Goal: Task Accomplishment & Management: Manage account settings

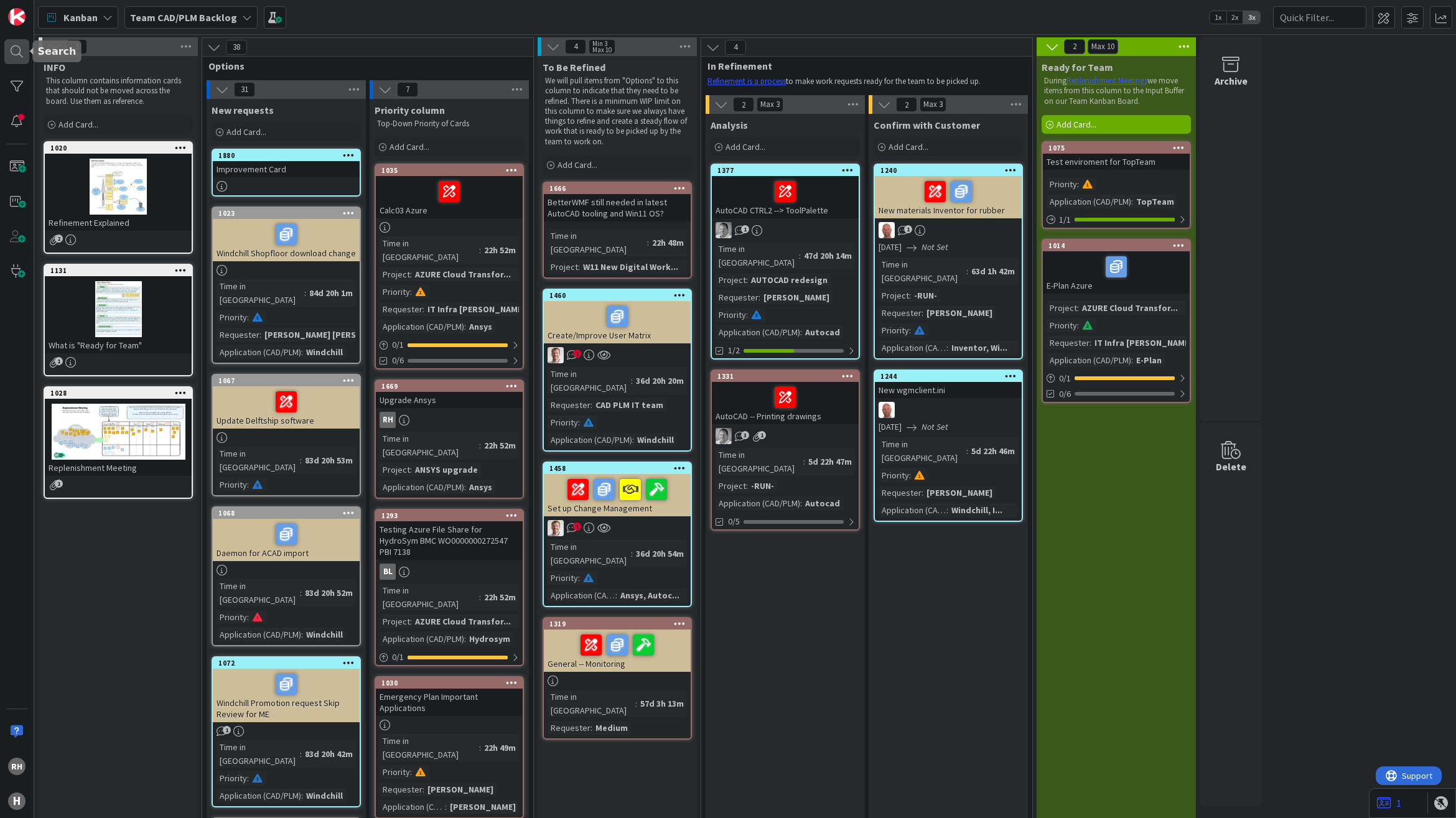
click at [13, 51] on div at bounding box center [17, 51] width 25 height 25
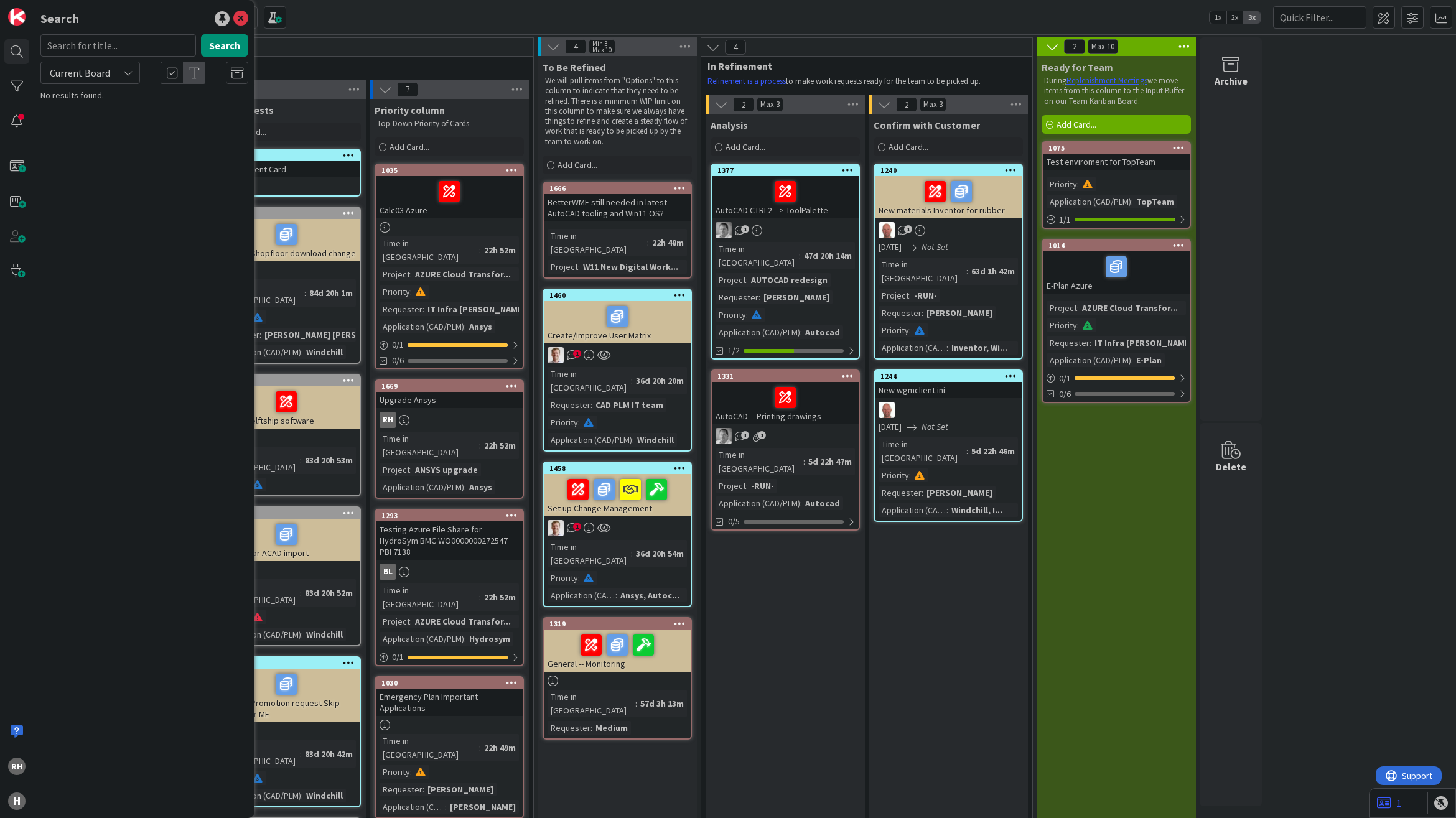
click at [134, 50] on input "text" at bounding box center [119, 45] width 155 height 22
type input "dyna"
click at [93, 72] on span "Current Board" at bounding box center [80, 73] width 60 height 13
click at [92, 123] on span "All Boards" at bounding box center [112, 124] width 129 height 18
click at [220, 41] on button "Search" at bounding box center [224, 45] width 48 height 22
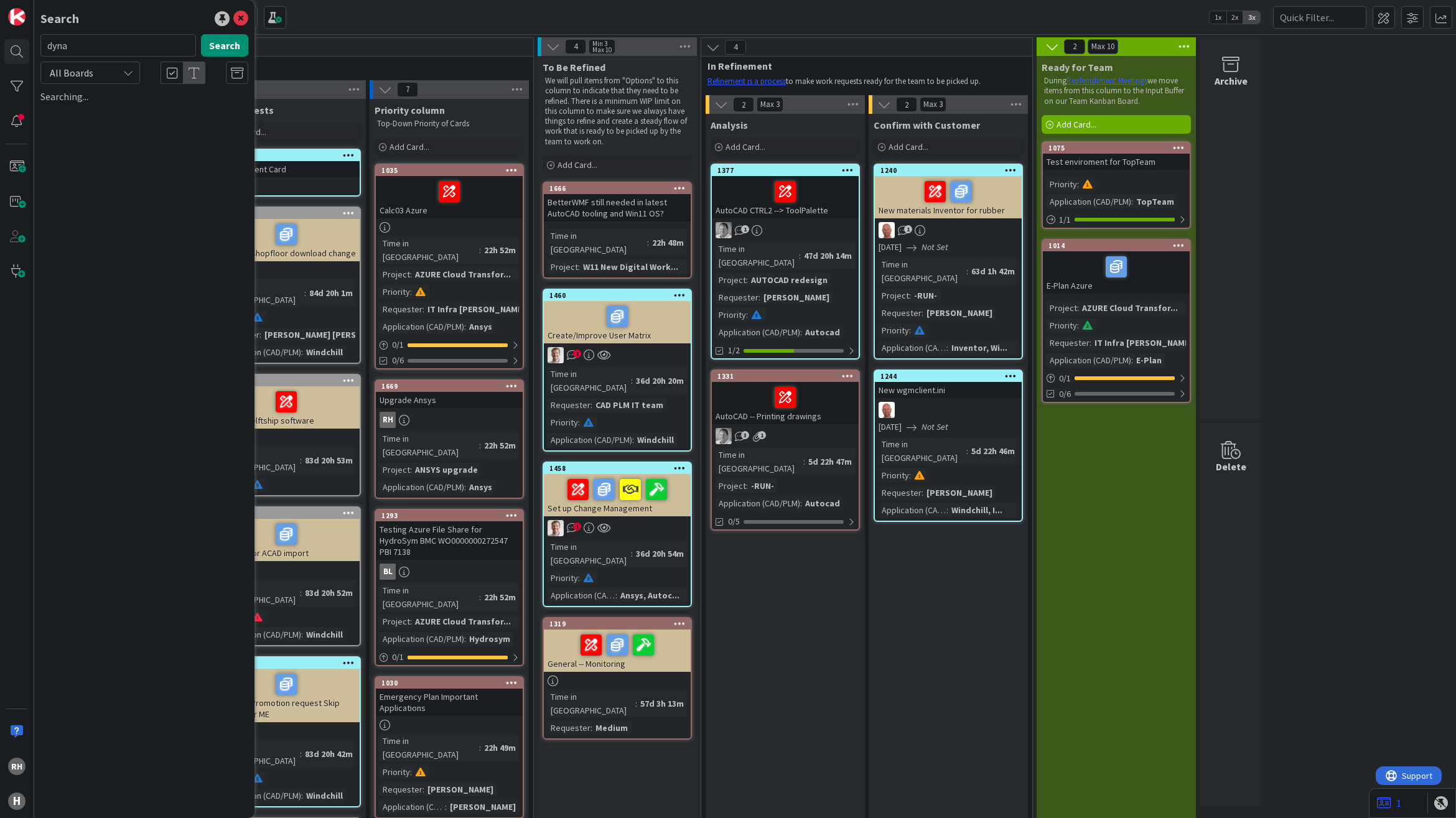
click at [449, 463] on div "ANSYS upgrade" at bounding box center [446, 470] width 69 height 14
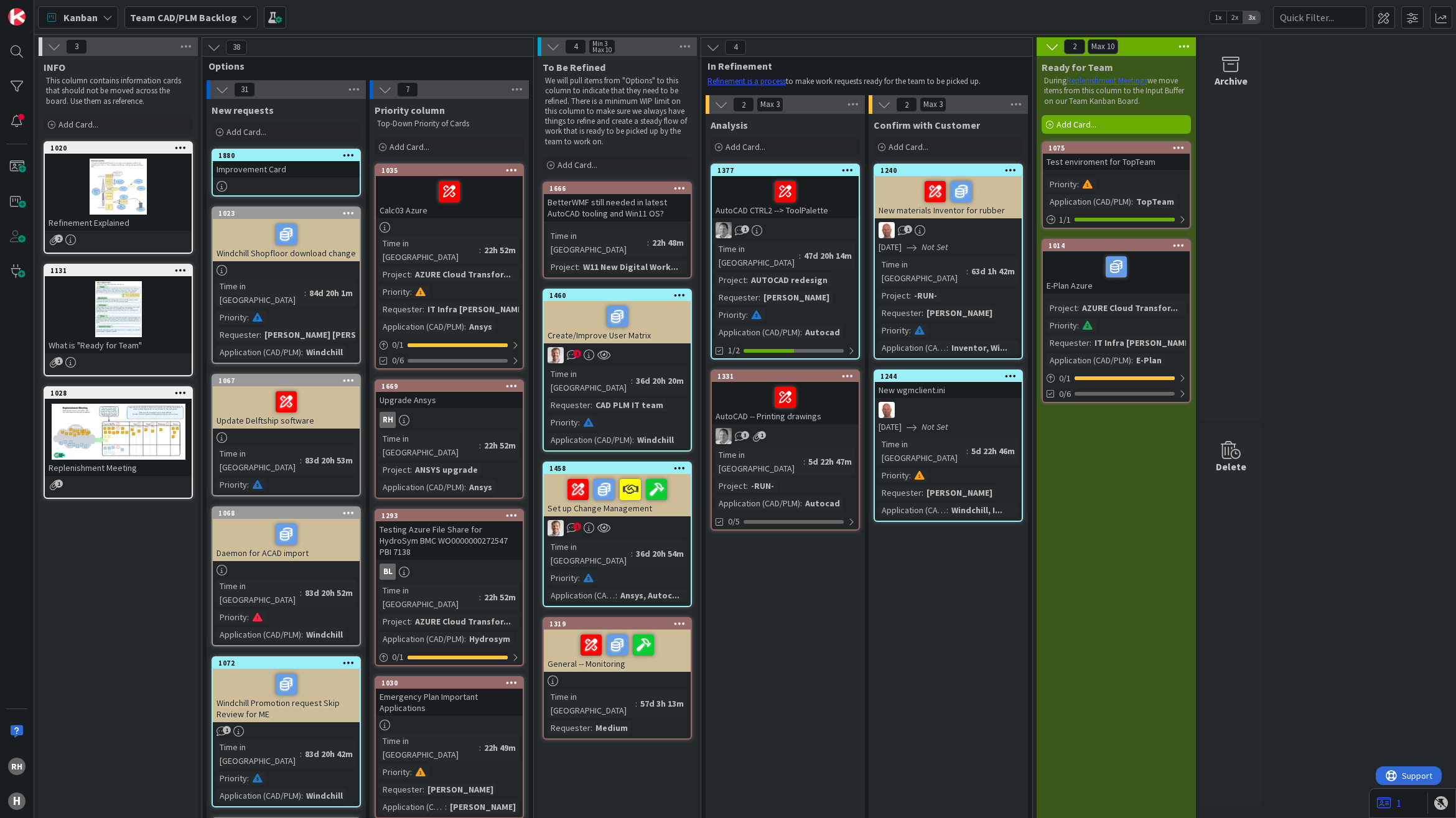
click at [450, 392] on div "Upgrade Ansys" at bounding box center [449, 400] width 147 height 17
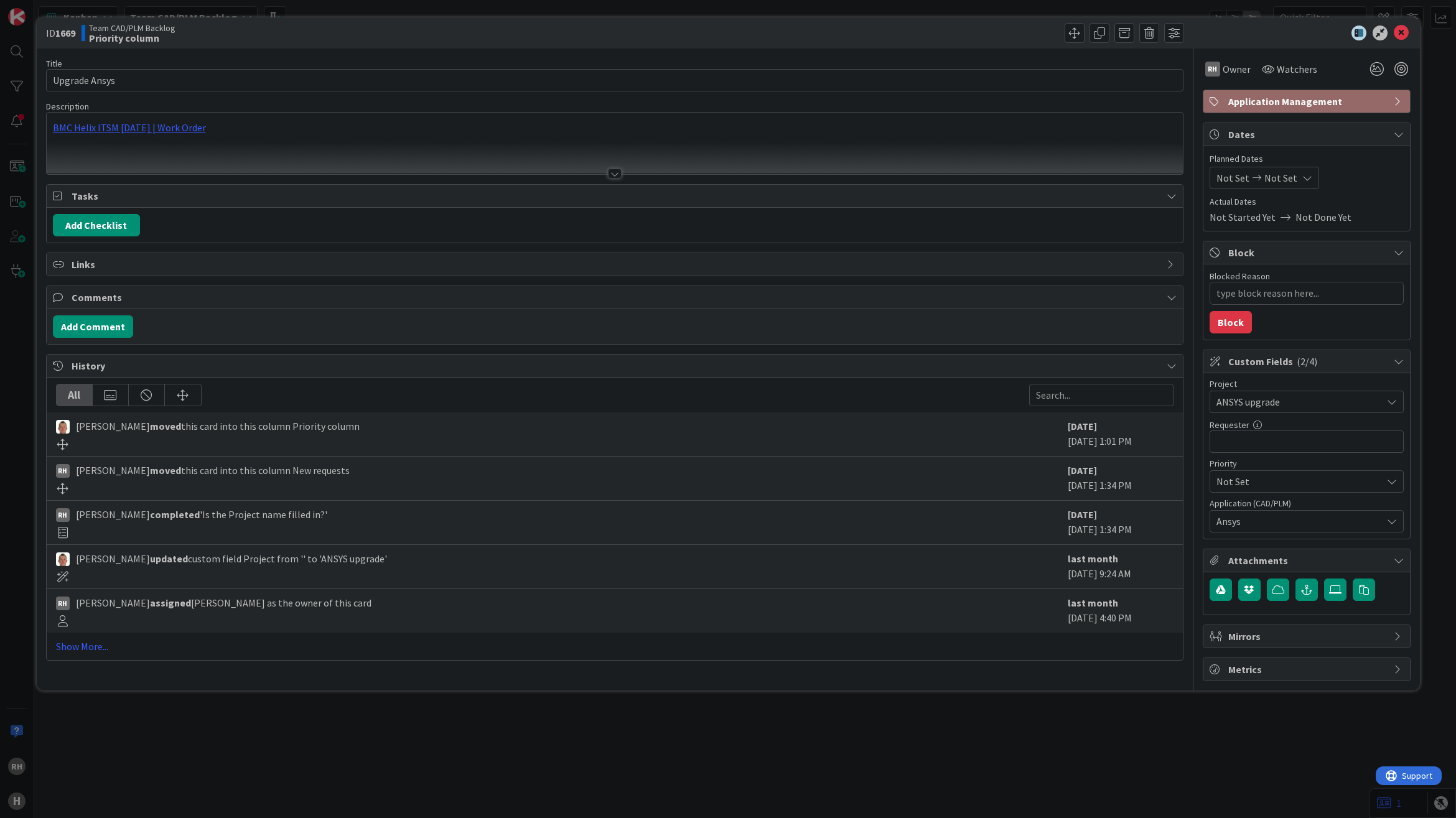
type textarea "x"
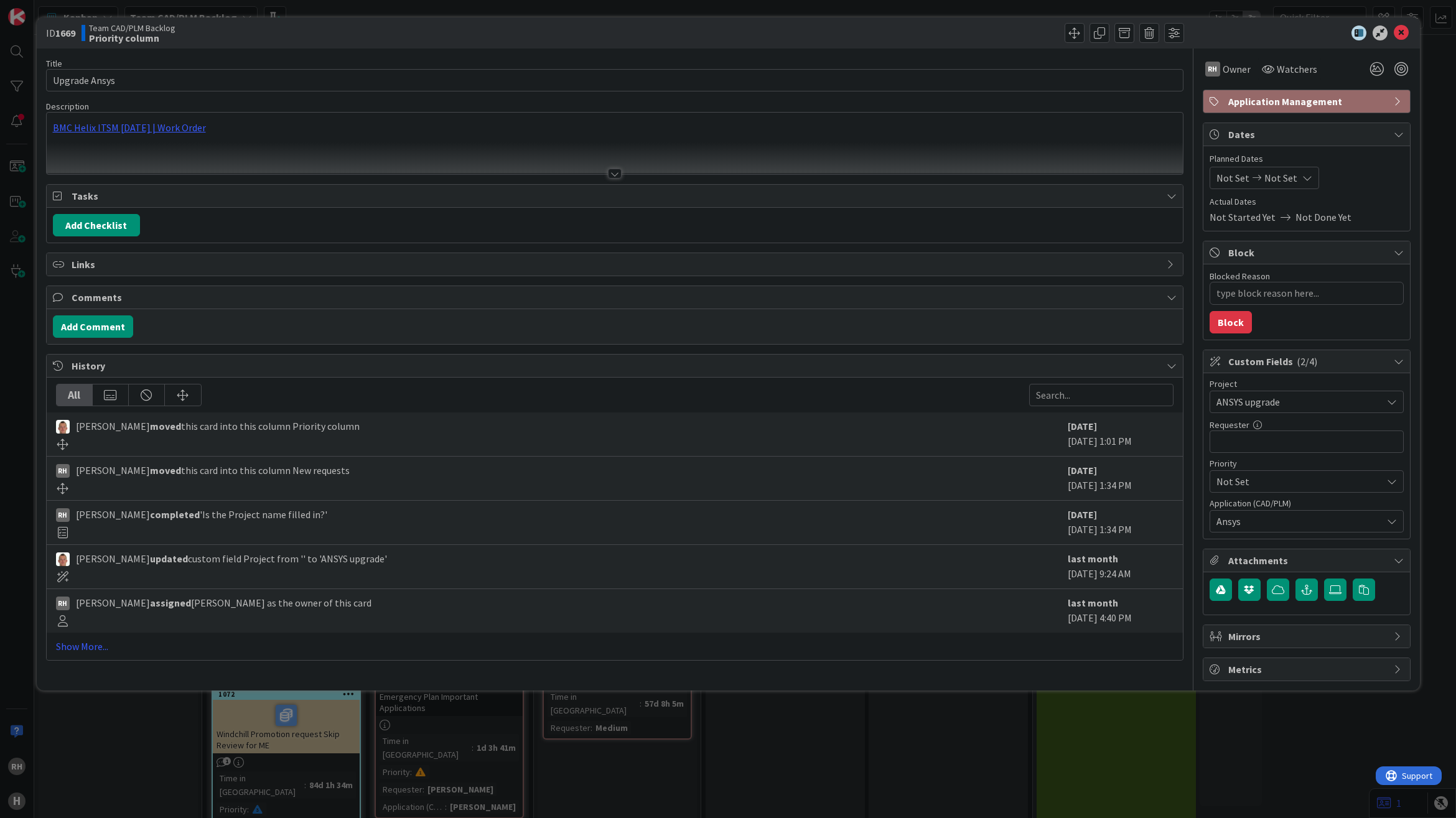
click at [172, 127] on div "BMC Helix ITSM 23.3.02 | Work Order" at bounding box center [615, 143] width 1136 height 61
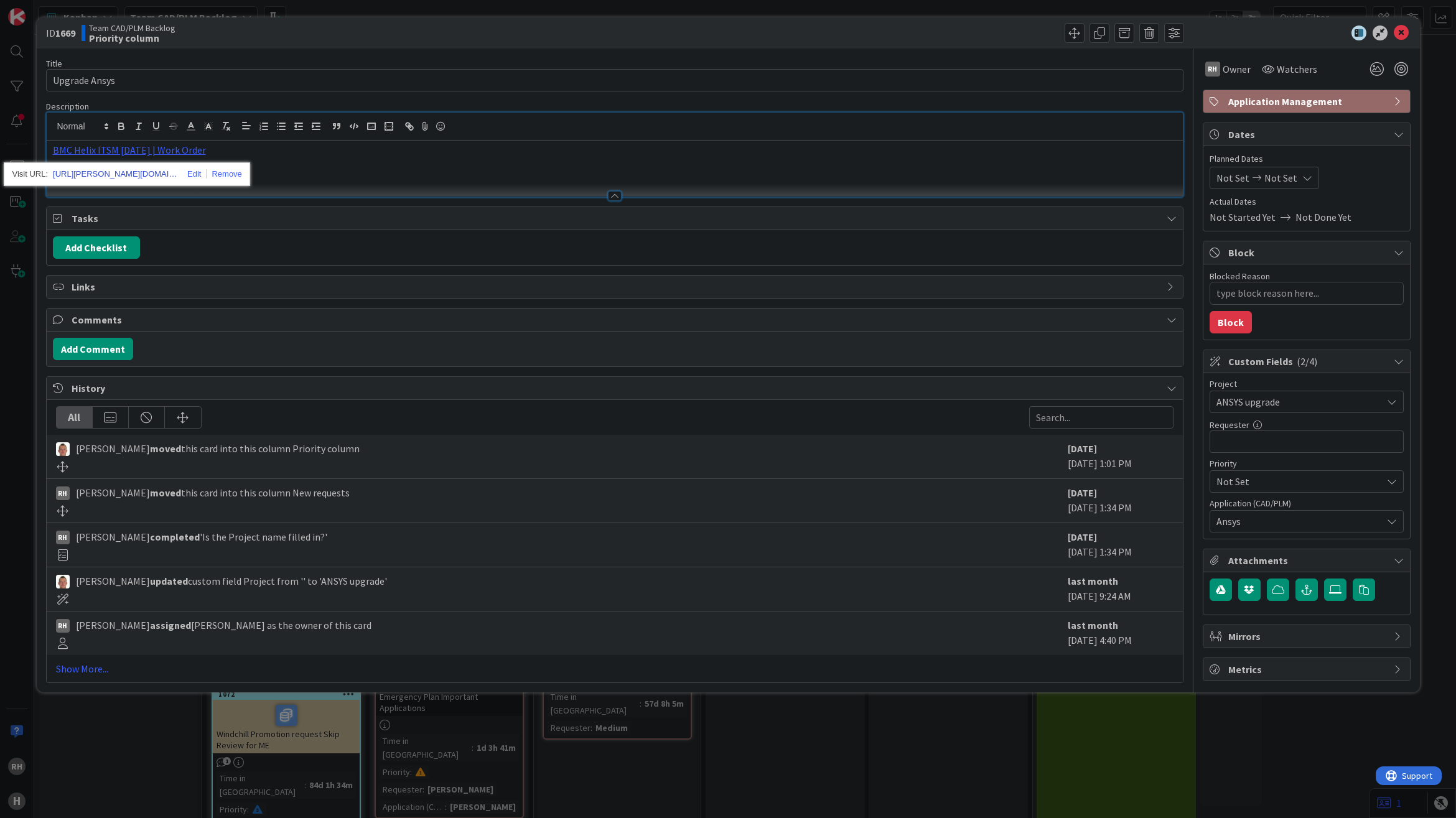
click at [131, 174] on link "https://huisman-smartit.onbmc.com/smartit/app/#/workorder/AGGGSPRFBRQVHASRO6KQS…" at bounding box center [115, 174] width 124 height 17
click at [309, 176] on div "BMC Helix ITSM 23.3.02 | Work Order" at bounding box center [615, 169] width 1136 height 56
click at [104, 354] on button "Add Comment" at bounding box center [92, 349] width 81 height 22
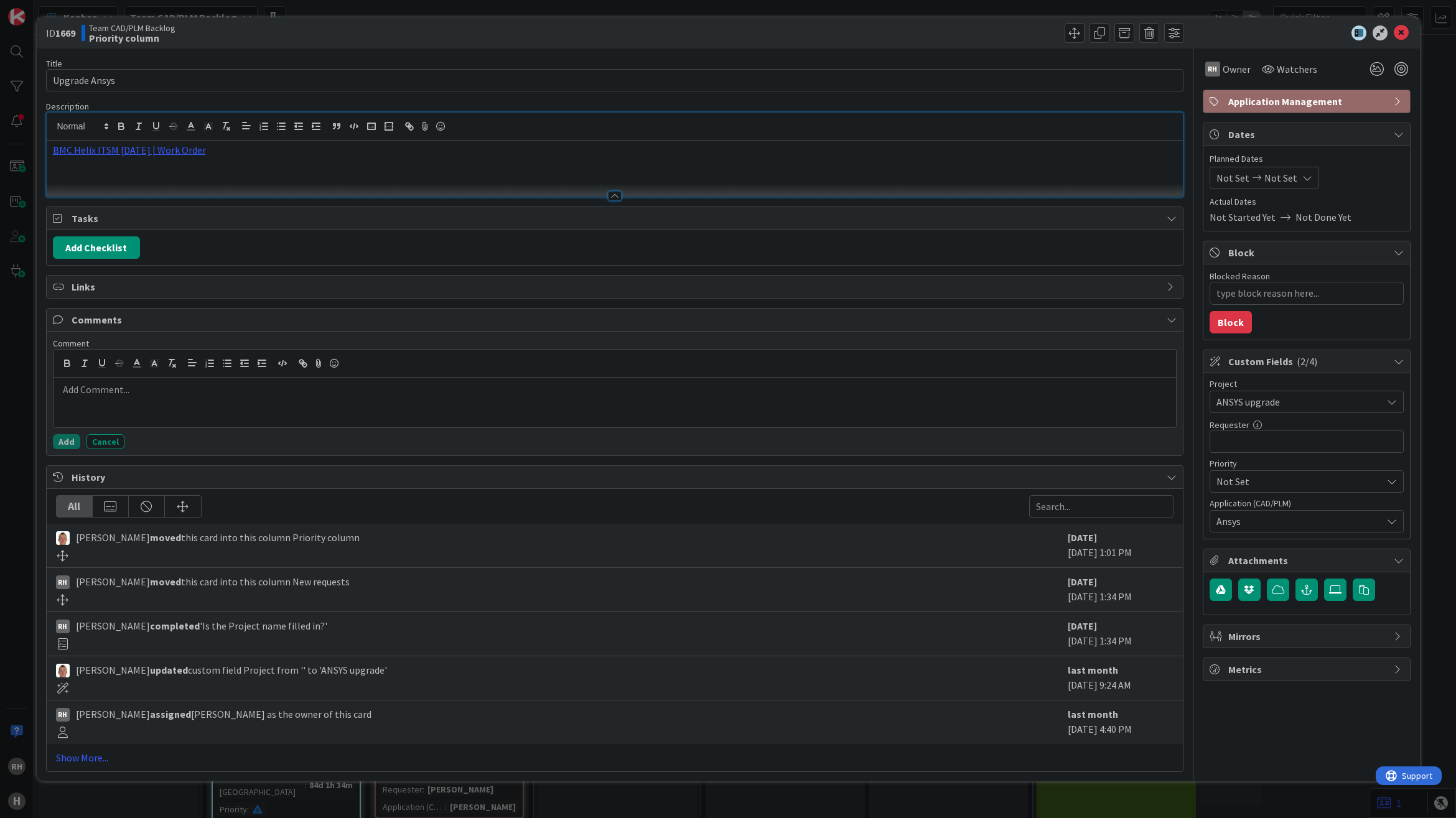
click at [103, 397] on p at bounding box center [614, 390] width 1112 height 15
click at [160, 426] on p "Ana" at bounding box center [614, 418] width 1112 height 15
click at [68, 420] on p "Ana" at bounding box center [614, 418] width 1112 height 15
click at [337, 424] on p "Azevedo Vasconcelos, Ana Carolina" at bounding box center [614, 418] width 1112 height 15
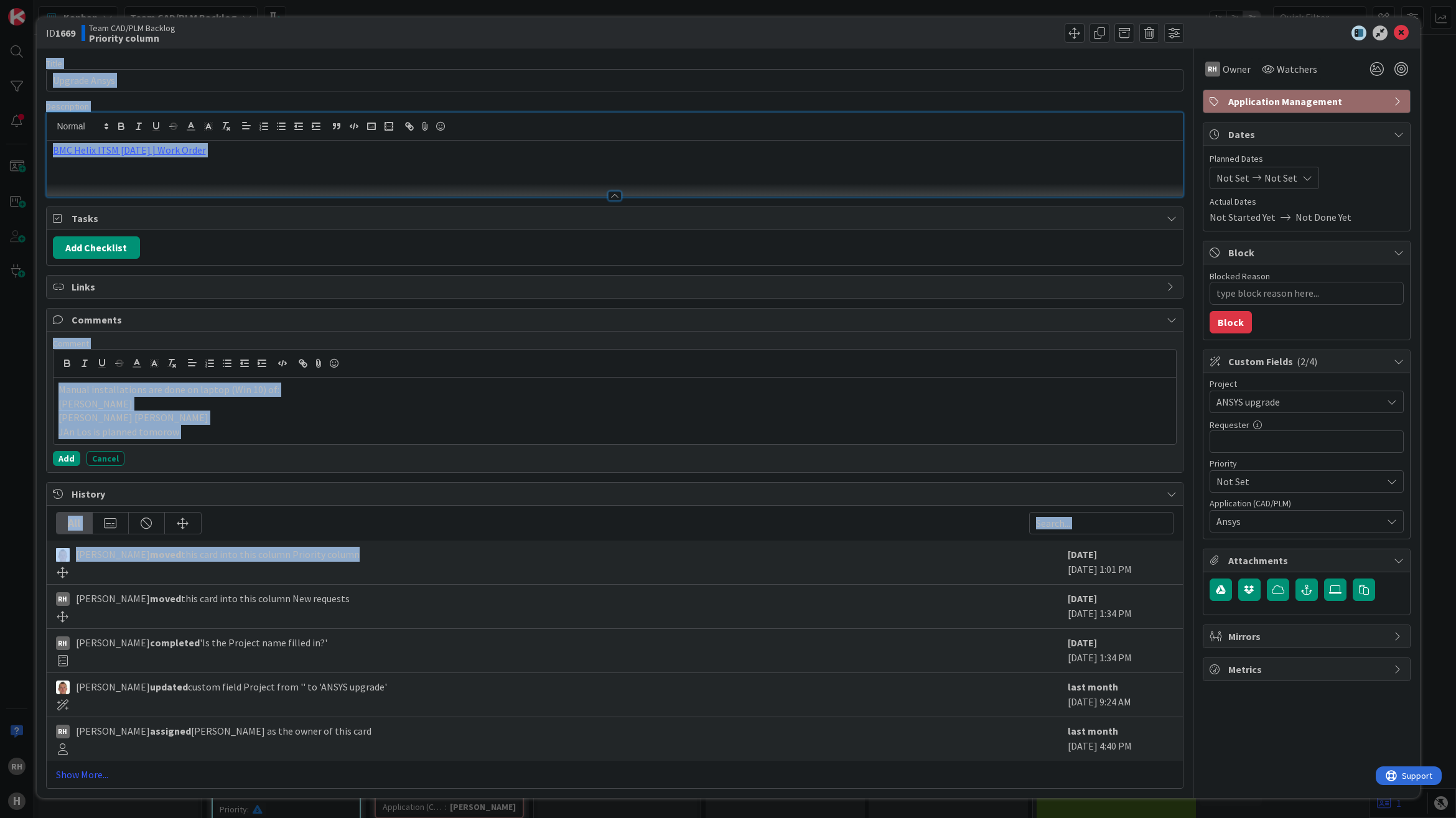
drag, startPoint x: 1389, startPoint y: 33, endPoint x: 131, endPoint y: 570, distance: 1367.8
click at [131, 570] on div "ID 1669 Team CAD/PLM Backlog Priority column Title 13 / 128 Upgrade Ansys Descr…" at bounding box center [728, 408] width 1383 height 781
drag, startPoint x: 131, startPoint y: 570, endPoint x: 266, endPoint y: 418, distance: 203.3
click at [266, 418] on p "Azevedo Vasconcelos, Ana Carolina" at bounding box center [614, 418] width 1112 height 15
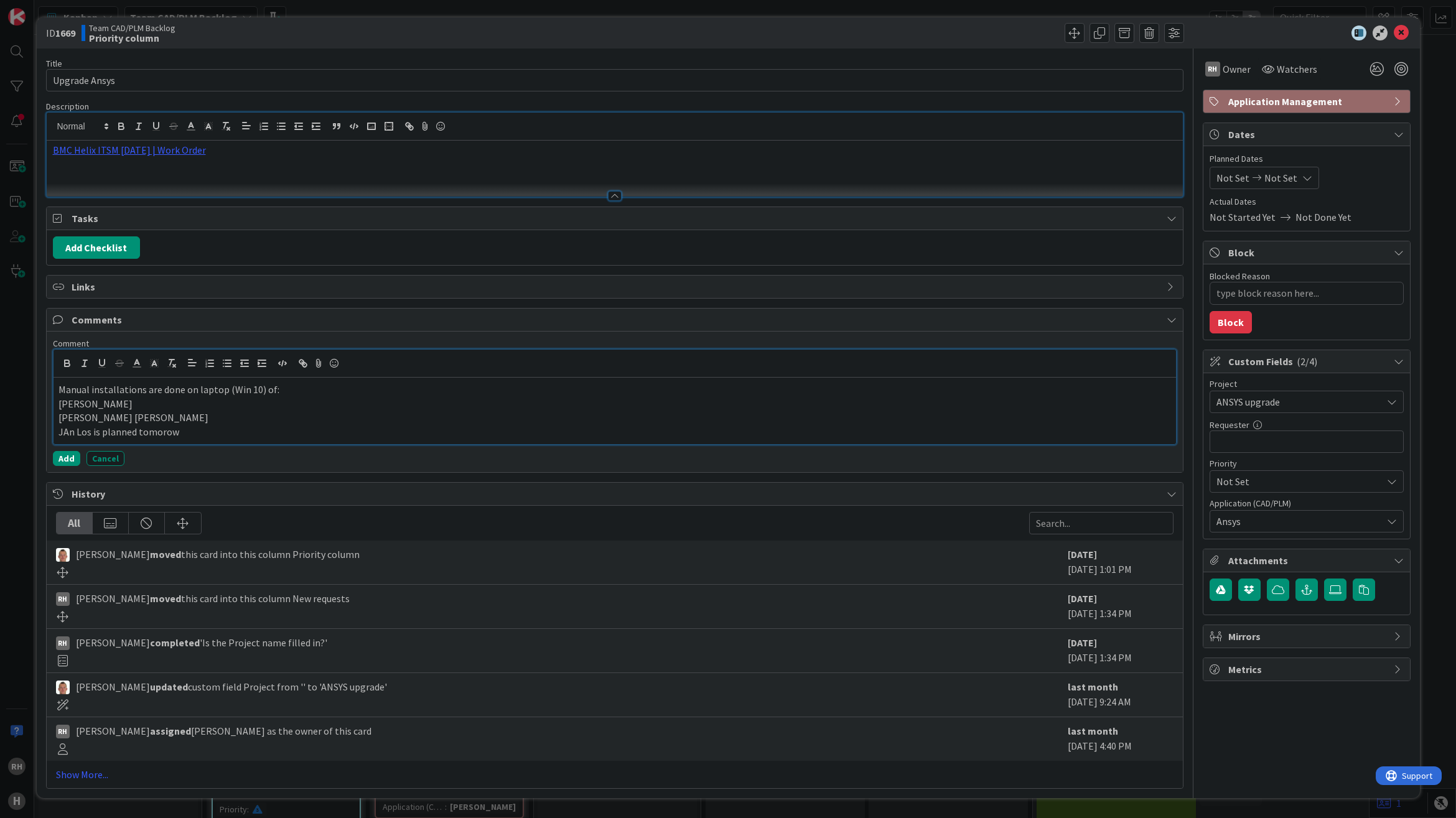
click at [148, 437] on p "JAn Los is planned tomorow" at bounding box center [614, 432] width 1112 height 15
click at [67, 434] on p "JAn Los is planned" at bounding box center [614, 432] width 1112 height 15
click at [386, 424] on p "Azevedo Vasconcelos, Ana Carolina" at bounding box center [614, 418] width 1112 height 15
click at [1394, 34] on icon at bounding box center [1401, 32] width 15 height 15
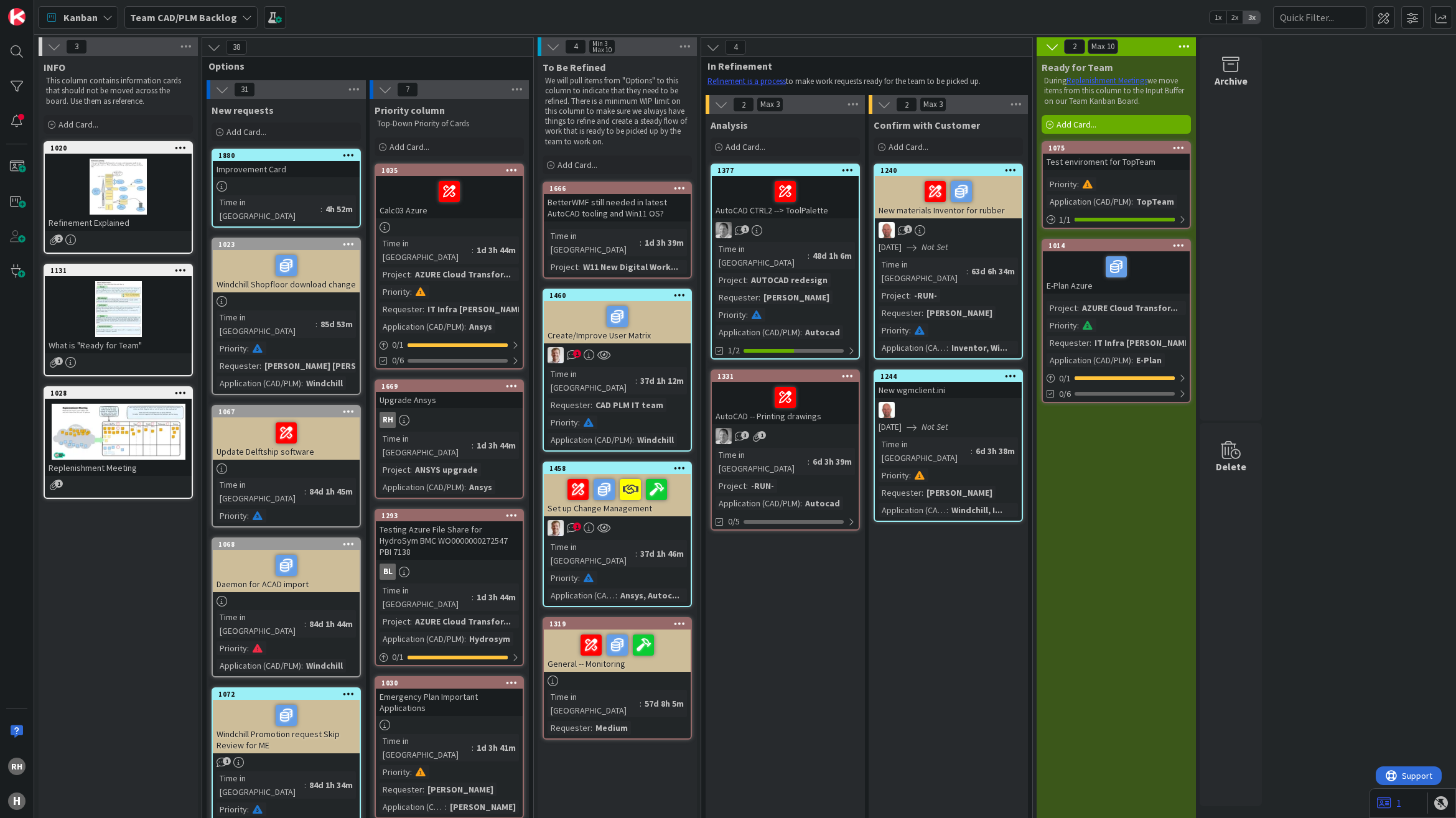
click at [20, 64] on div "RH H" at bounding box center [17, 409] width 34 height 818
click at [18, 51] on div at bounding box center [17, 51] width 25 height 25
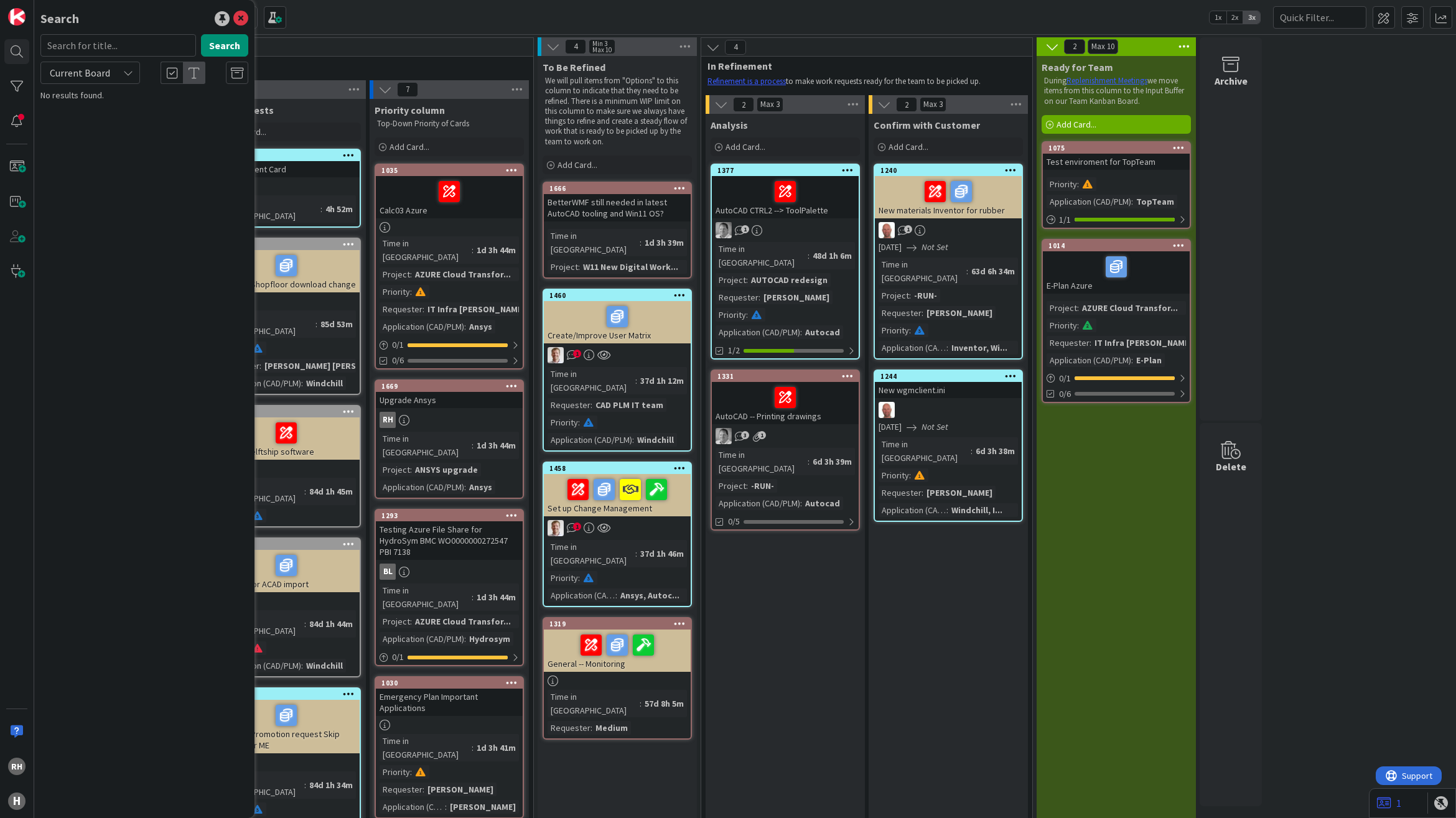
click at [103, 48] on input "text" at bounding box center [119, 45] width 155 height 22
click at [103, 70] on span "Current Board" at bounding box center [80, 73] width 60 height 13
click at [99, 125] on span "All Boards" at bounding box center [112, 124] width 129 height 18
click at [101, 45] on input "text" at bounding box center [119, 45] width 155 height 22
type input "dyna"
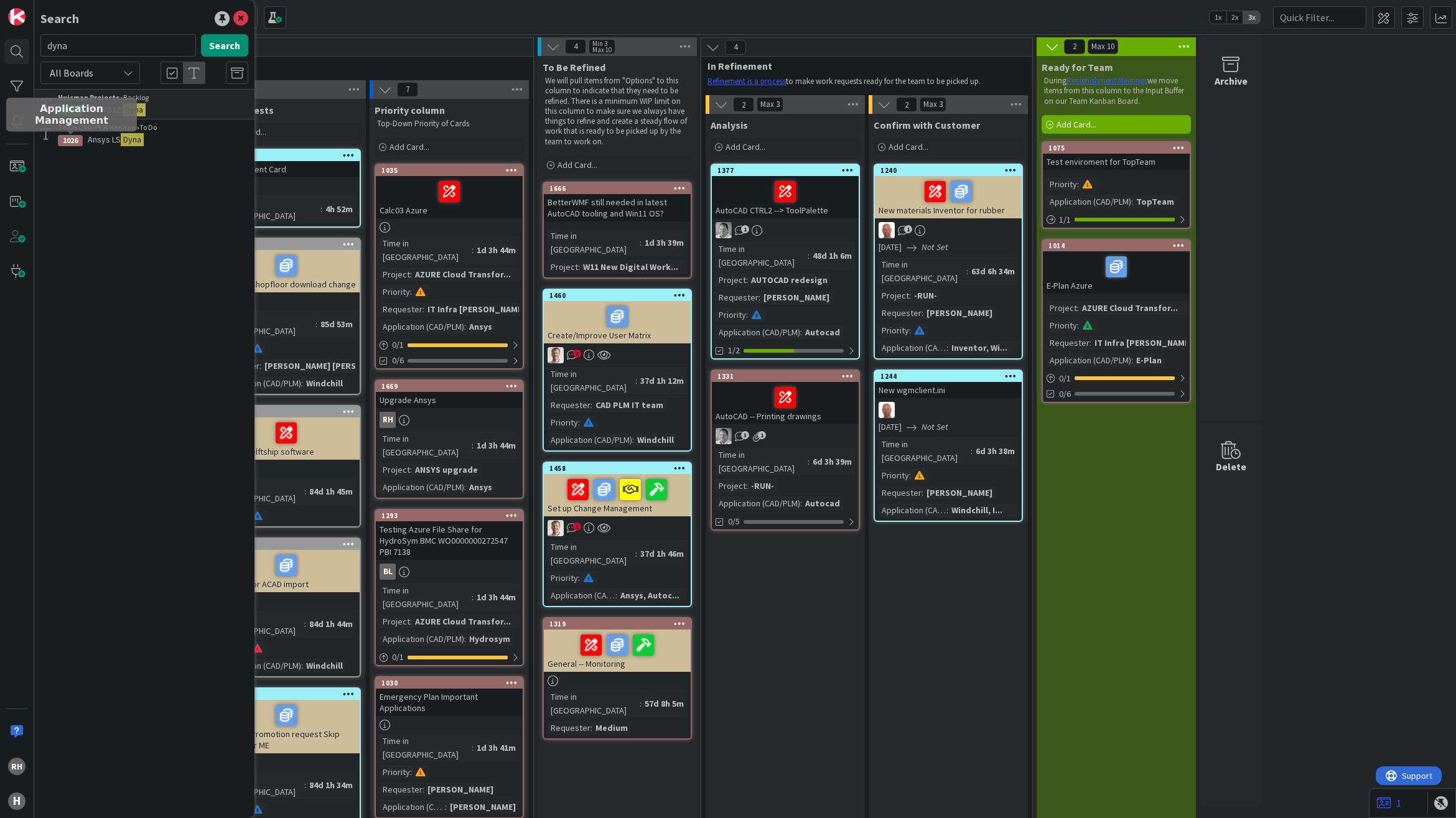
click at [79, 141] on div "1026" at bounding box center [71, 141] width 25 height 12
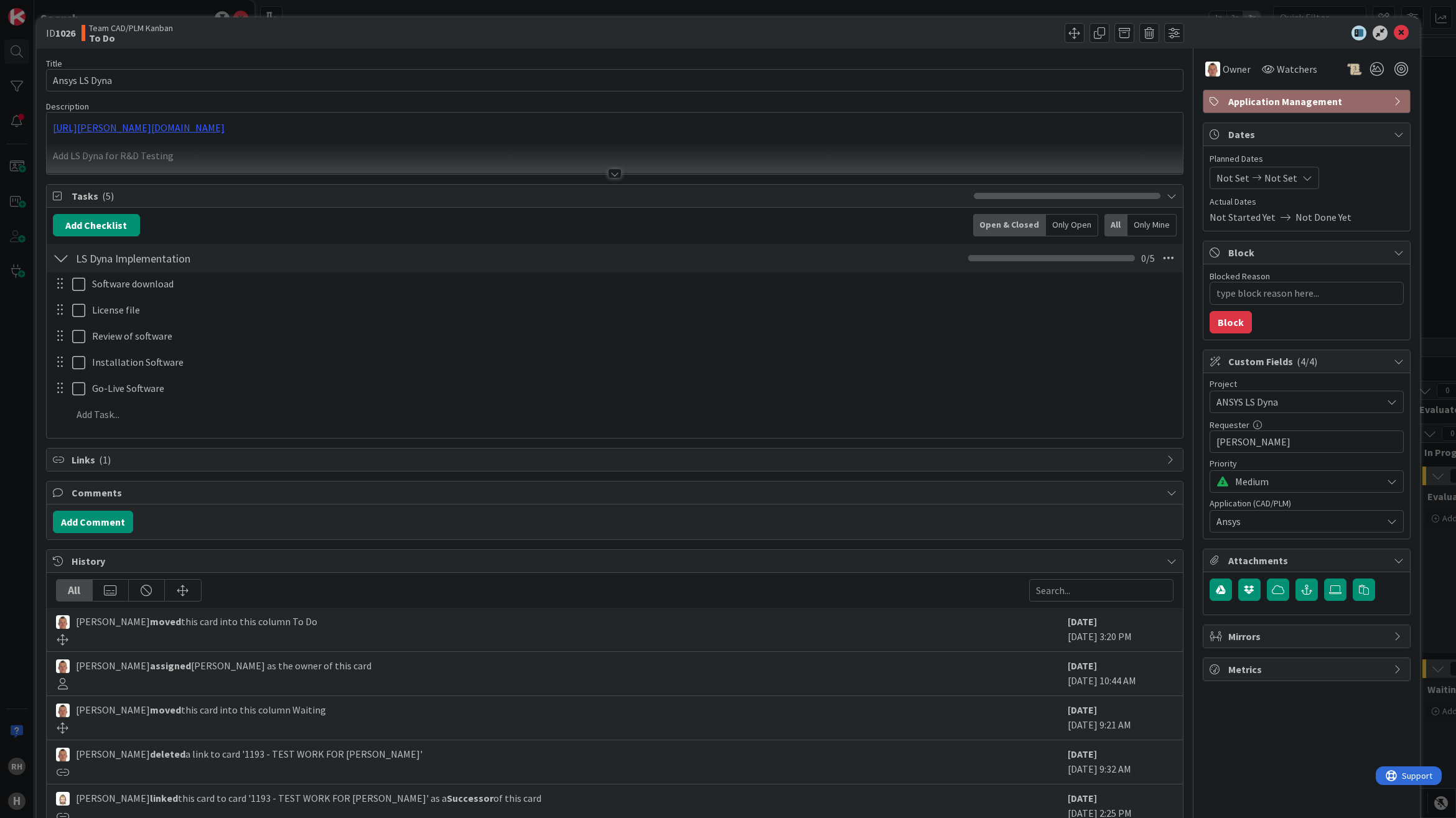
type textarea "x"
click at [91, 528] on button "Add Comment" at bounding box center [92, 522] width 81 height 22
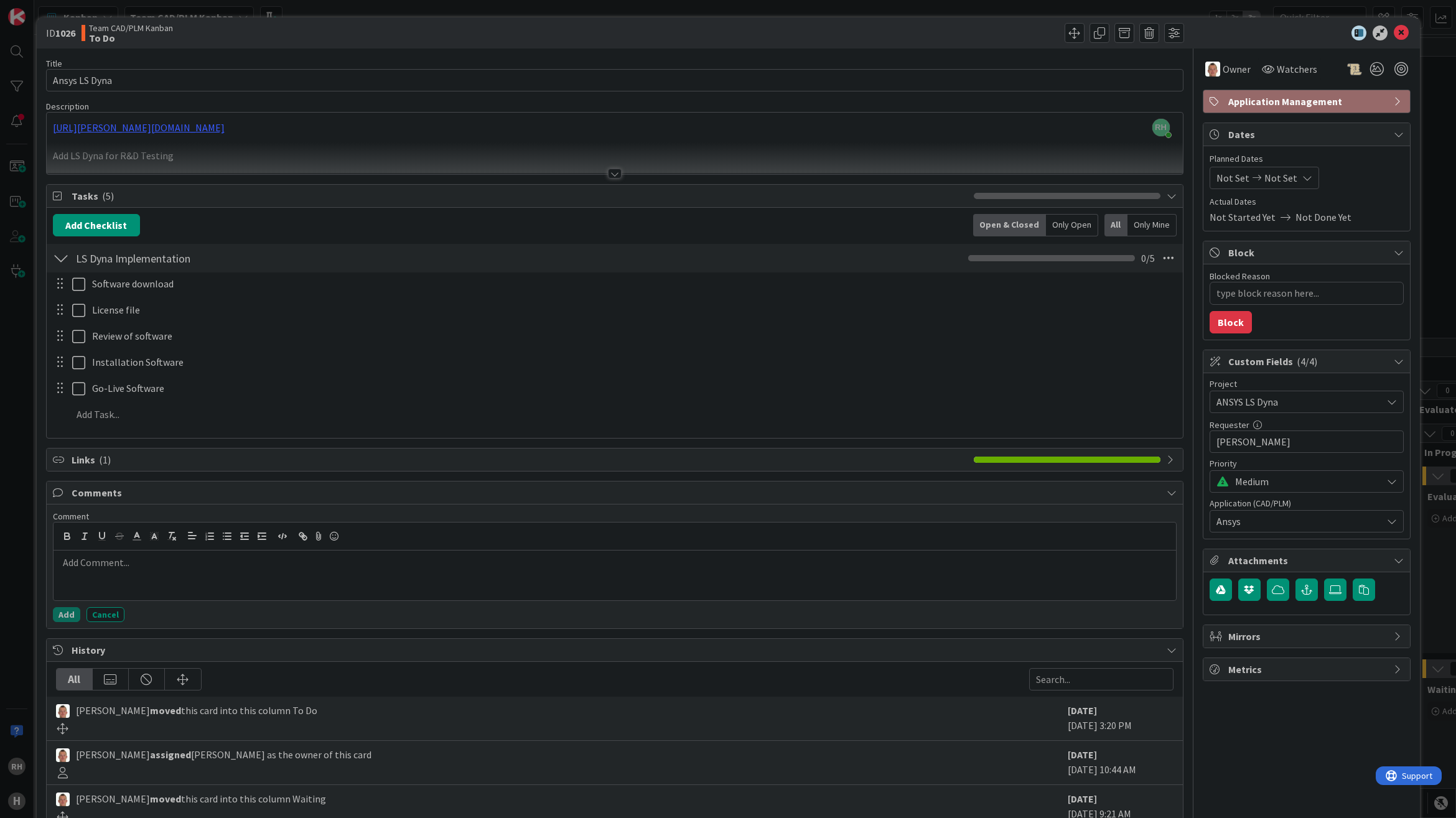
click at [148, 570] on p at bounding box center [614, 562] width 1112 height 15
click at [166, 588] on p at bounding box center [614, 591] width 1112 height 15
drag, startPoint x: 105, startPoint y: 593, endPoint x: 406, endPoint y: 593, distance: 301.0
click at [406, 593] on p "Ana Vasconcelos." at bounding box center [614, 591] width 1112 height 15
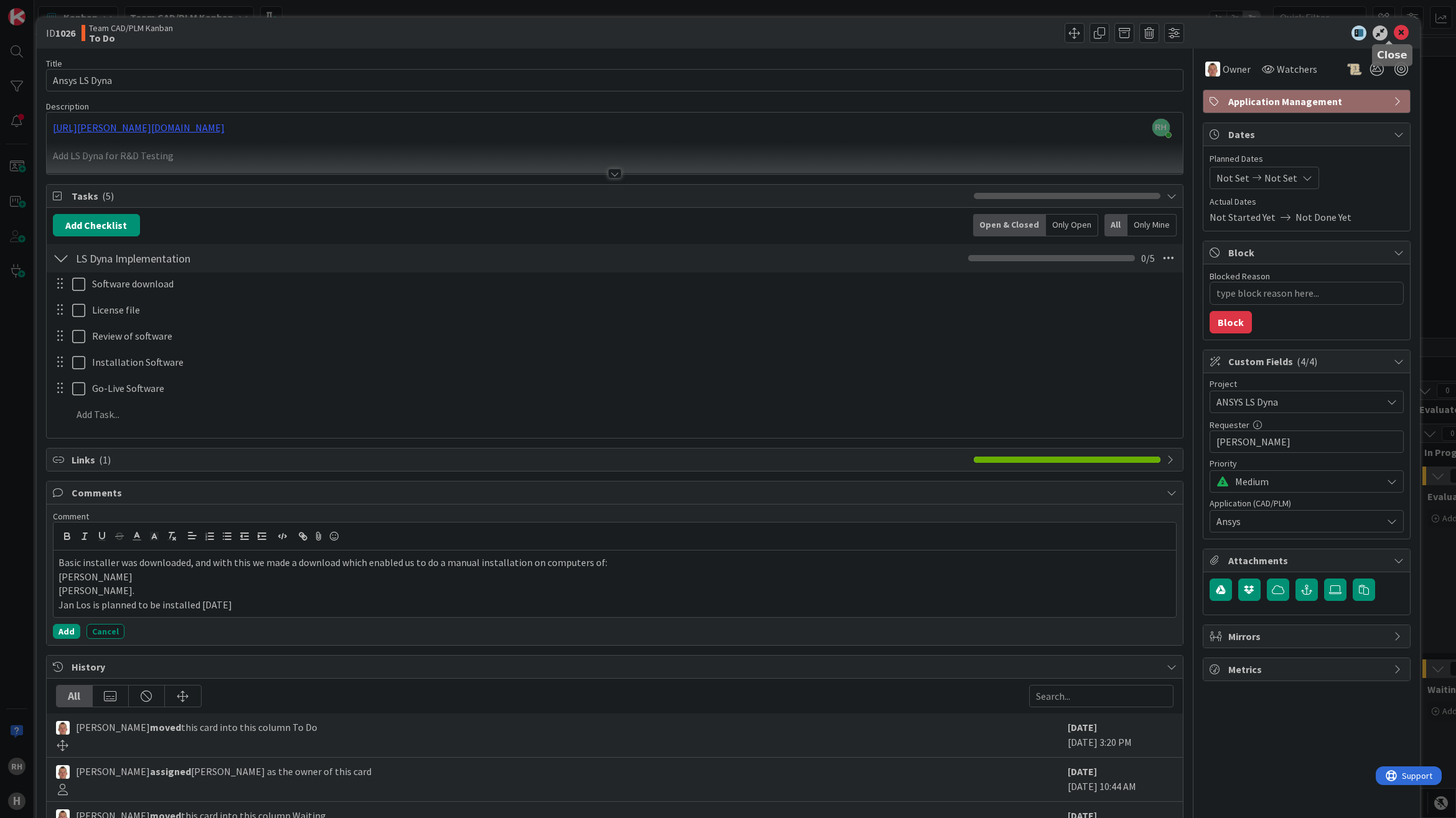
click at [1394, 31] on icon at bounding box center [1401, 32] width 15 height 15
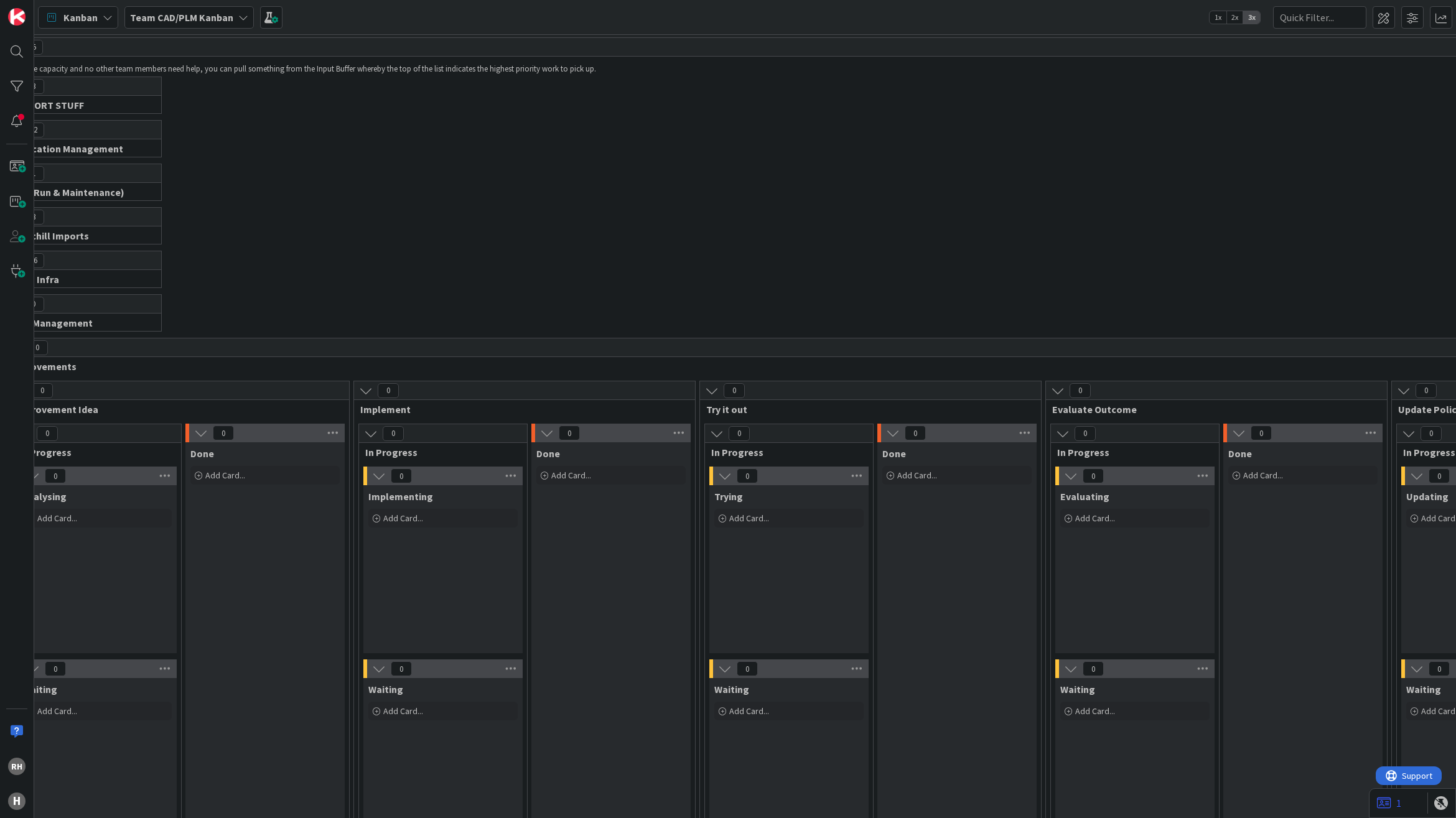
scroll to position [0, 30]
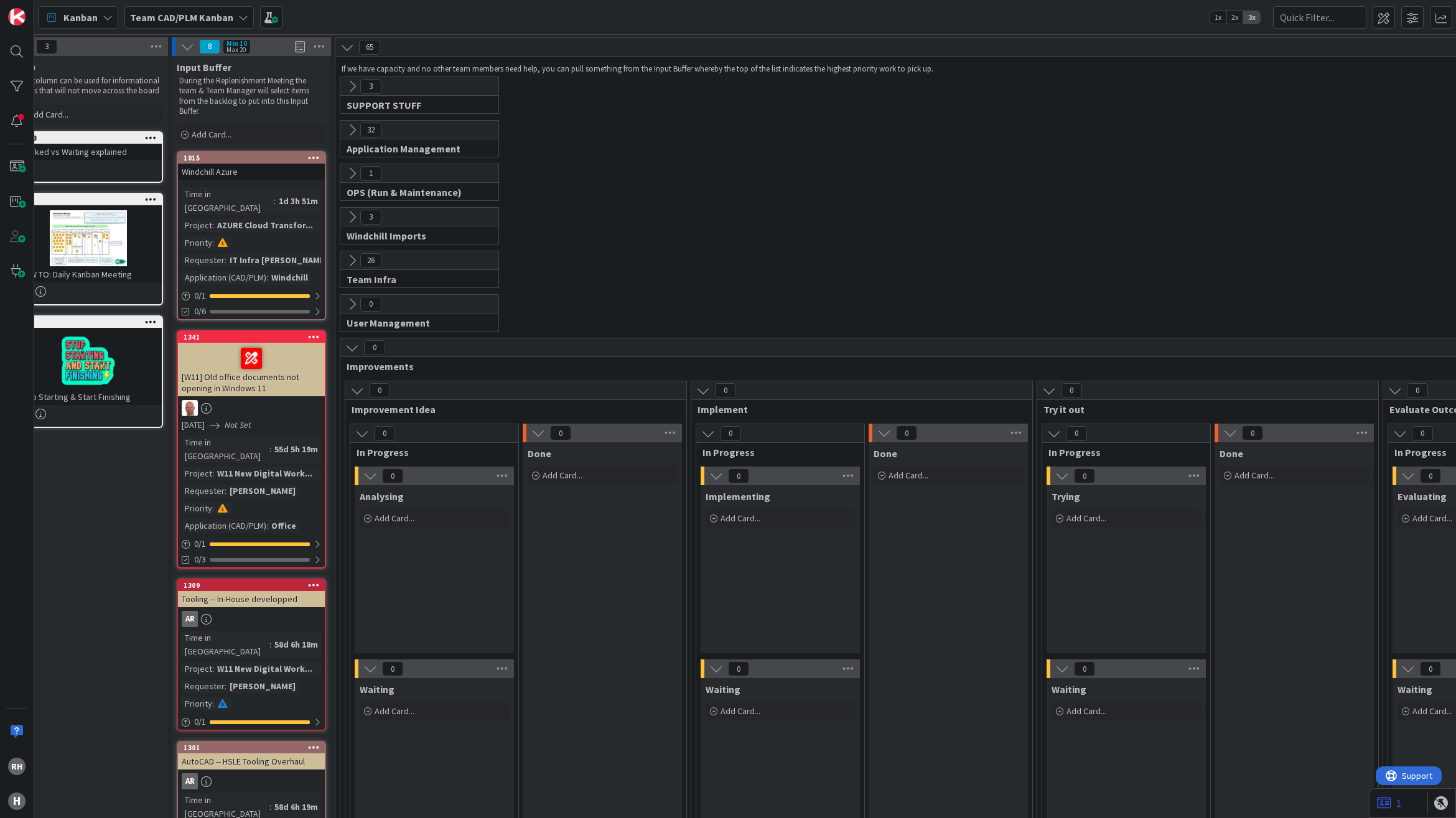
click at [350, 123] on icon at bounding box center [353, 130] width 14 height 14
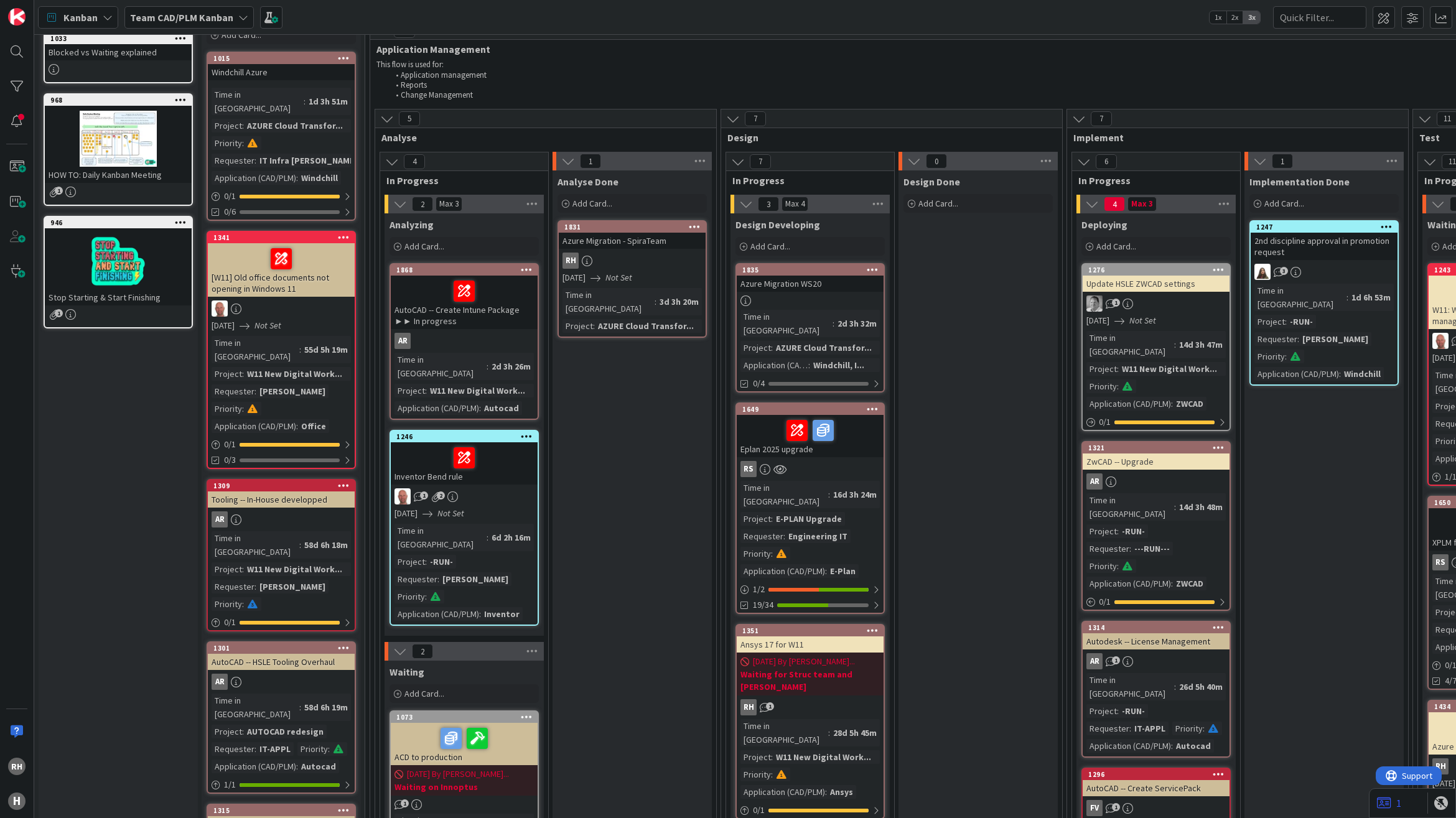
scroll to position [78, 0]
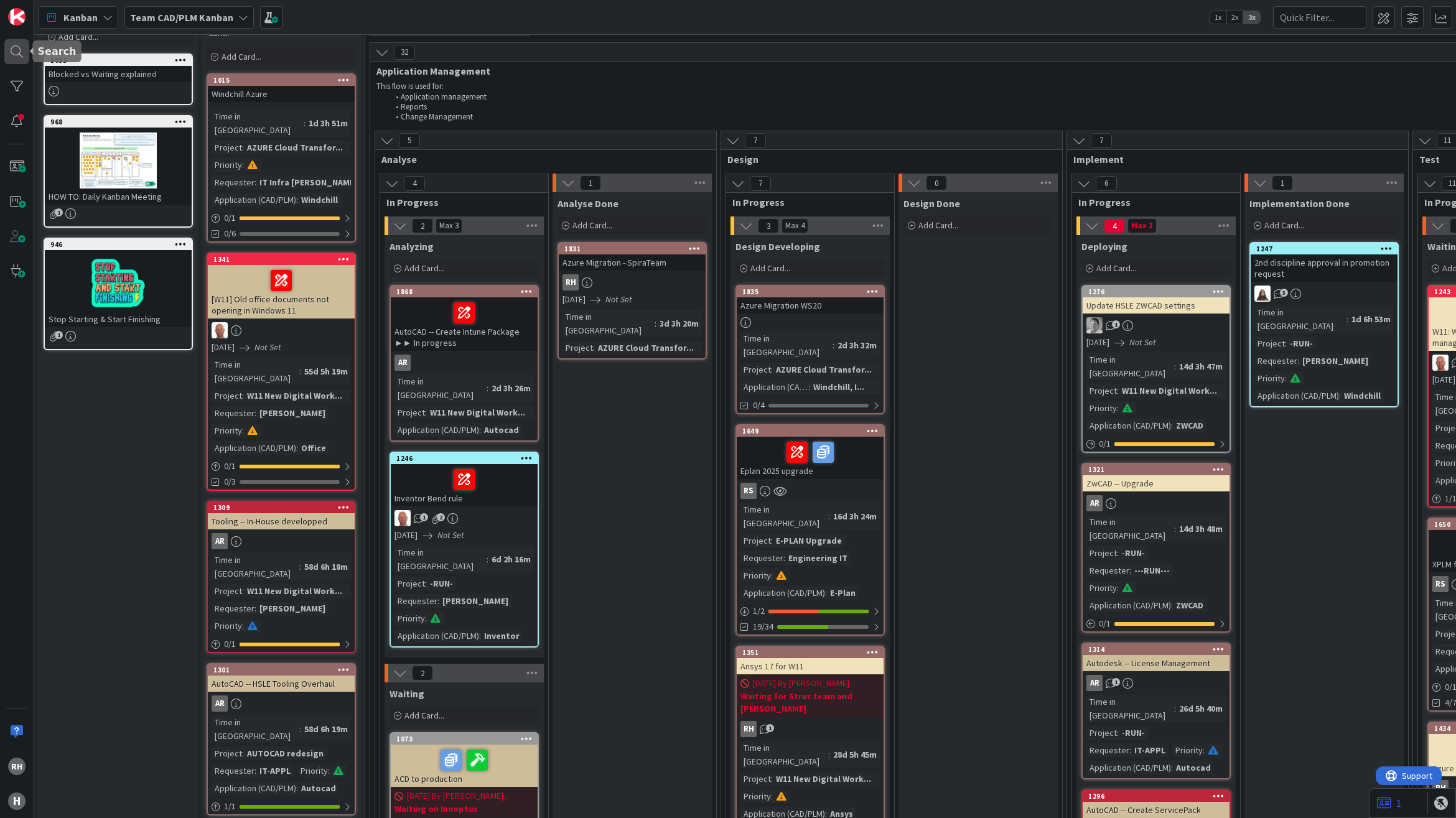
click at [20, 56] on div at bounding box center [17, 51] width 25 height 25
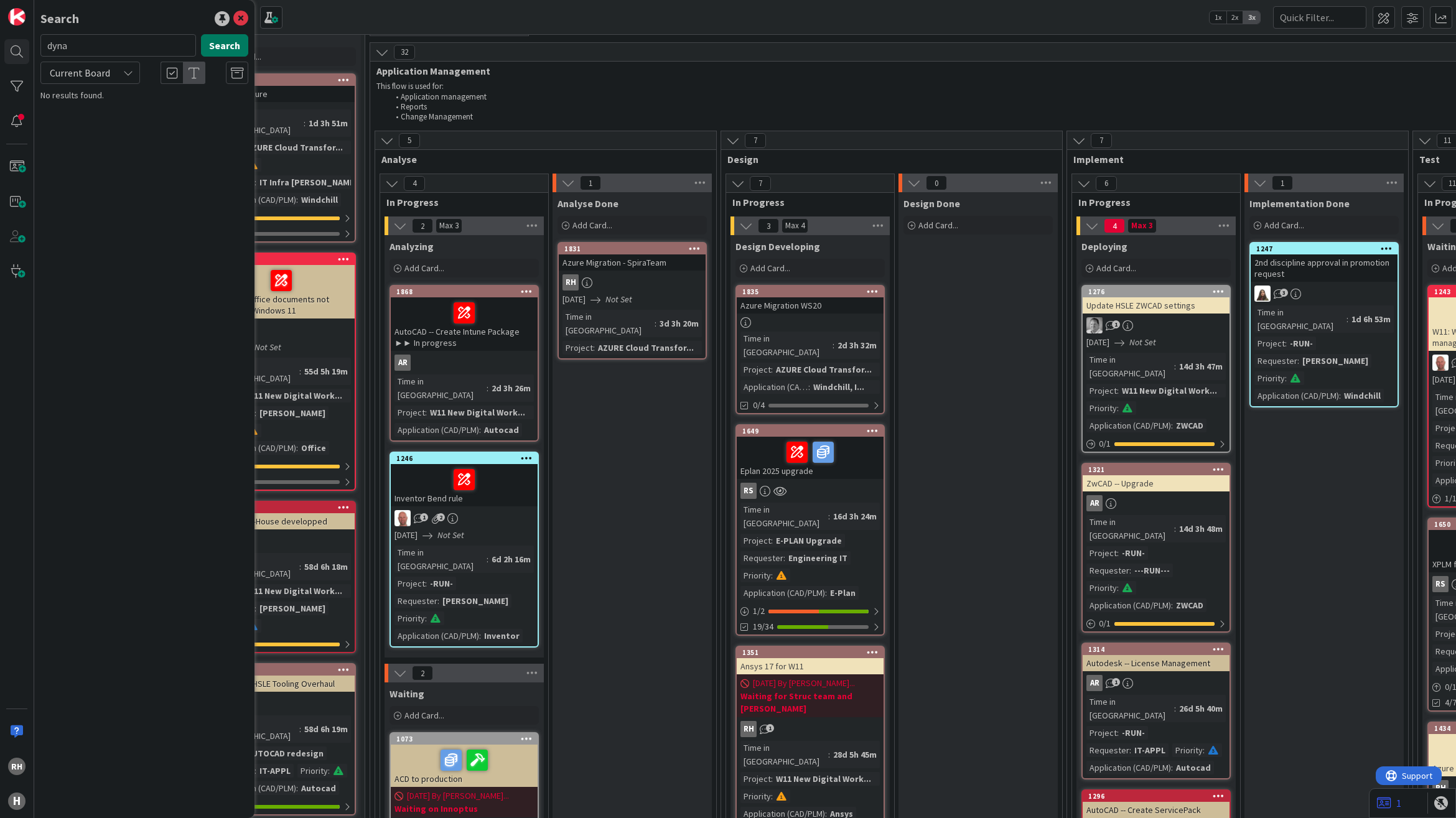
click at [234, 44] on button "Search" at bounding box center [224, 45] width 48 height 22
click at [95, 107] on span "Ansys LS" at bounding box center [104, 110] width 33 height 12
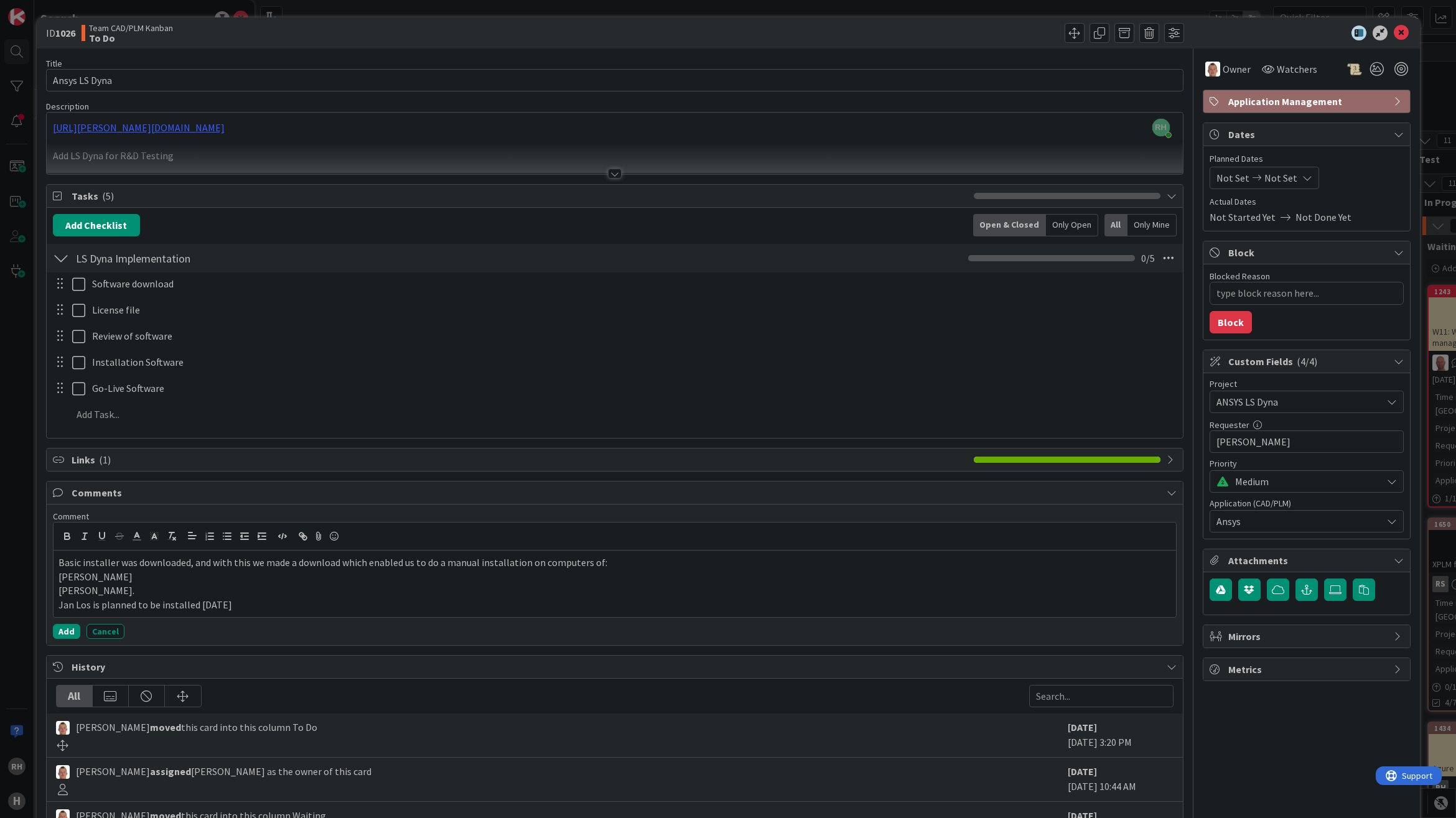
click at [61, 36] on b "1026" at bounding box center [65, 33] width 19 height 13
copy b "1026"
click at [1394, 32] on icon at bounding box center [1401, 32] width 15 height 15
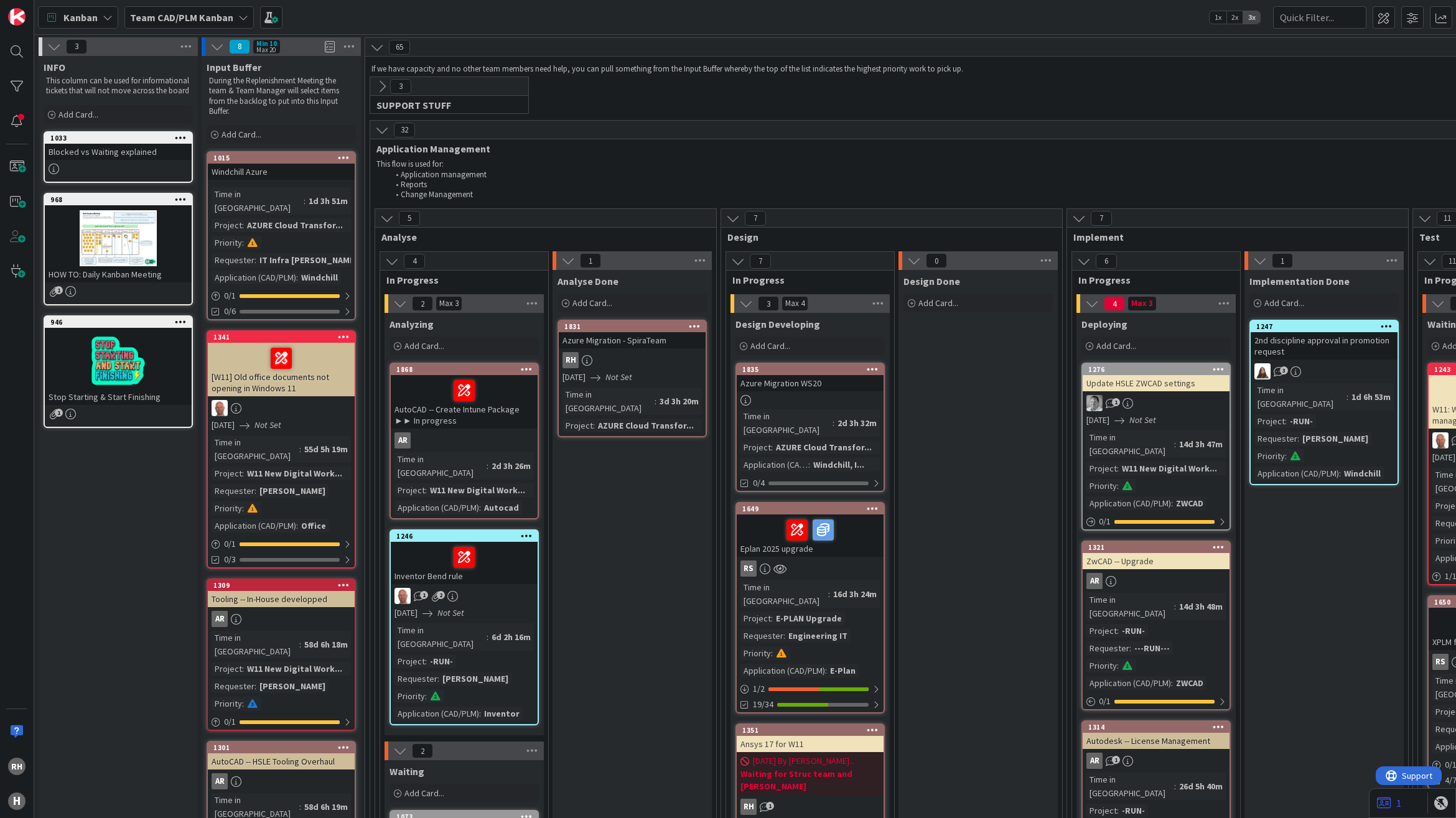
click at [380, 125] on icon at bounding box center [382, 130] width 14 height 14
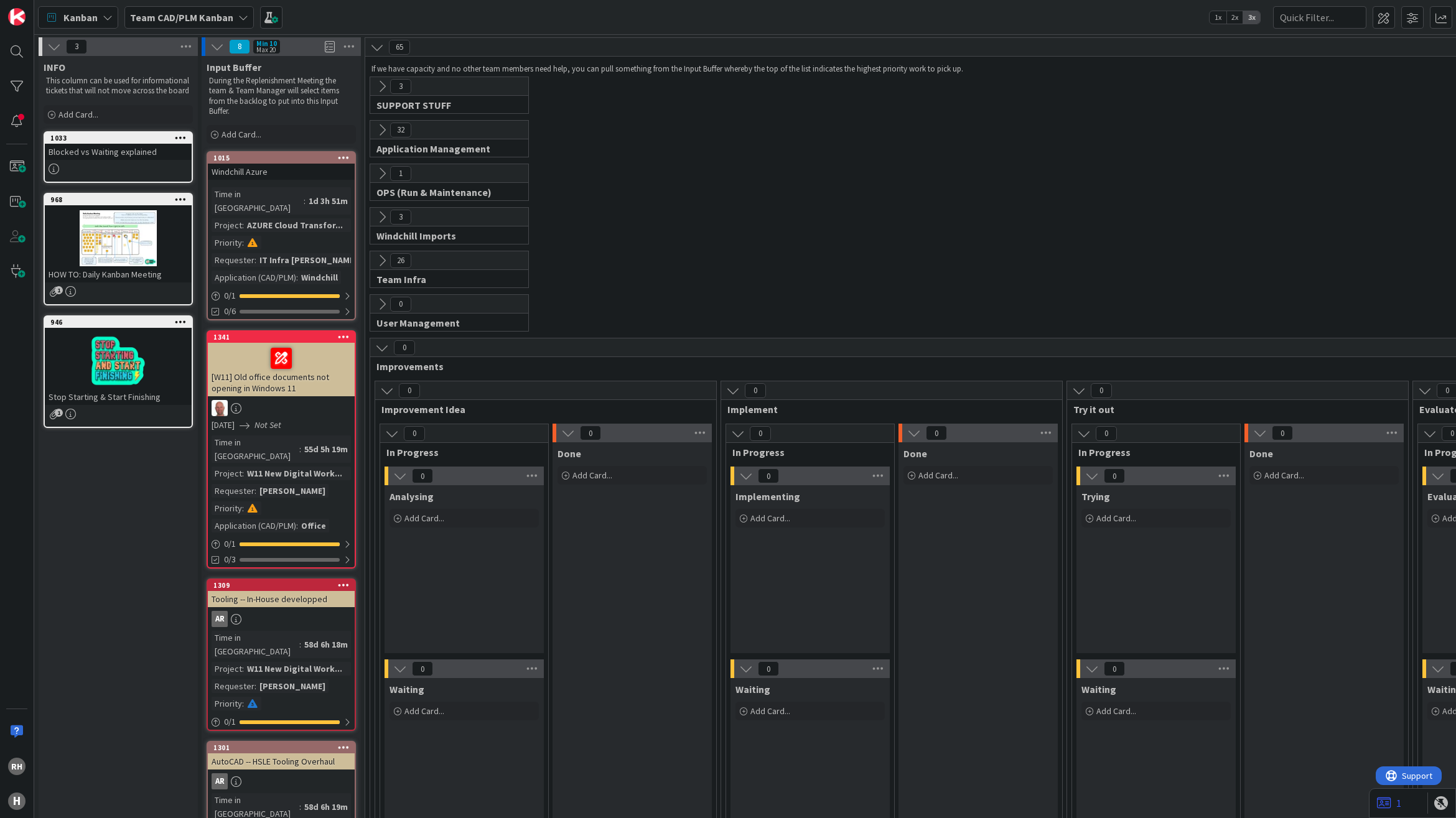
click at [383, 88] on icon at bounding box center [382, 86] width 14 height 14
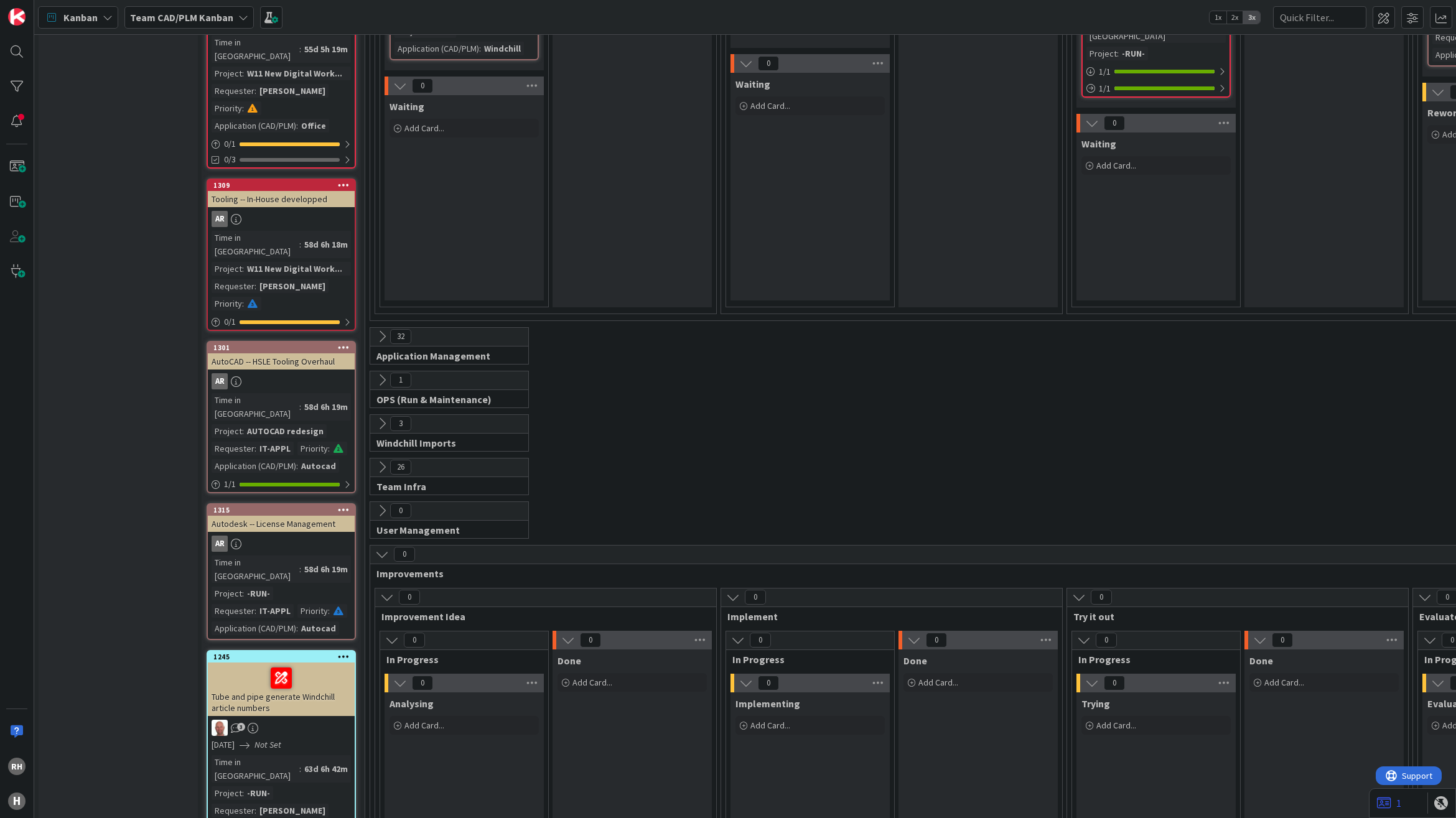
scroll to position [544, 0]
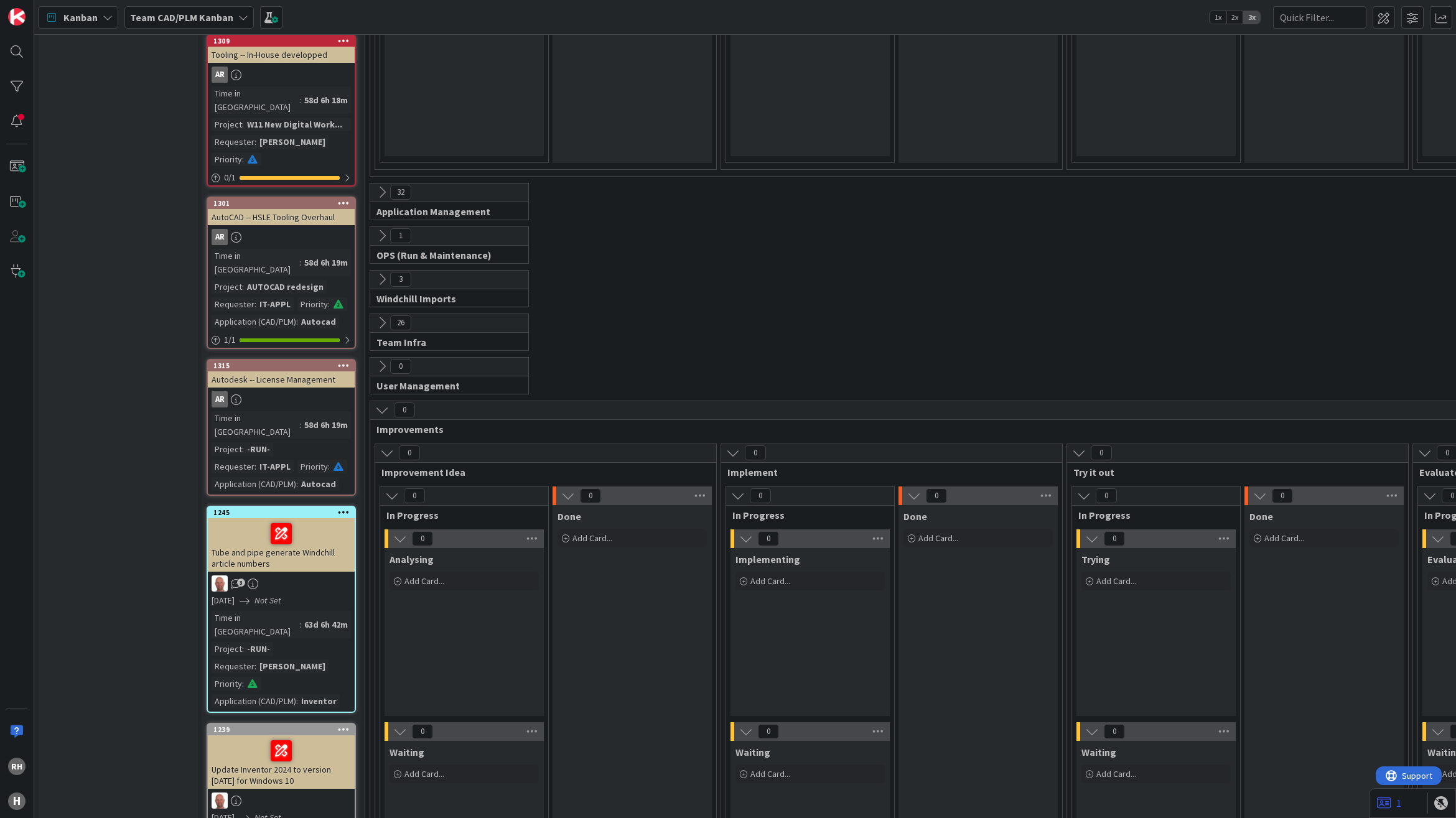
click at [382, 186] on icon at bounding box center [382, 192] width 14 height 14
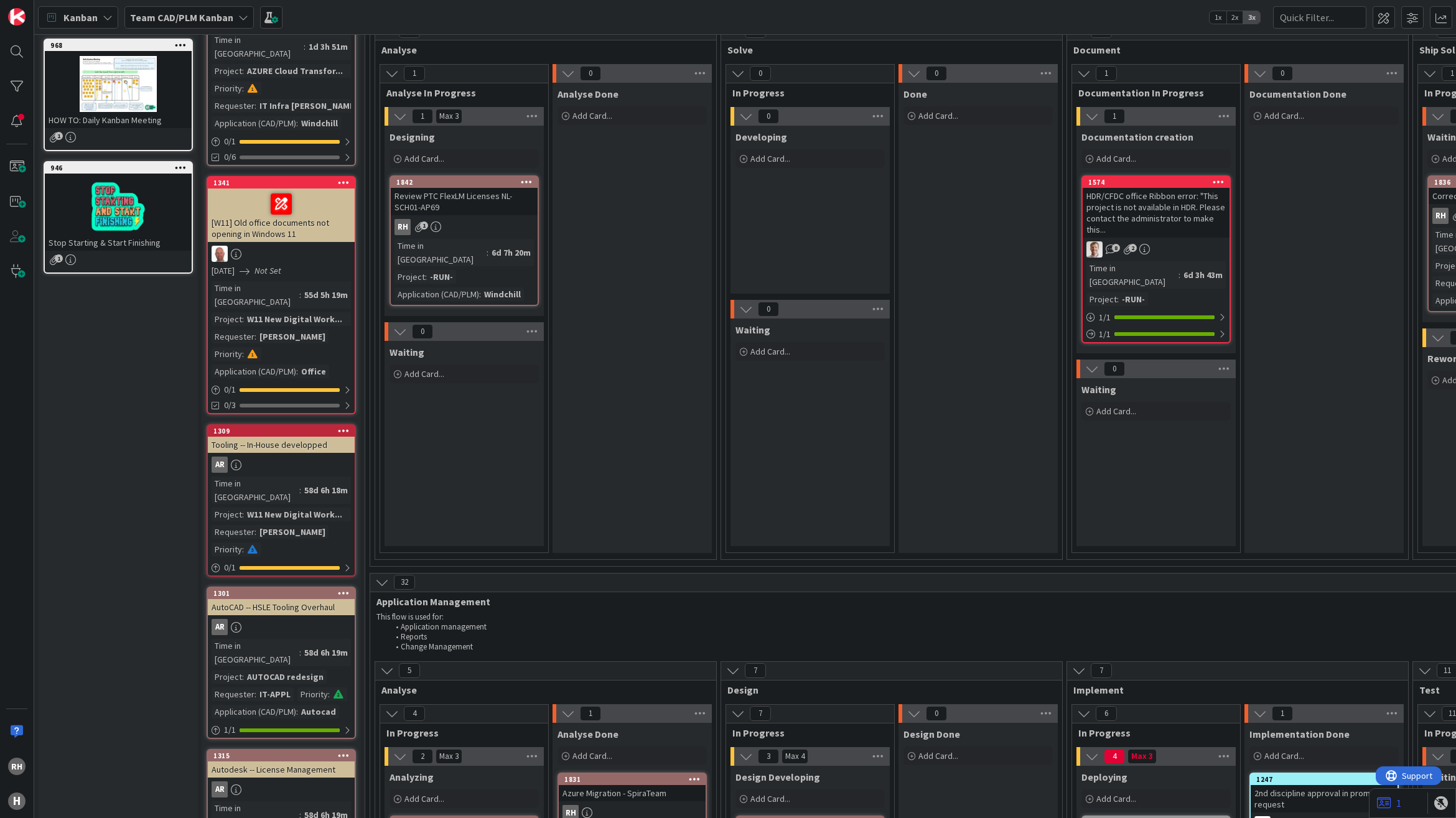
scroll to position [389, 0]
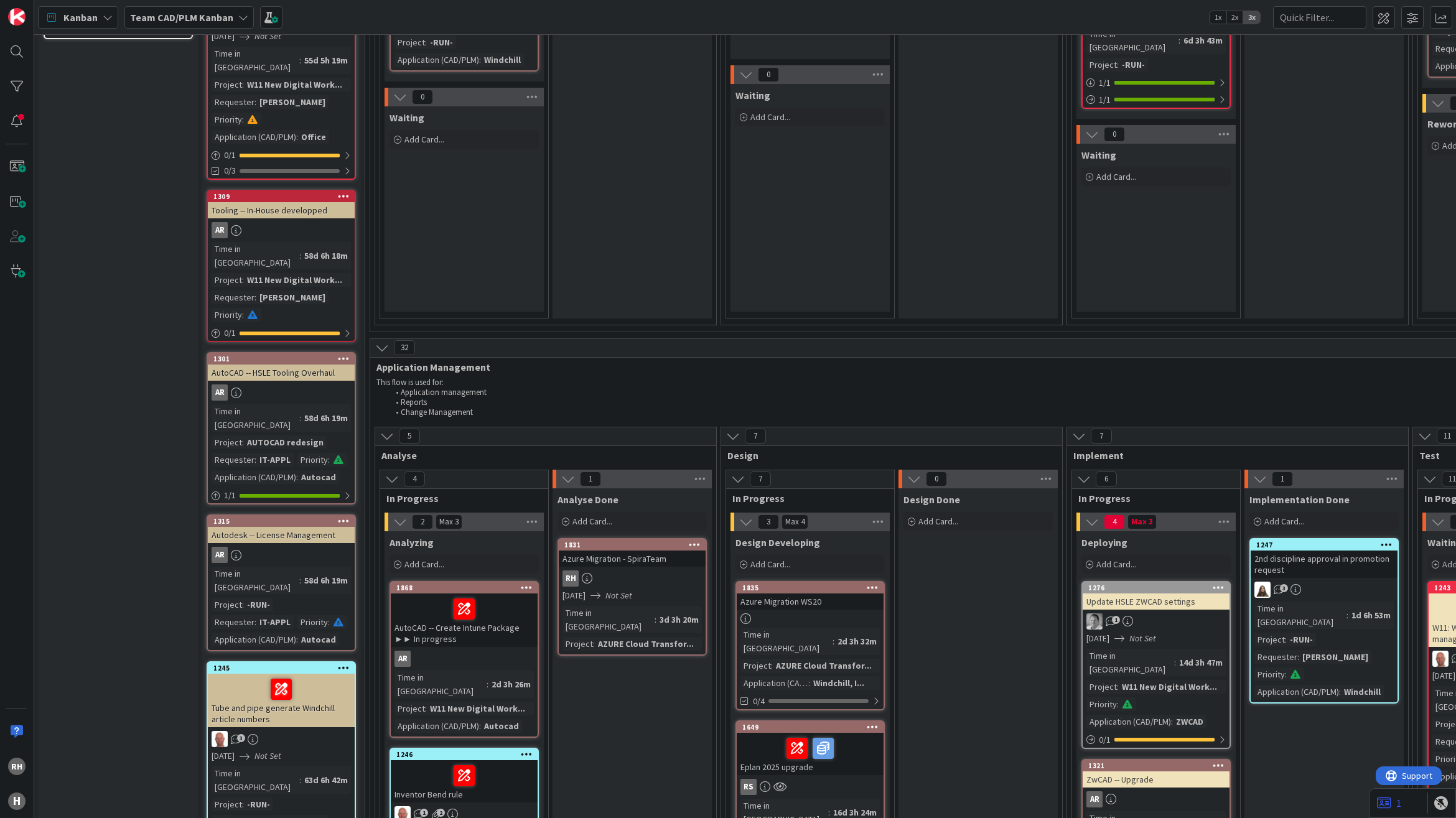
click at [382, 341] on icon at bounding box center [382, 348] width 14 height 14
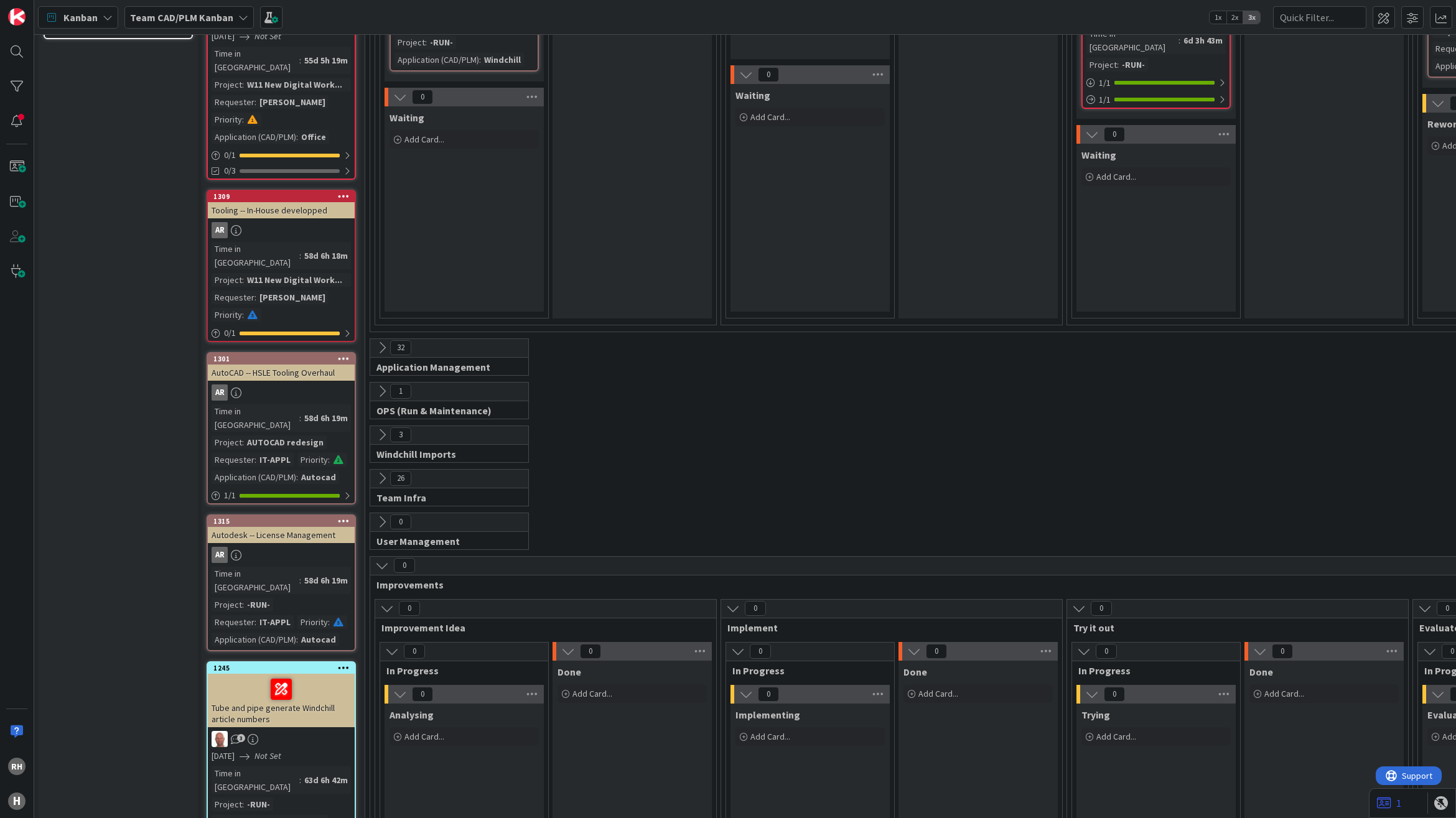
click at [382, 341] on icon at bounding box center [382, 348] width 14 height 14
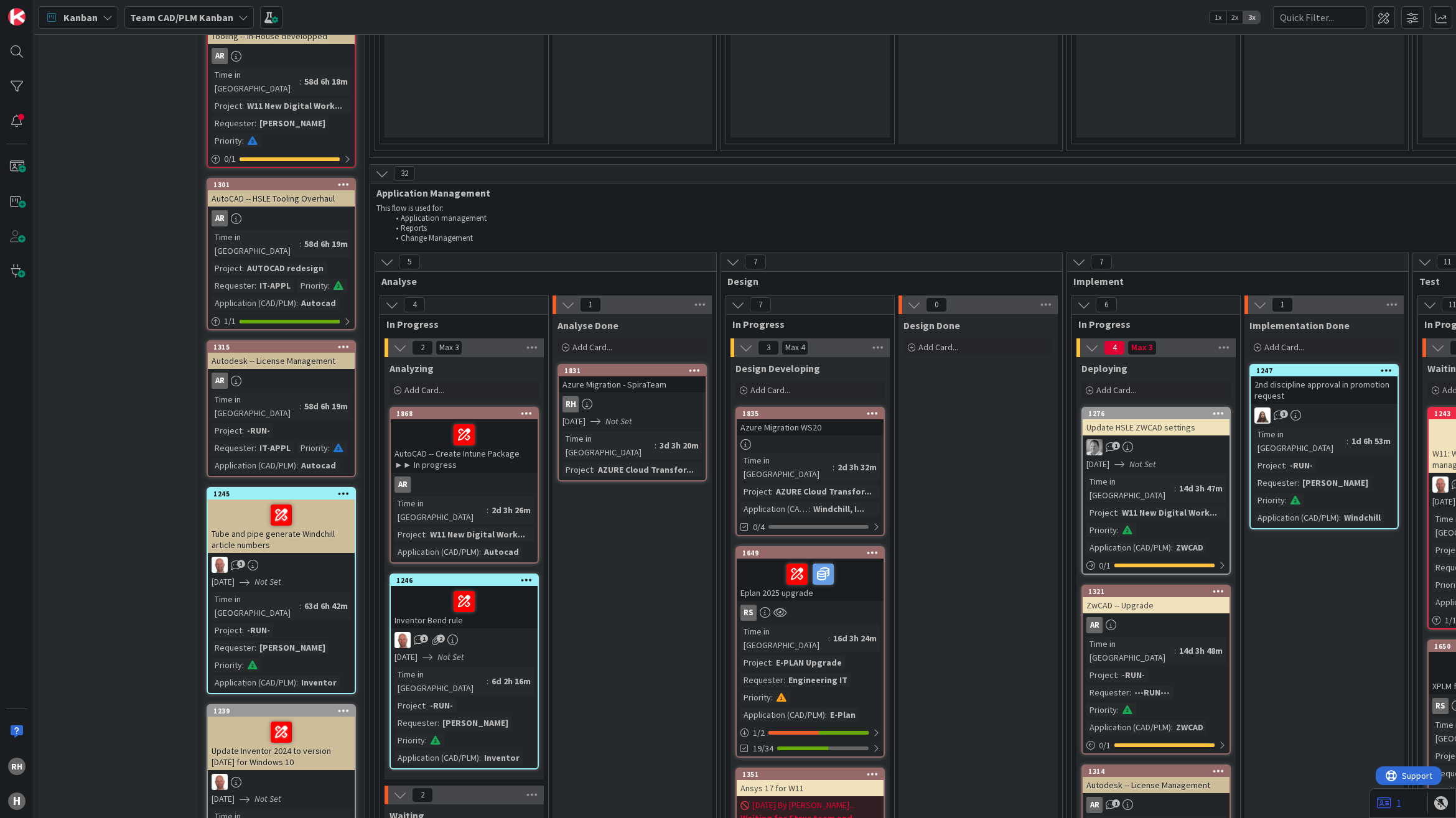
scroll to position [623, 0]
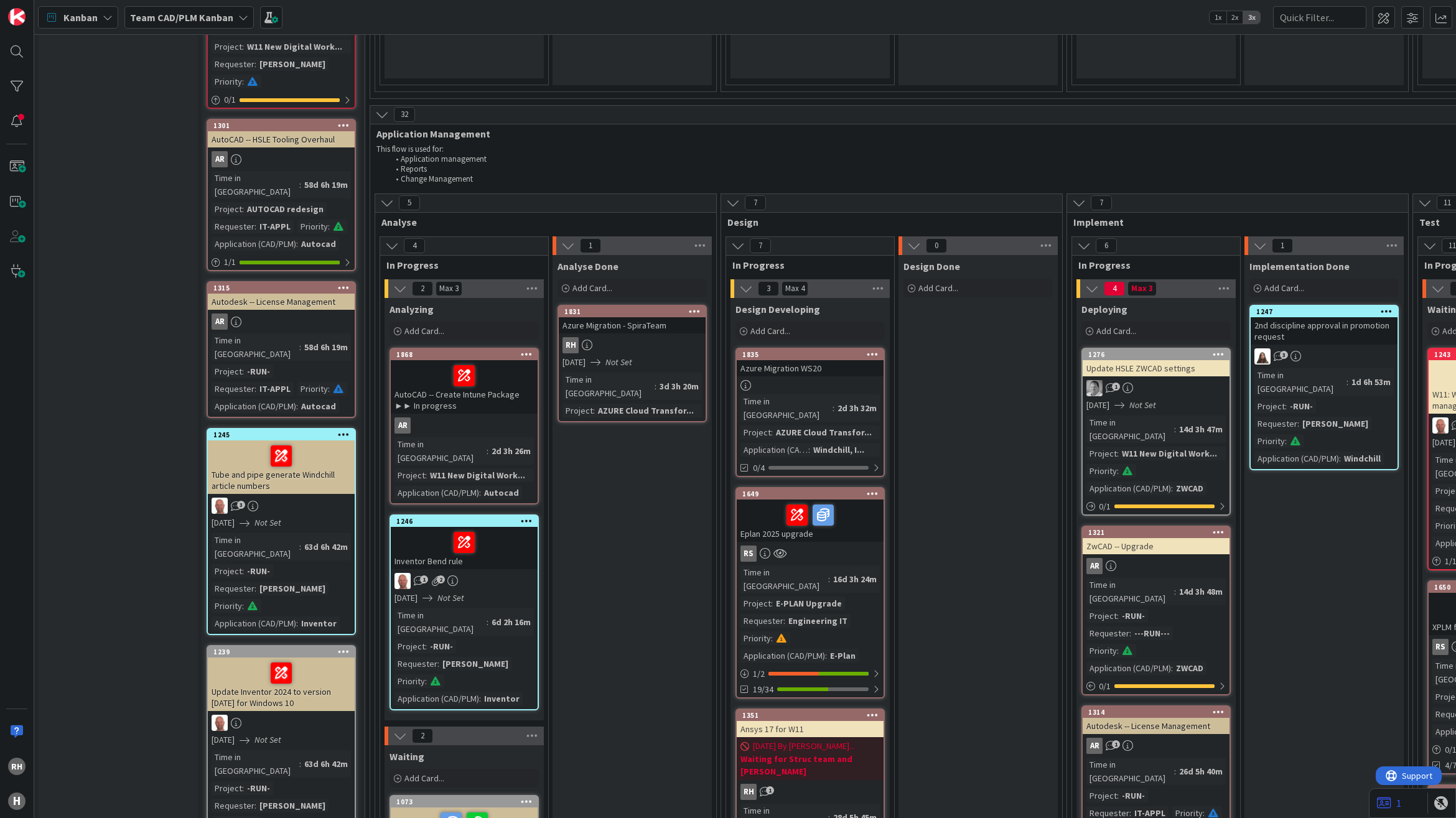
click at [388, 196] on icon at bounding box center [387, 203] width 14 height 14
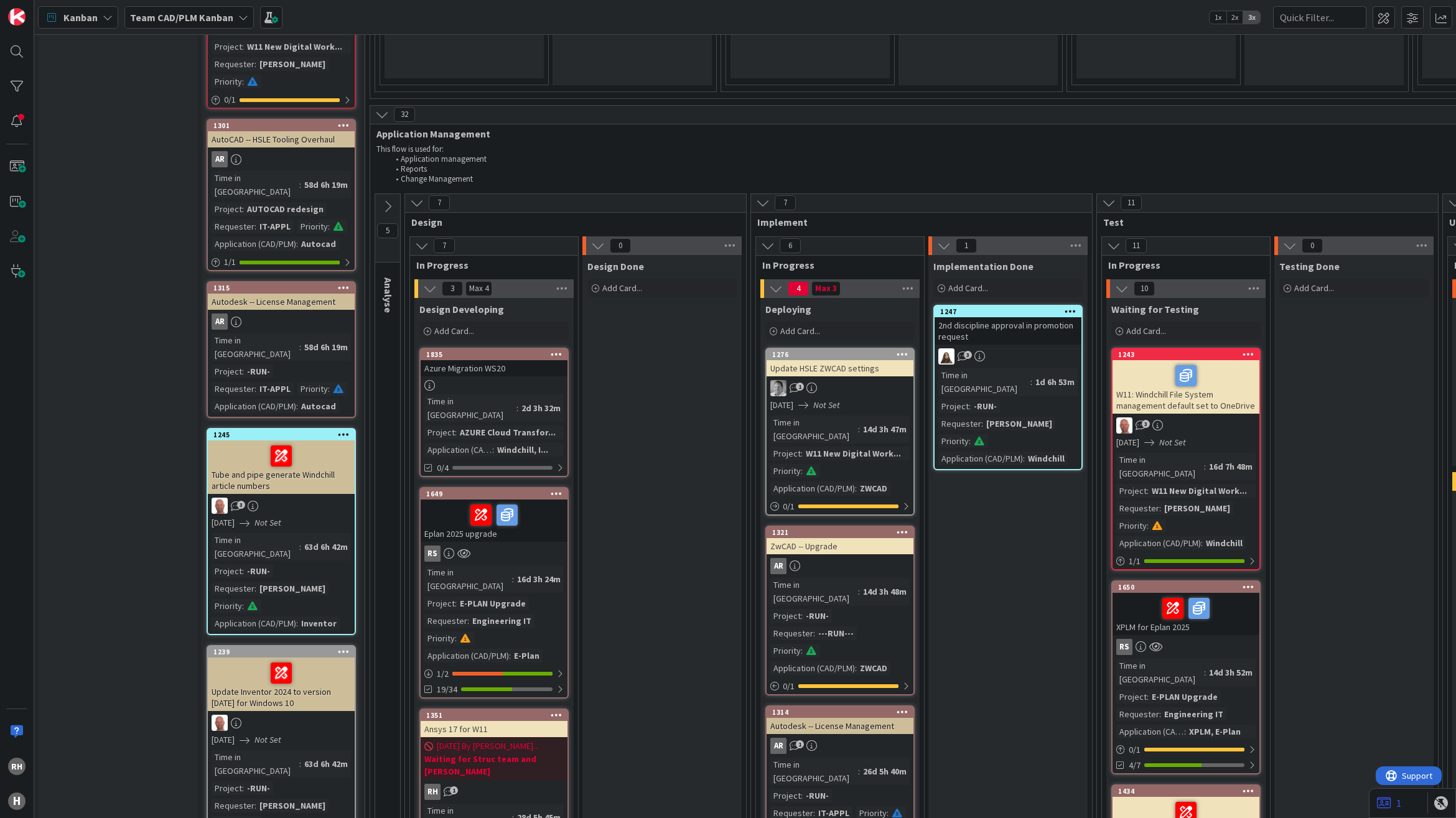
click at [388, 200] on icon at bounding box center [388, 207] width 14 height 14
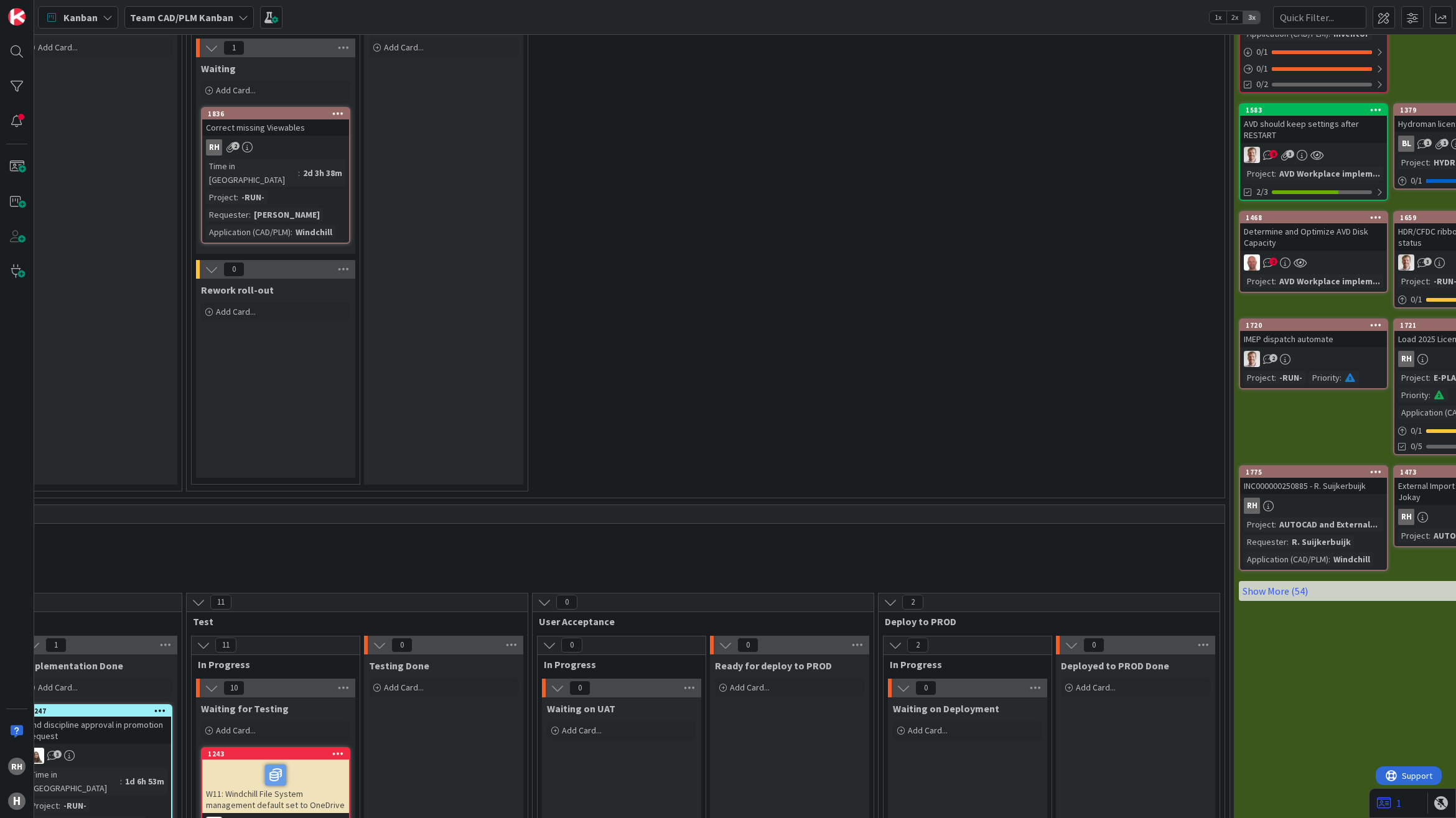
scroll to position [65, 1227]
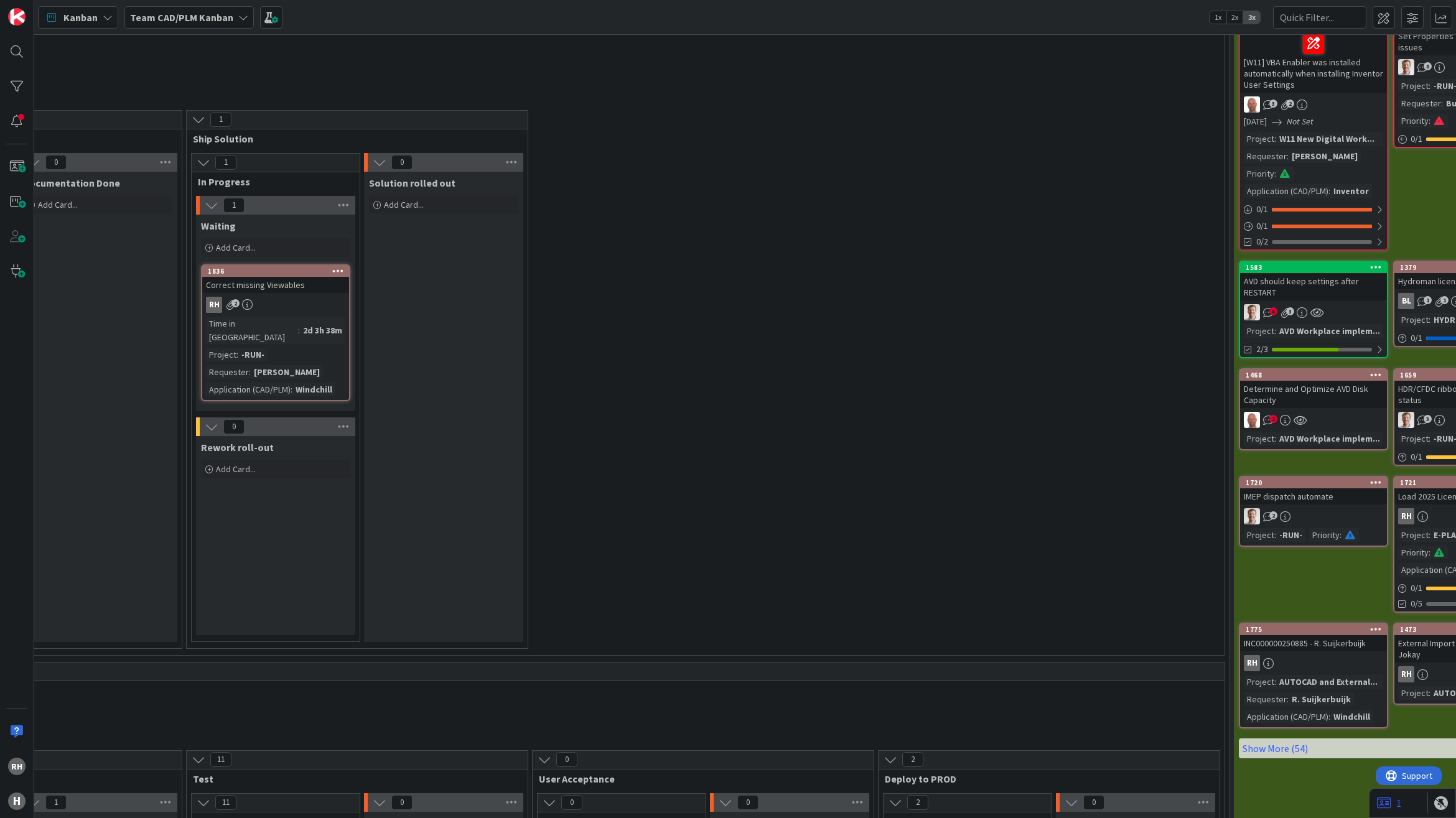
click at [220, 19] on b "Team CAD/PLM Kanban" at bounding box center [182, 17] width 103 height 13
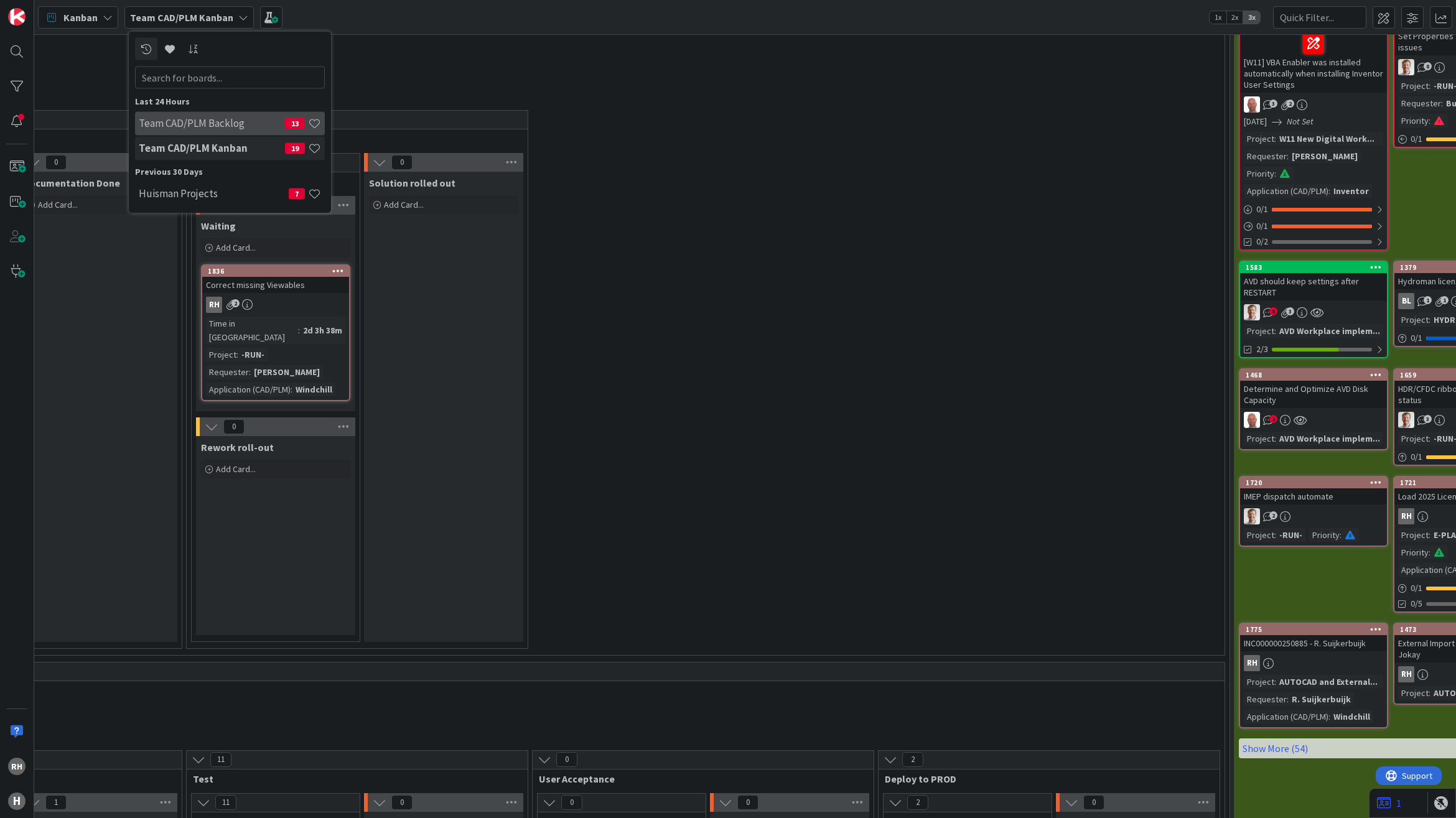
click at [237, 123] on h4 "Team CAD/PLM Backlog" at bounding box center [212, 122] width 147 height 13
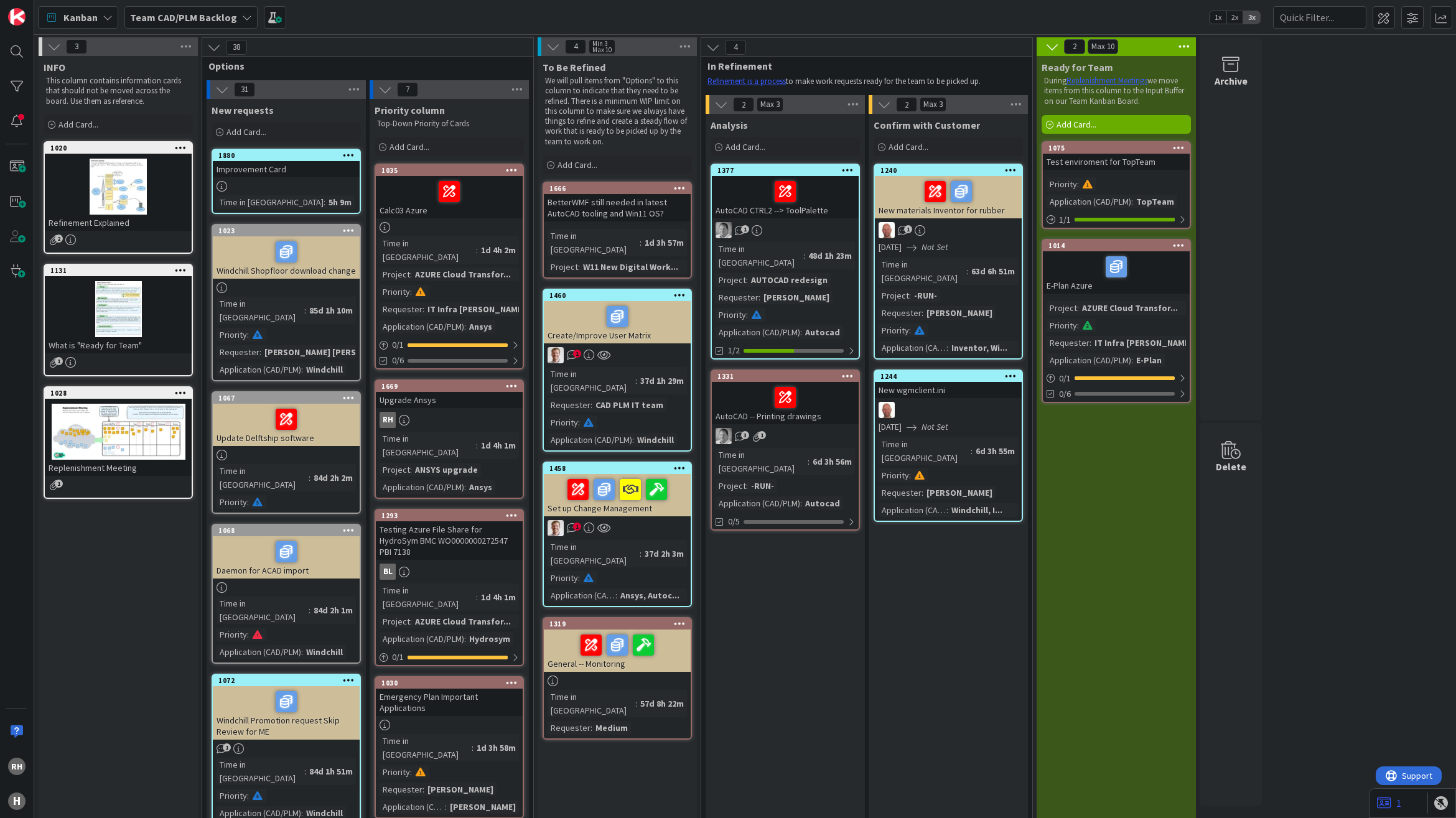
click at [182, 17] on b "Team CAD/PLM Backlog" at bounding box center [184, 17] width 107 height 13
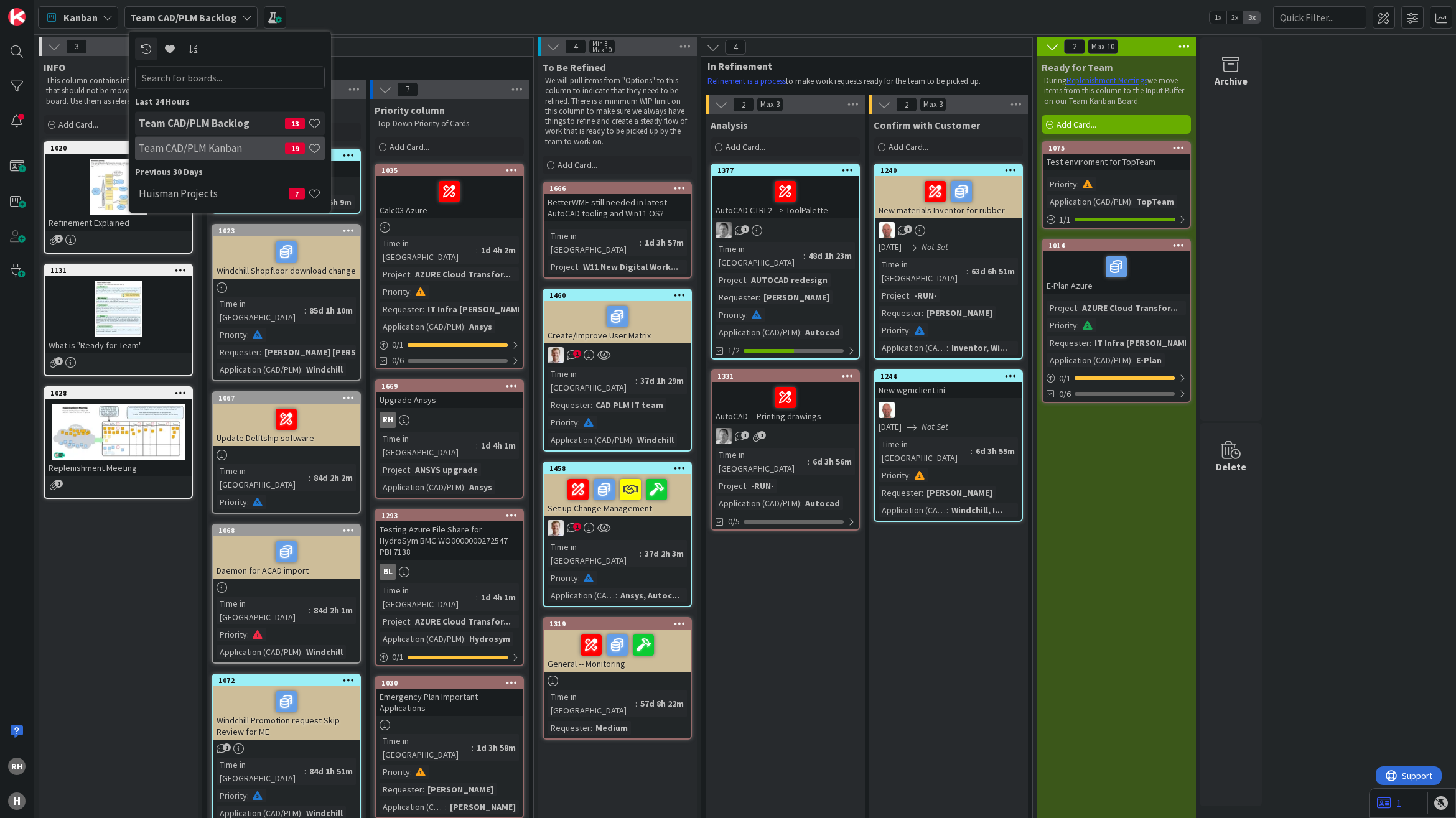
click at [186, 152] on h4 "Team CAD/PLM Kanban" at bounding box center [212, 148] width 147 height 13
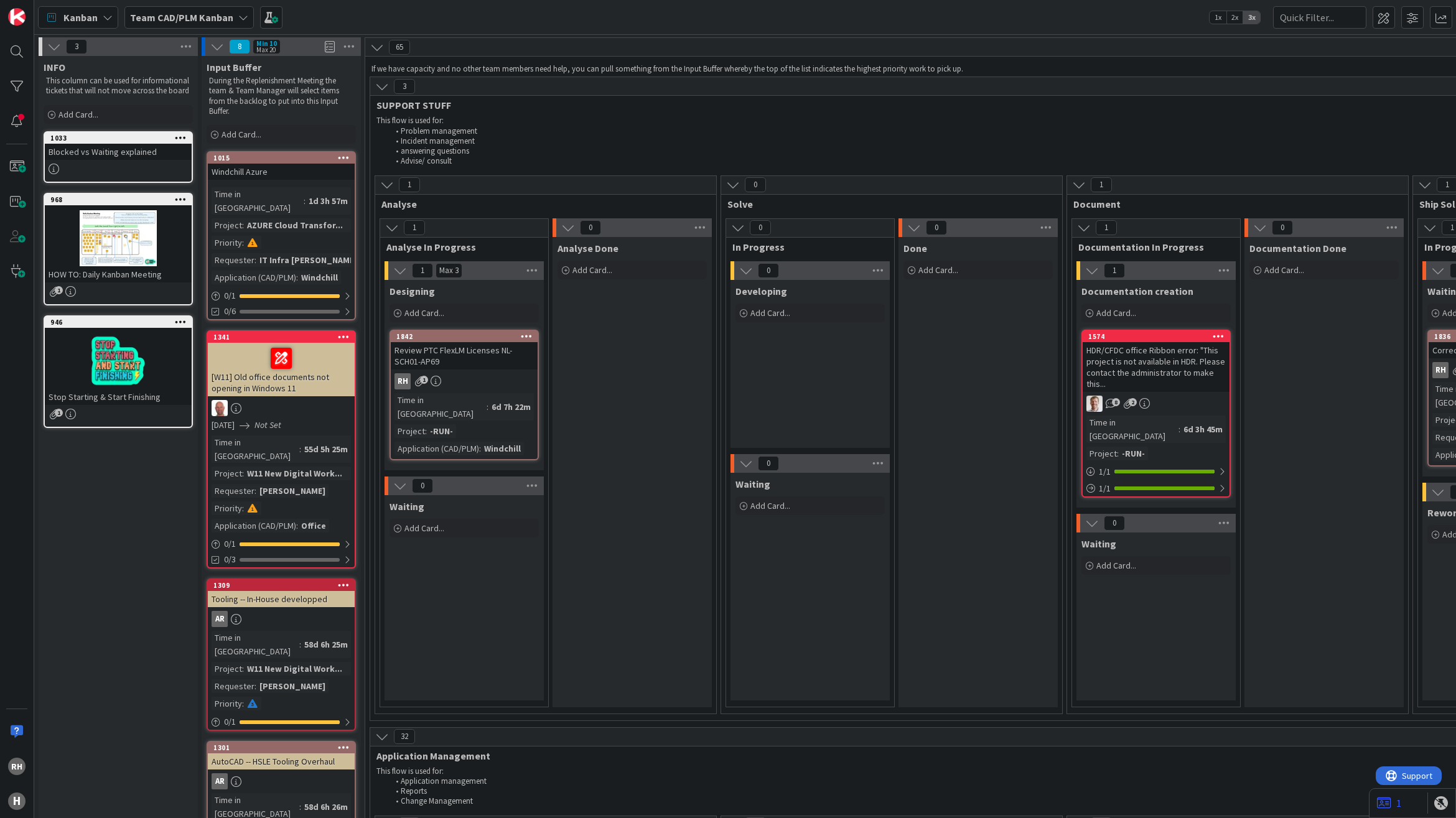
click at [58, 412] on span "1" at bounding box center [58, 413] width 8 height 8
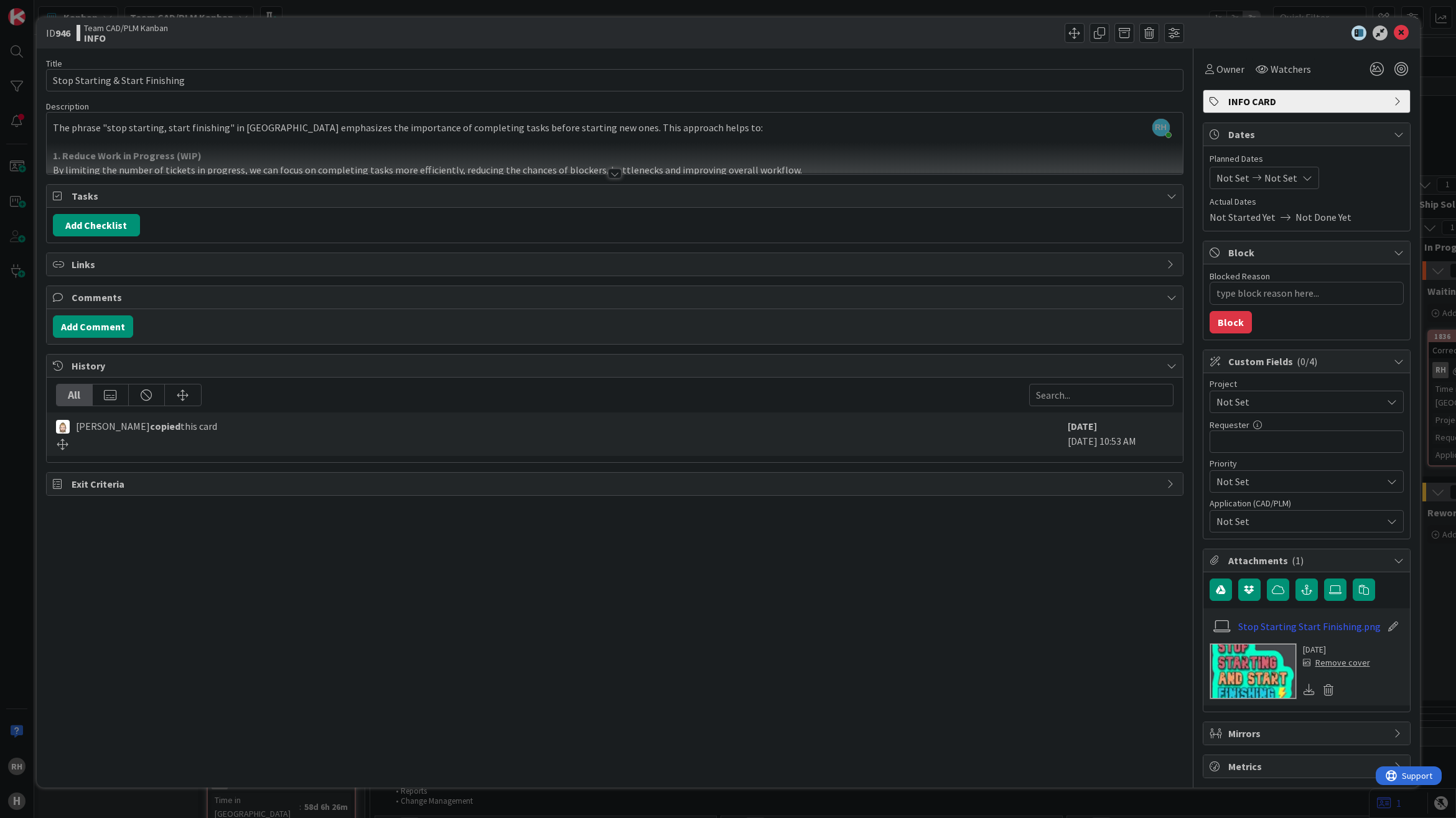
click at [171, 172] on div at bounding box center [615, 158] width 1136 height 32
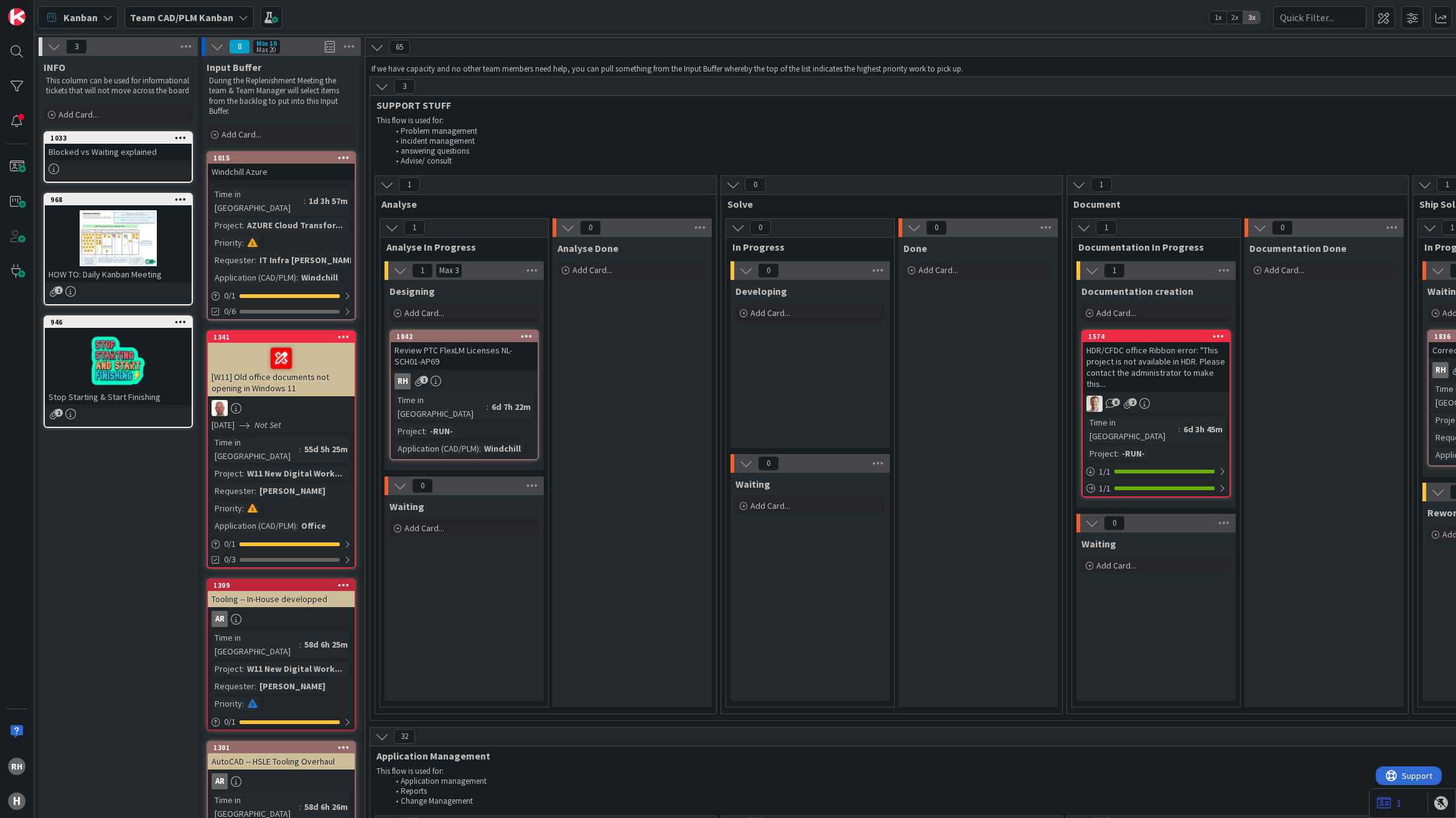
click at [215, 45] on icon at bounding box center [218, 47] width 14 height 14
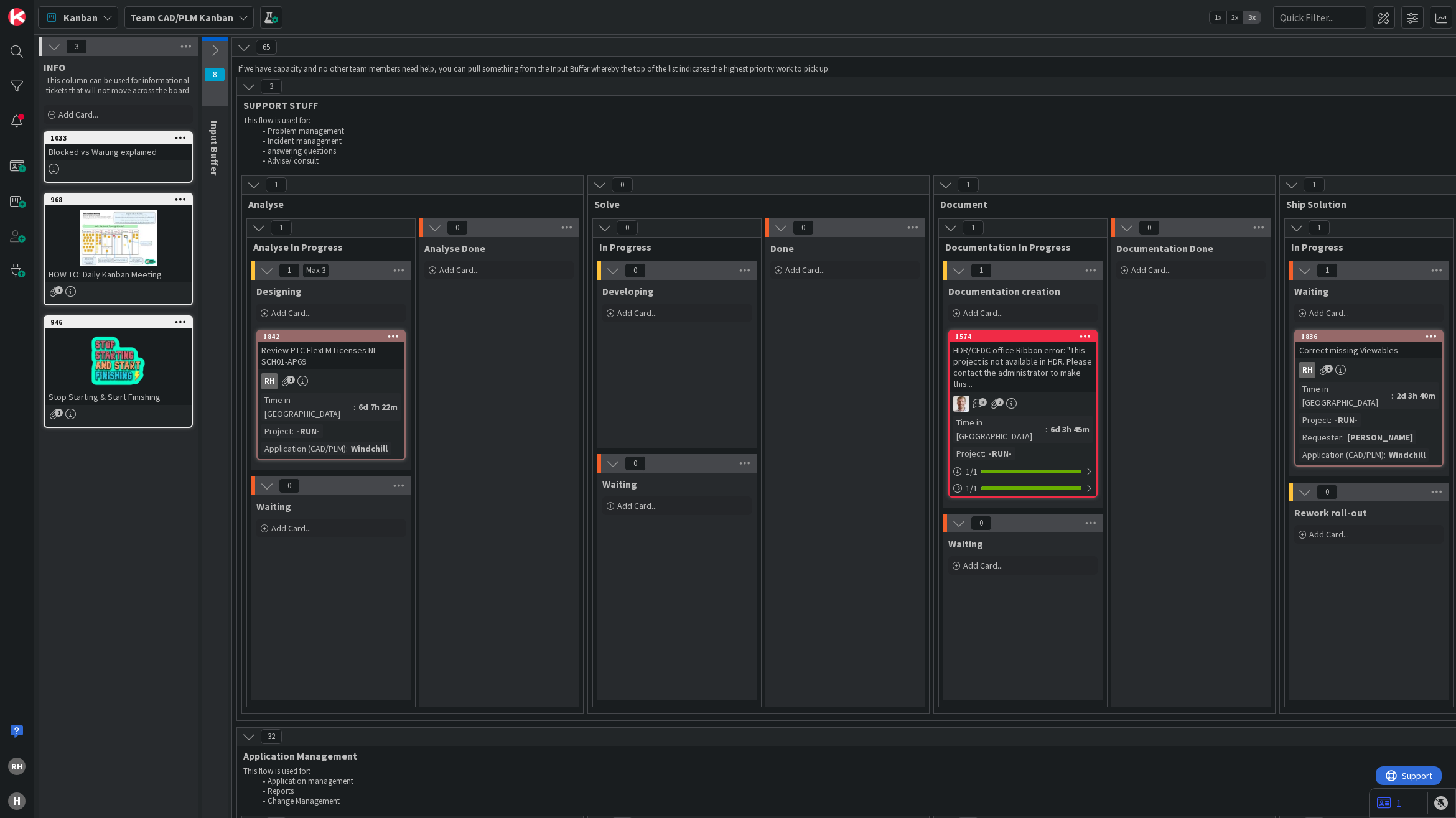
click at [215, 45] on icon at bounding box center [215, 51] width 14 height 14
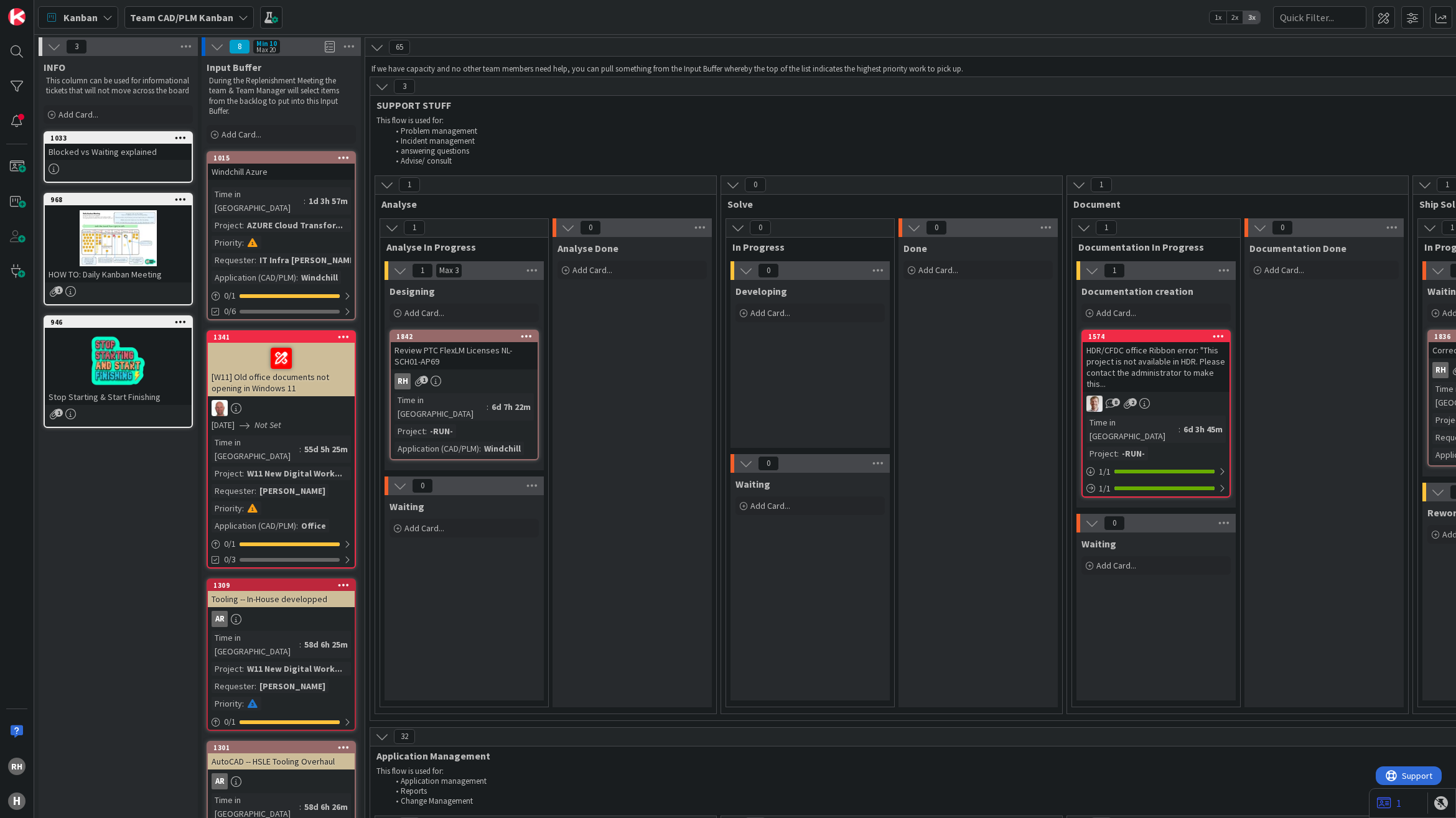
click at [378, 45] on icon at bounding box center [377, 48] width 14 height 14
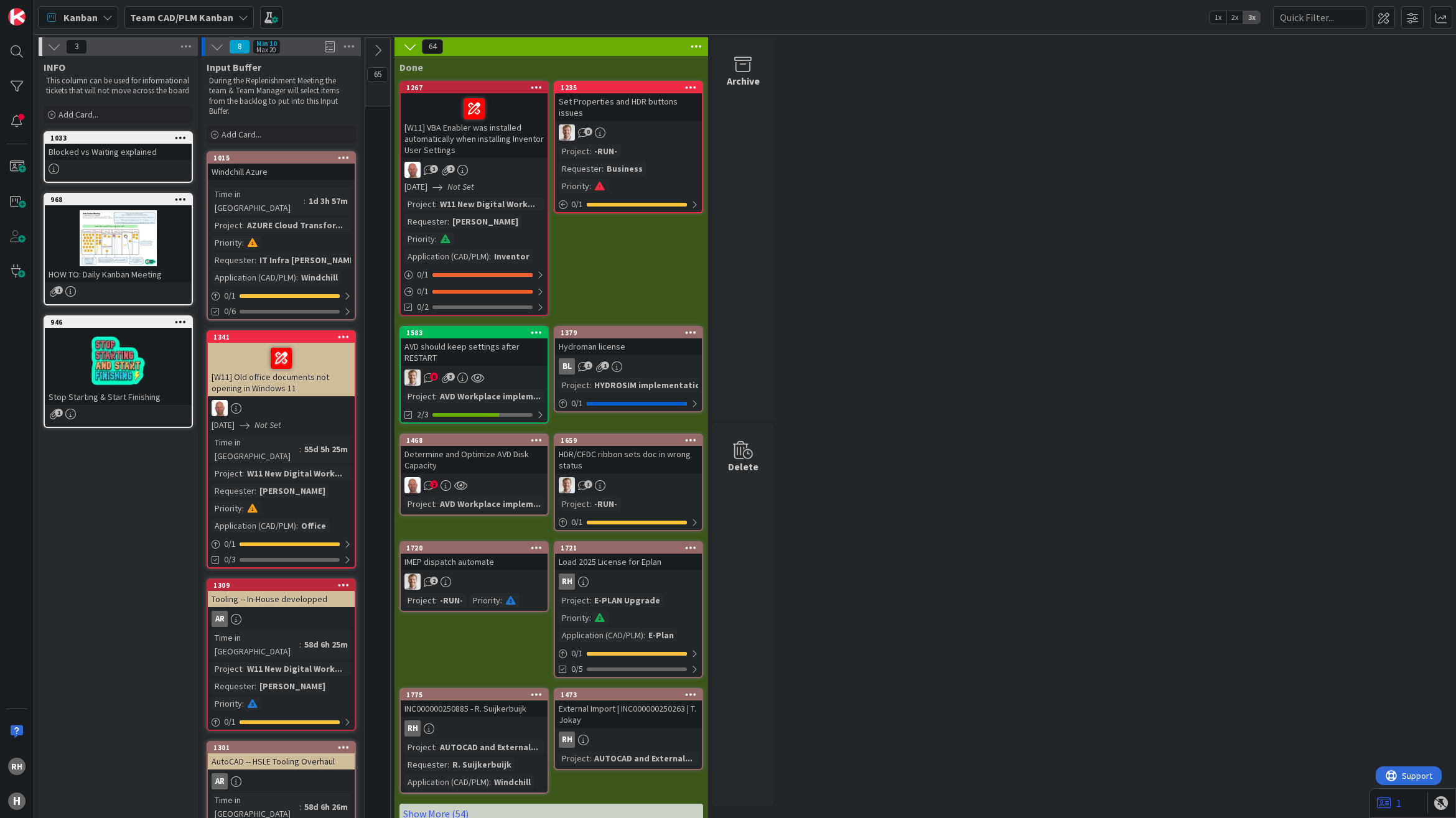
click at [378, 45] on icon at bounding box center [378, 51] width 14 height 14
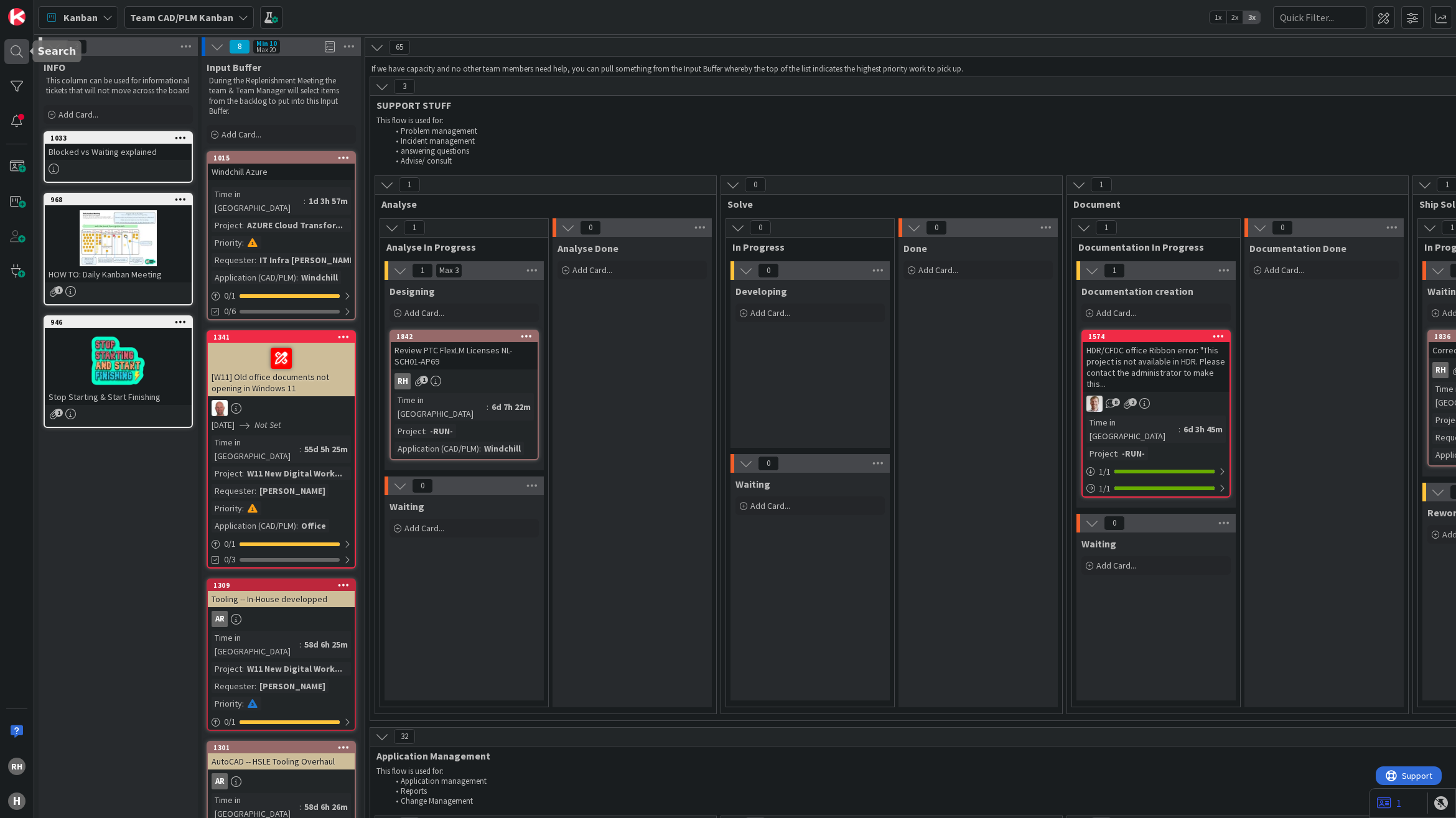
click at [19, 51] on div at bounding box center [17, 51] width 25 height 25
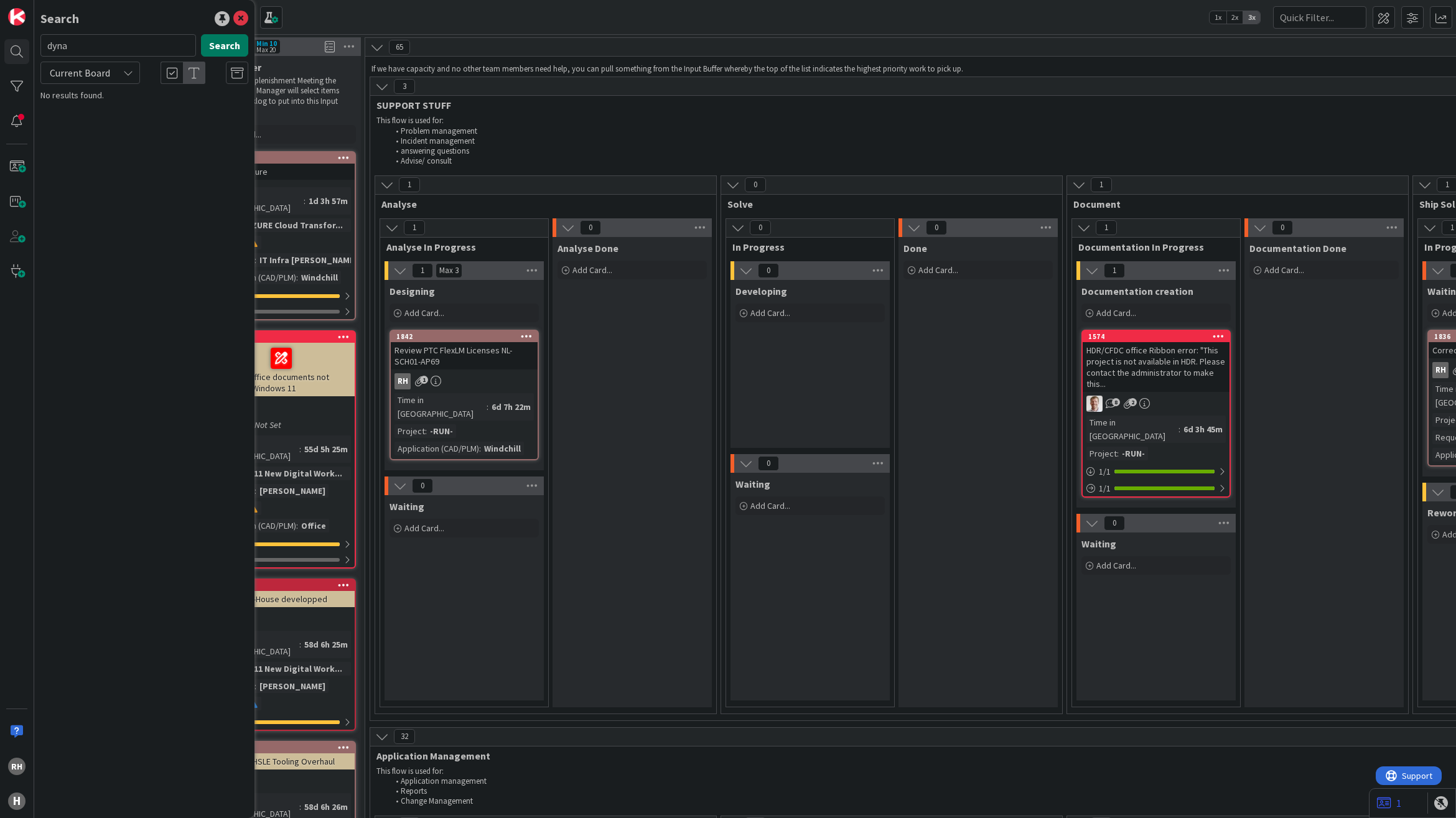
click at [220, 48] on button "Search" at bounding box center [224, 45] width 48 height 22
click at [166, 111] on p "Ansys LS Dyna" at bounding box center [153, 109] width 190 height 13
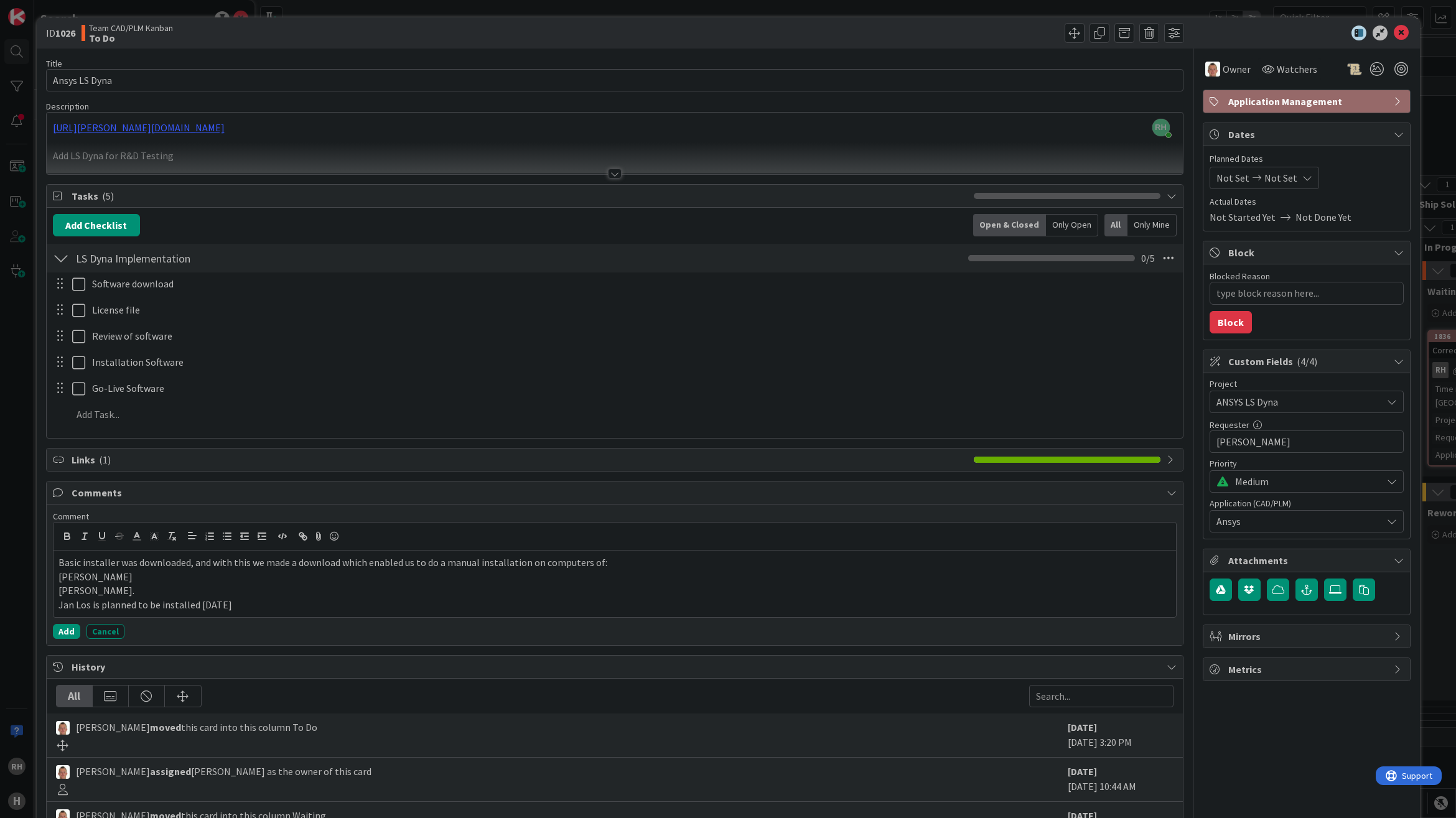
drag, startPoint x: 244, startPoint y: 32, endPoint x: 260, endPoint y: 74, distance: 44.9
click at [253, 73] on div "ID 1026 Team CAD/PLM Kanban To Do Title 13 / 128 Ansys LS Dyna Description RH R…" at bounding box center [728, 511] width 1383 height 987
click at [1372, 32] on icon at bounding box center [1379, 32] width 15 height 15
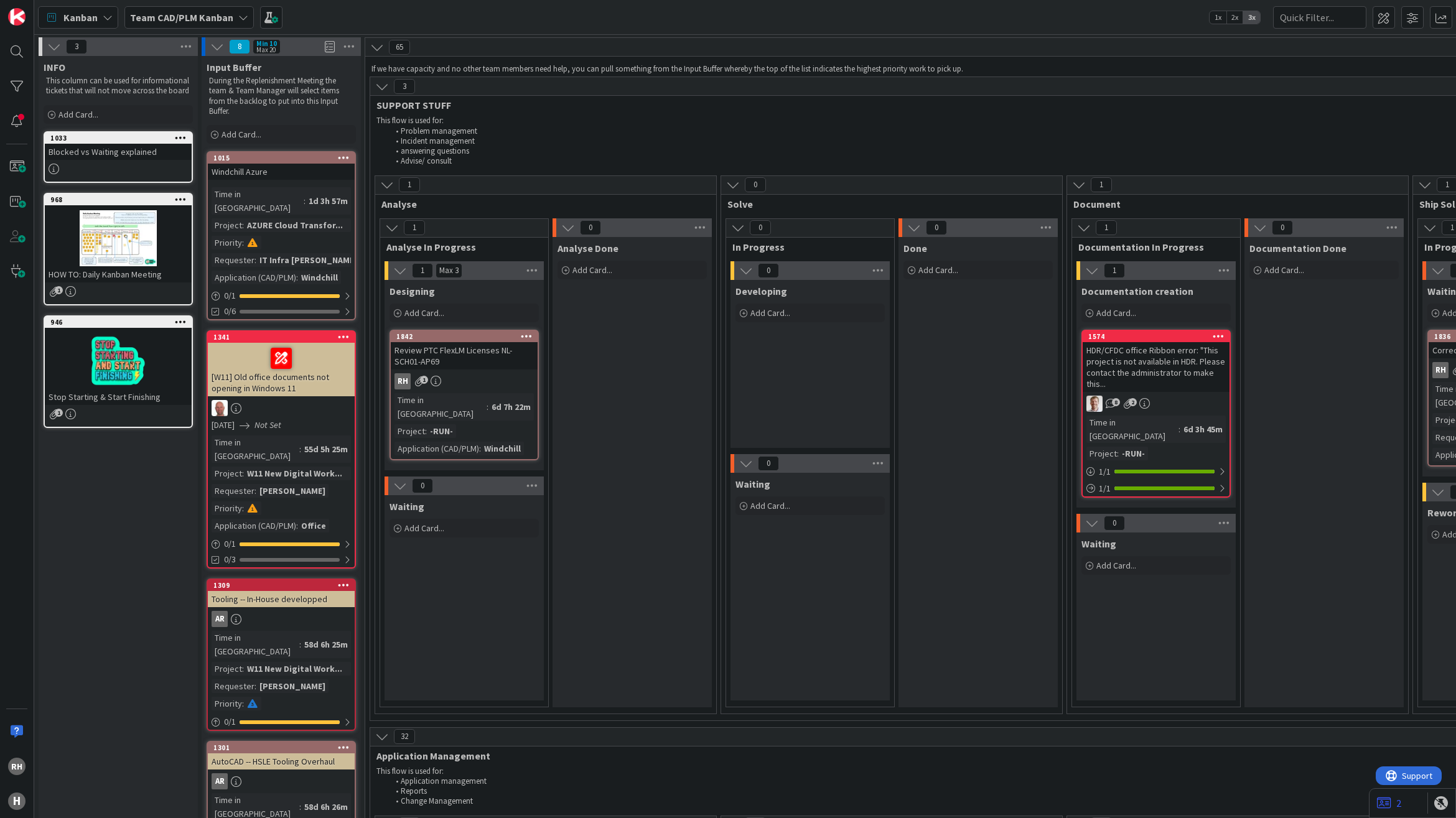
click at [377, 48] on icon at bounding box center [377, 48] width 14 height 14
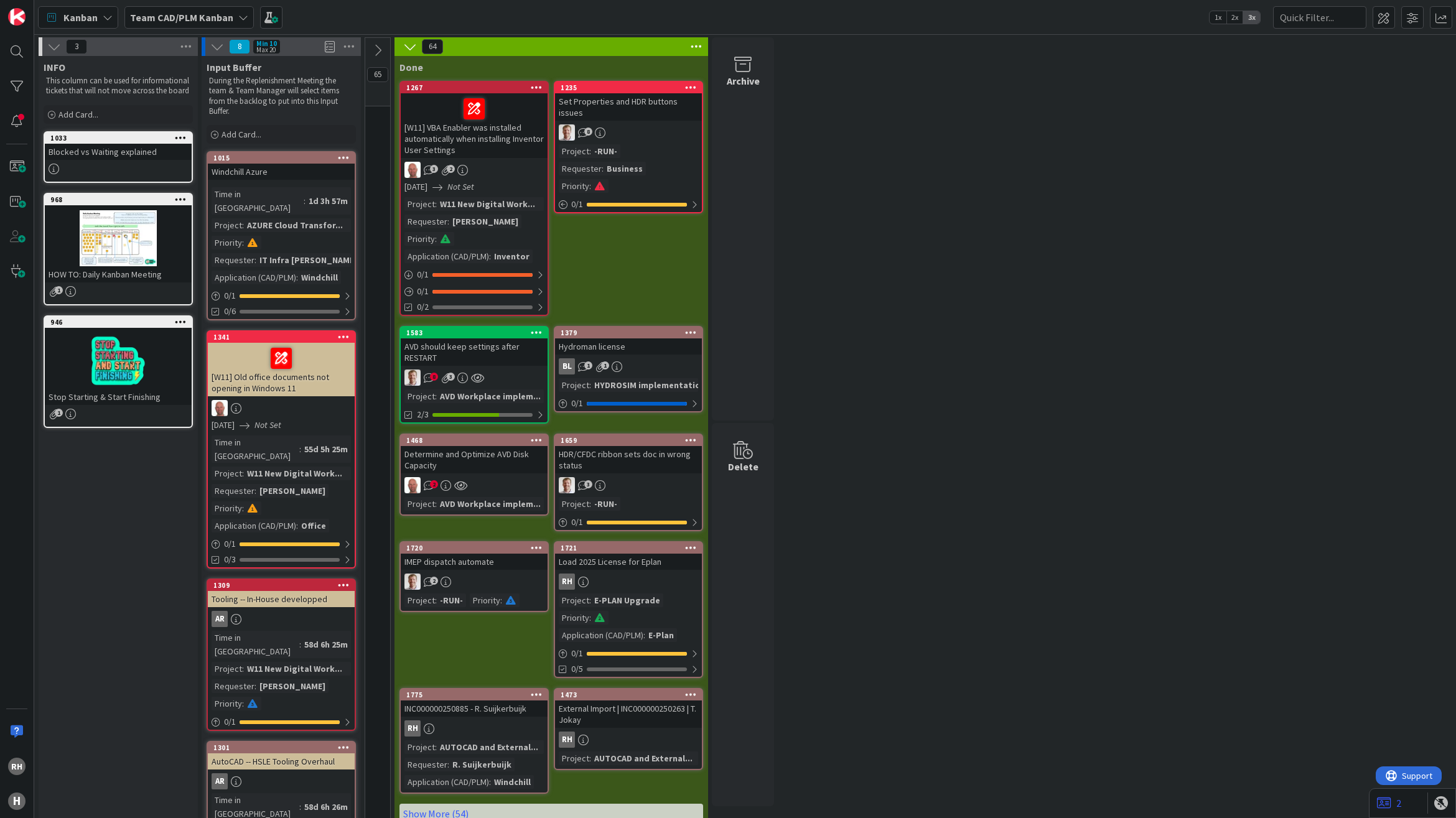
click at [383, 48] on icon at bounding box center [378, 51] width 14 height 14
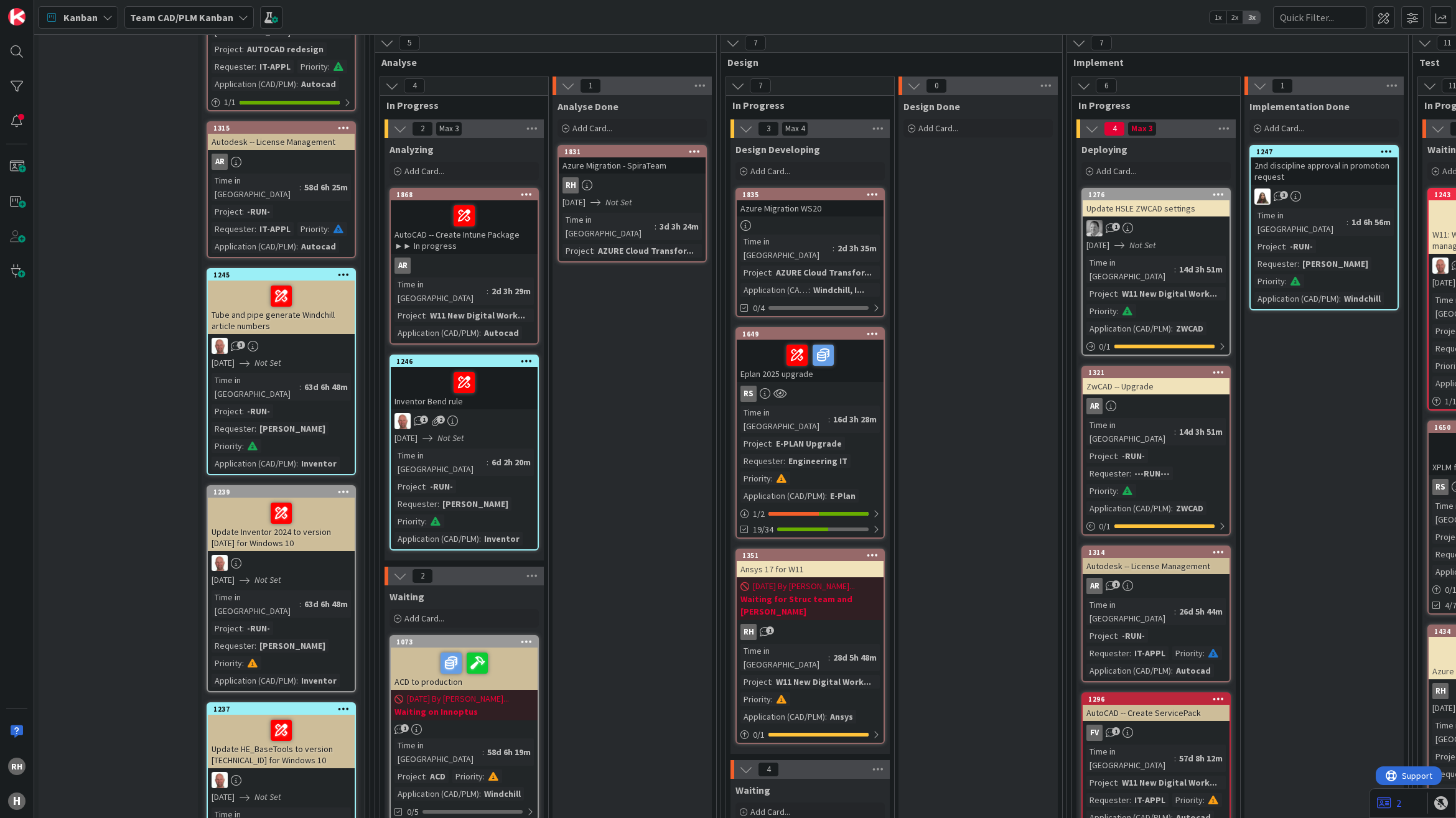
scroll to position [856, 0]
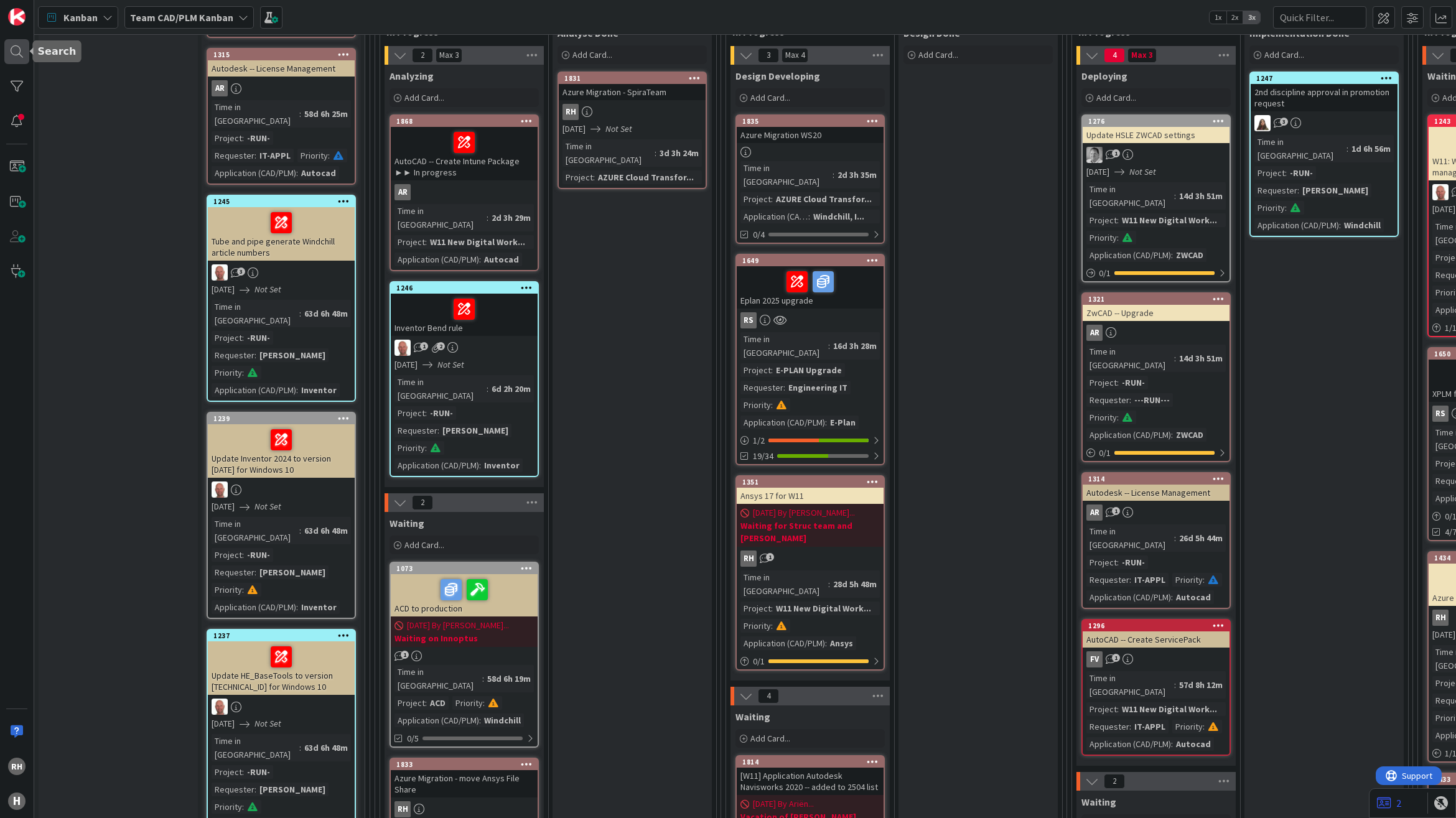
click at [17, 56] on div at bounding box center [17, 51] width 25 height 25
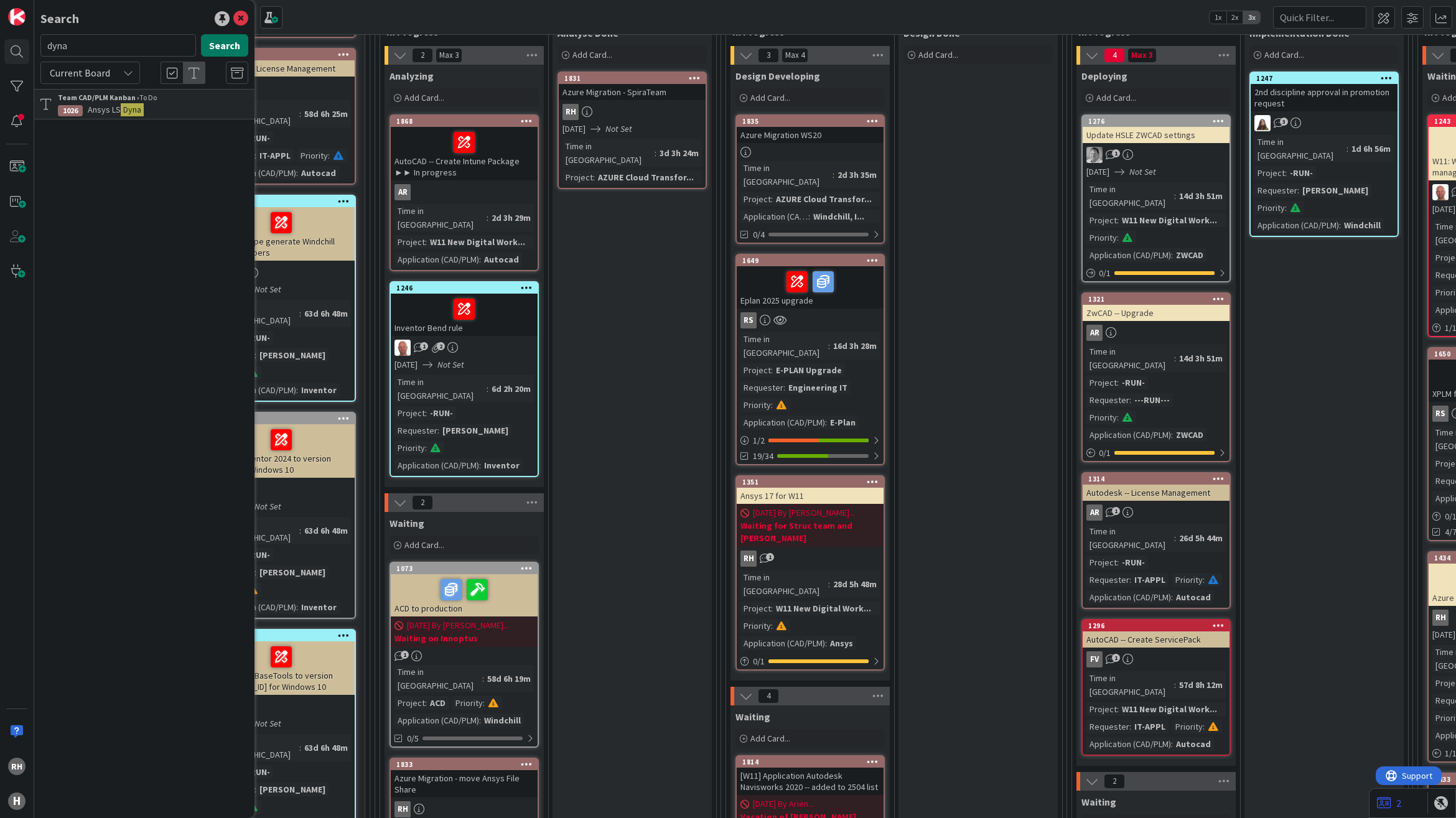
click at [209, 48] on button "Search" at bounding box center [224, 45] width 48 height 22
click at [153, 99] on div "Team CAD/PLM Kanban › To Do" at bounding box center [153, 98] width 190 height 12
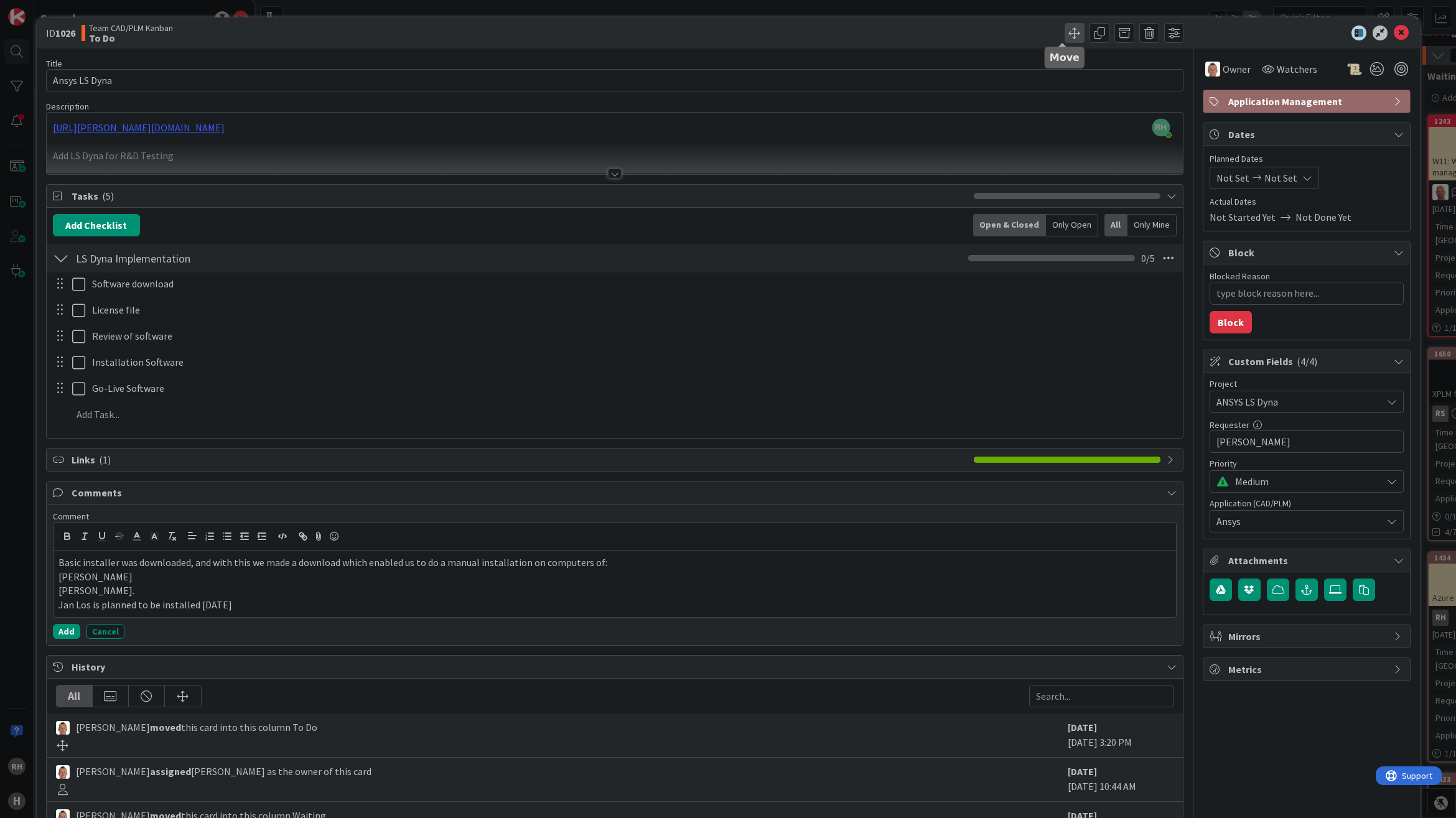
click at [1066, 30] on span at bounding box center [1074, 33] width 19 height 19
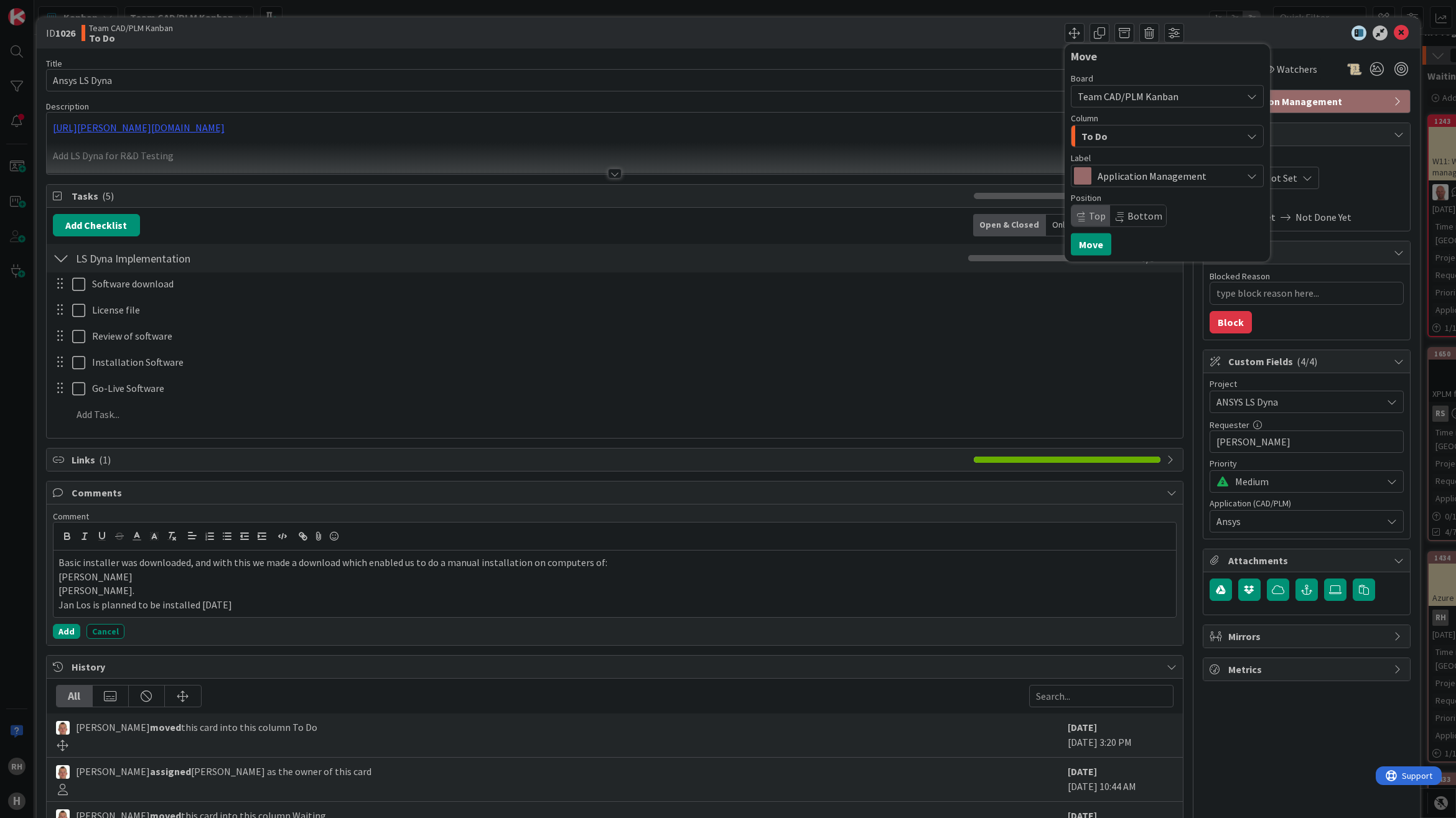
click at [1094, 135] on div "To Do" at bounding box center [1160, 136] width 163 height 19
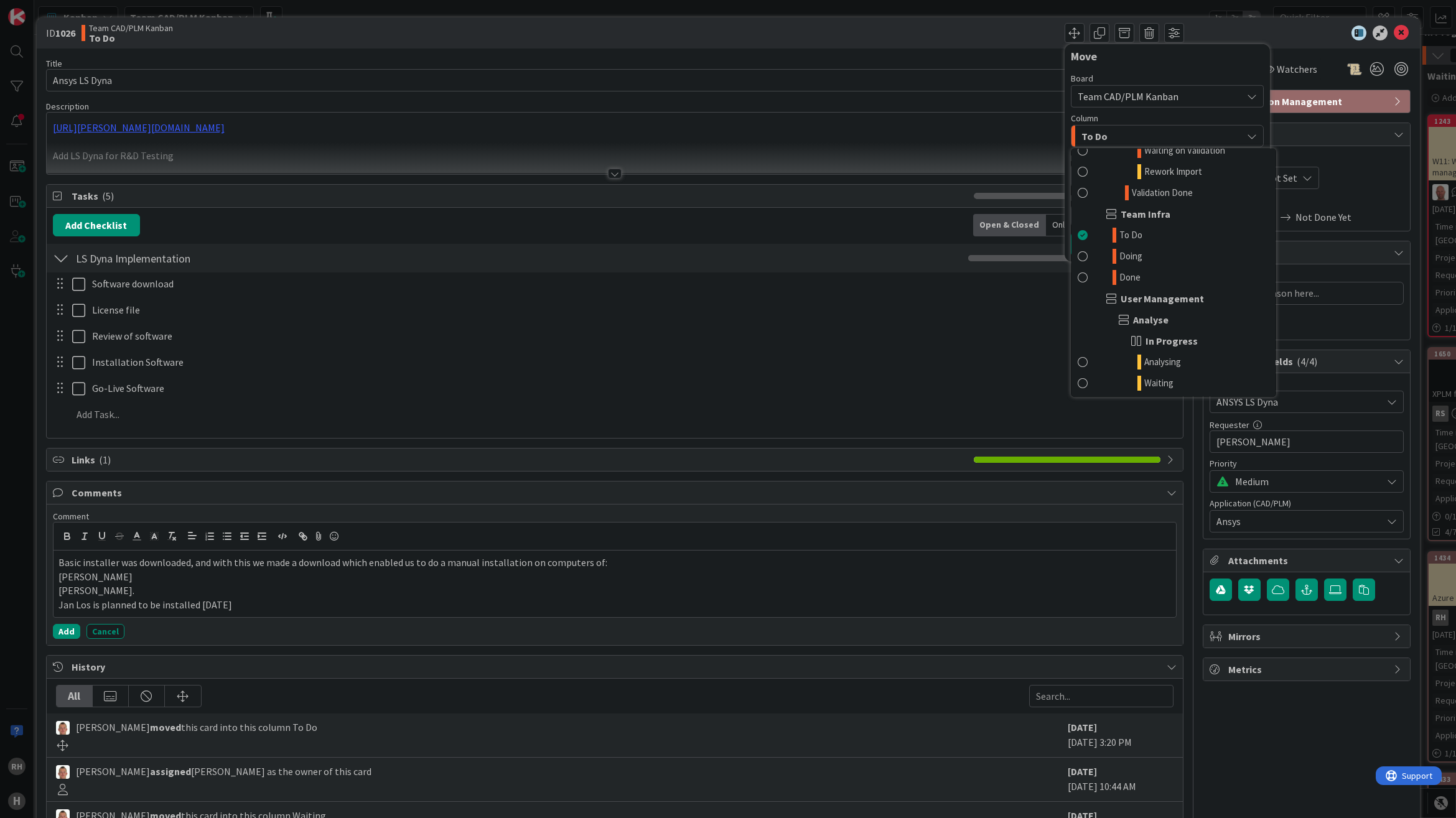
scroll to position [1555, 0]
click at [968, 43] on div "Move Board Team CAD/PLM Kanban Column To Do INFO Input Buffer SUPPORT STUFF Ana…" at bounding box center [900, 33] width 566 height 19
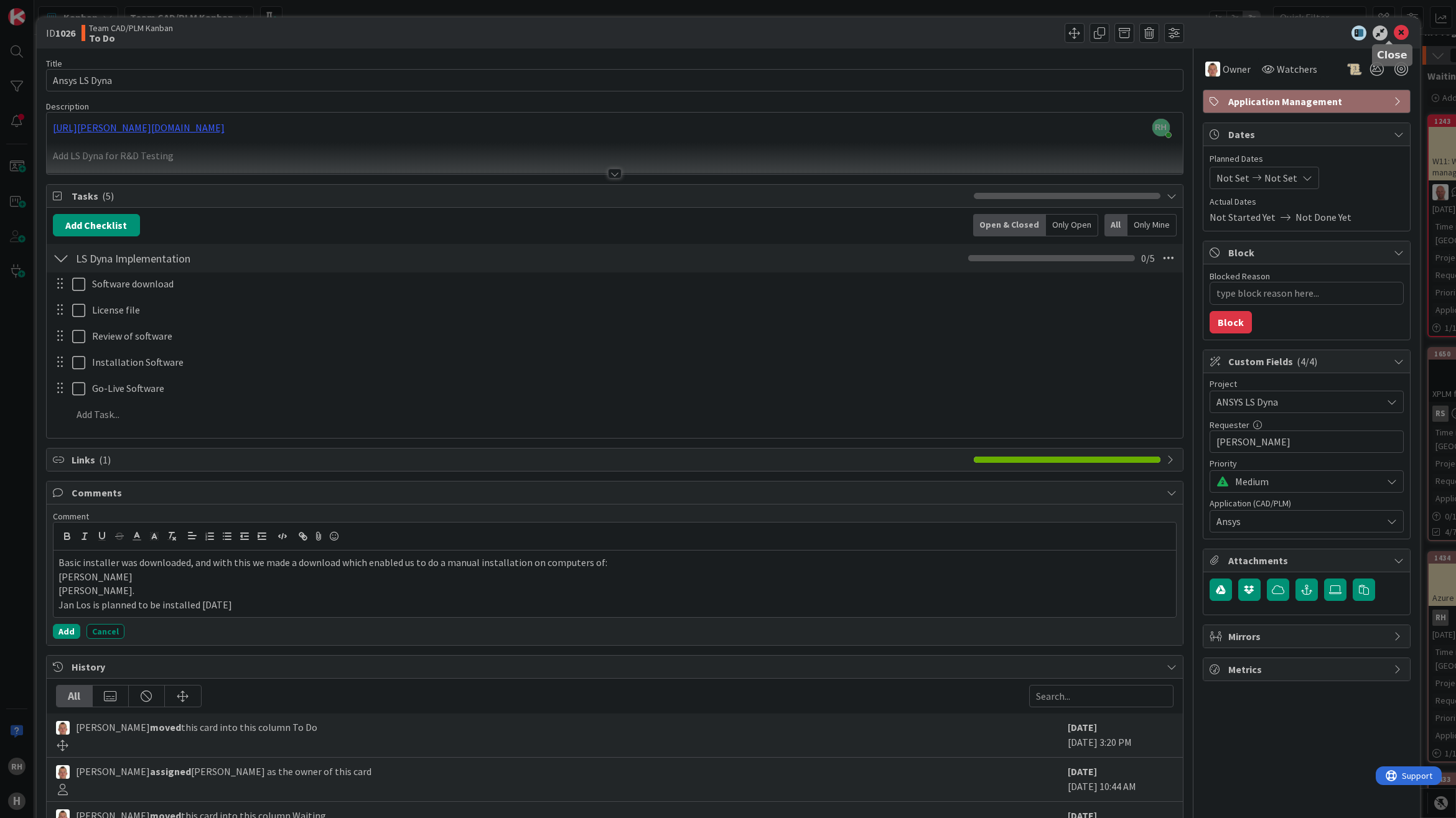
click at [1394, 31] on icon at bounding box center [1401, 32] width 15 height 15
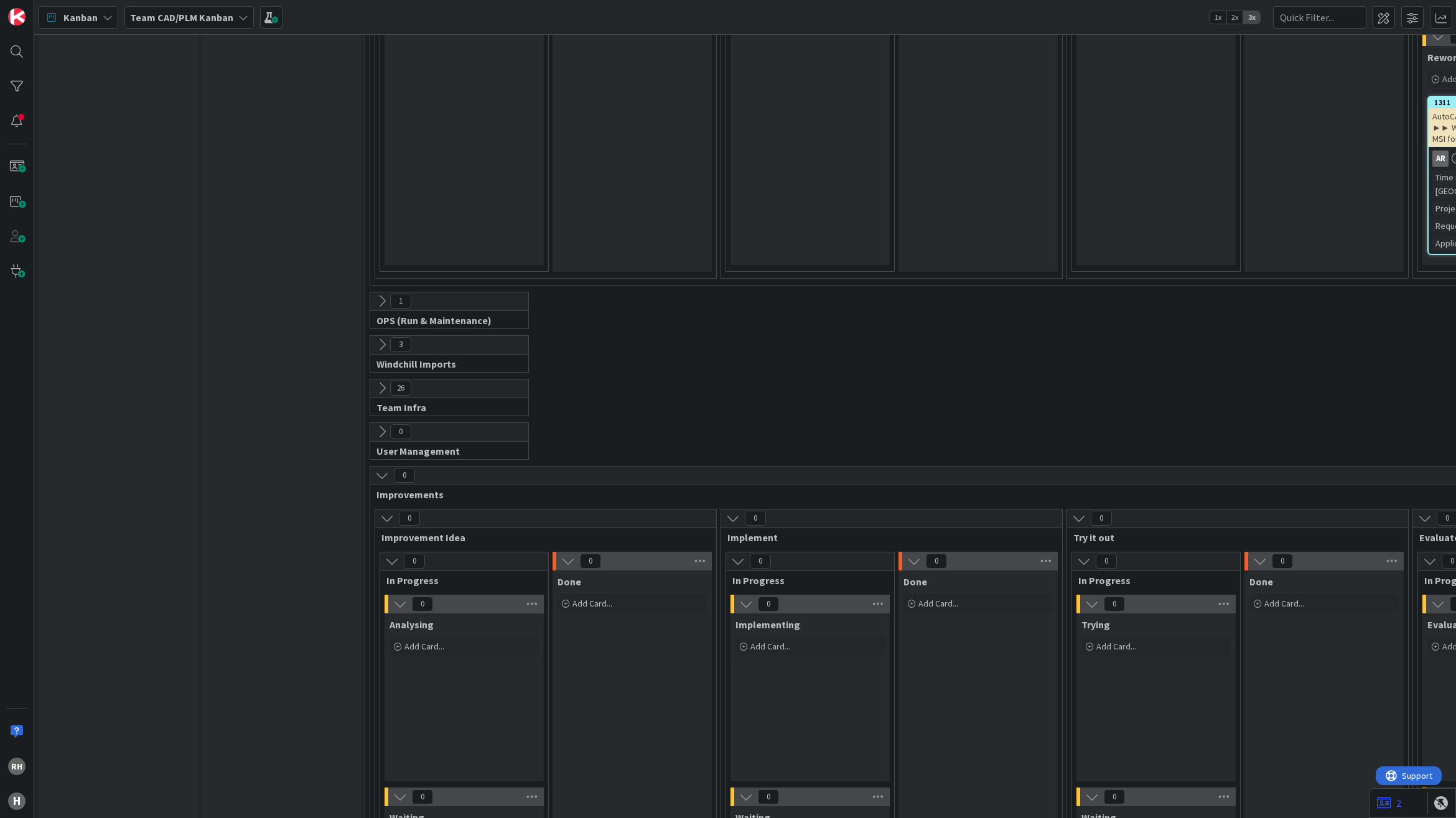
click at [378, 382] on icon at bounding box center [382, 389] width 14 height 14
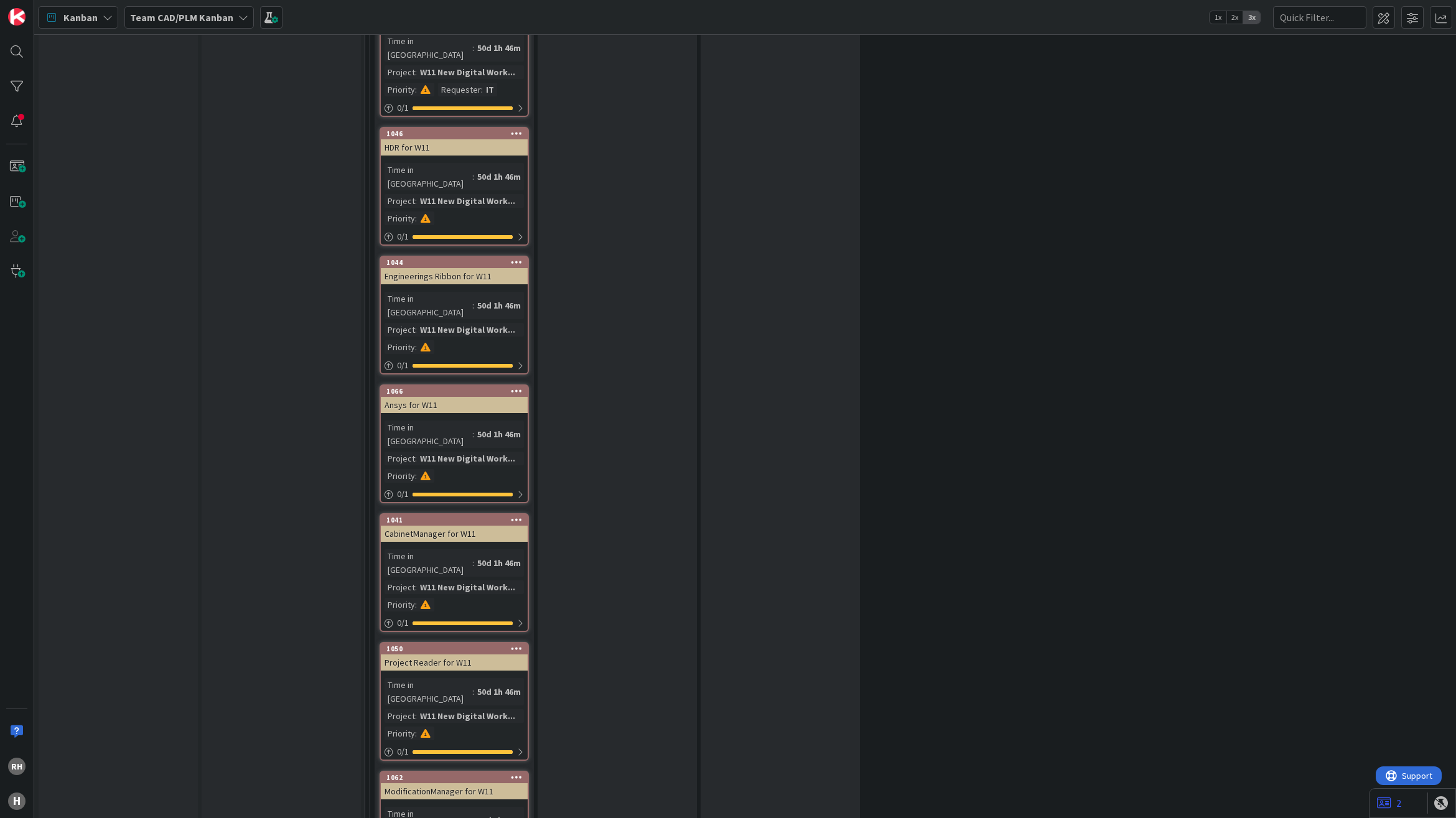
scroll to position [3751, 0]
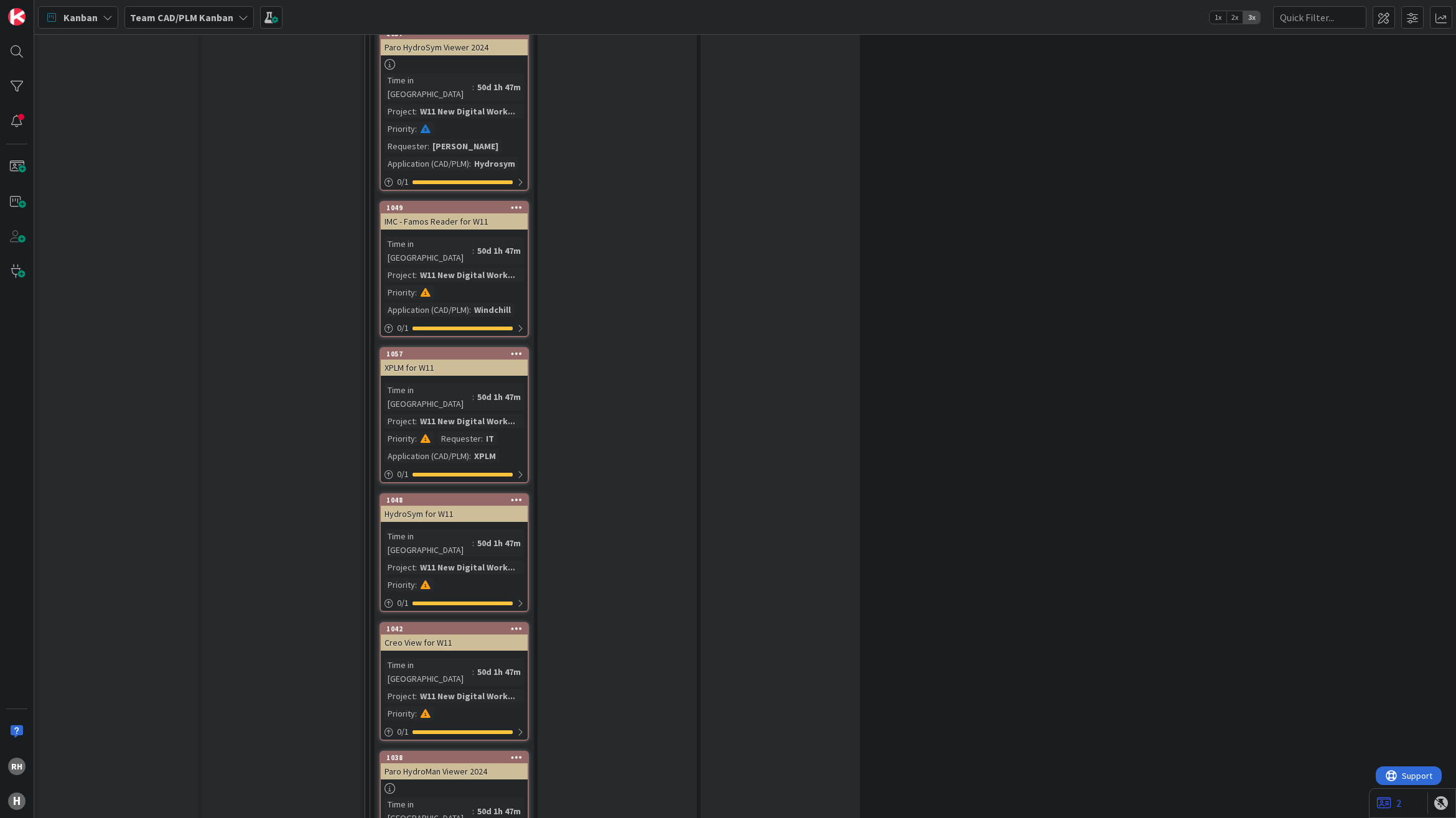
scroll to position [5073, 0]
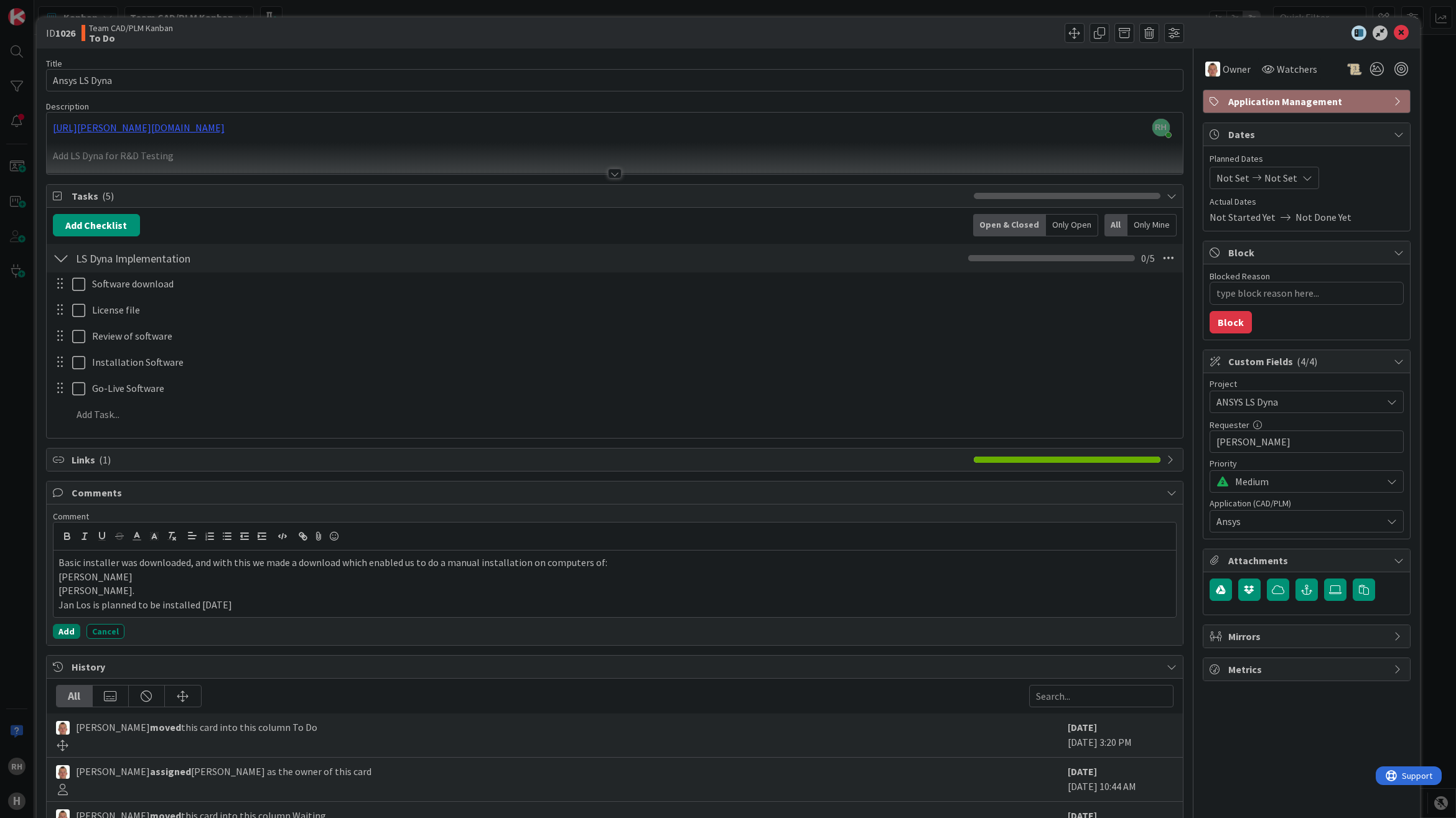
click at [65, 633] on button "Add" at bounding box center [66, 631] width 27 height 15
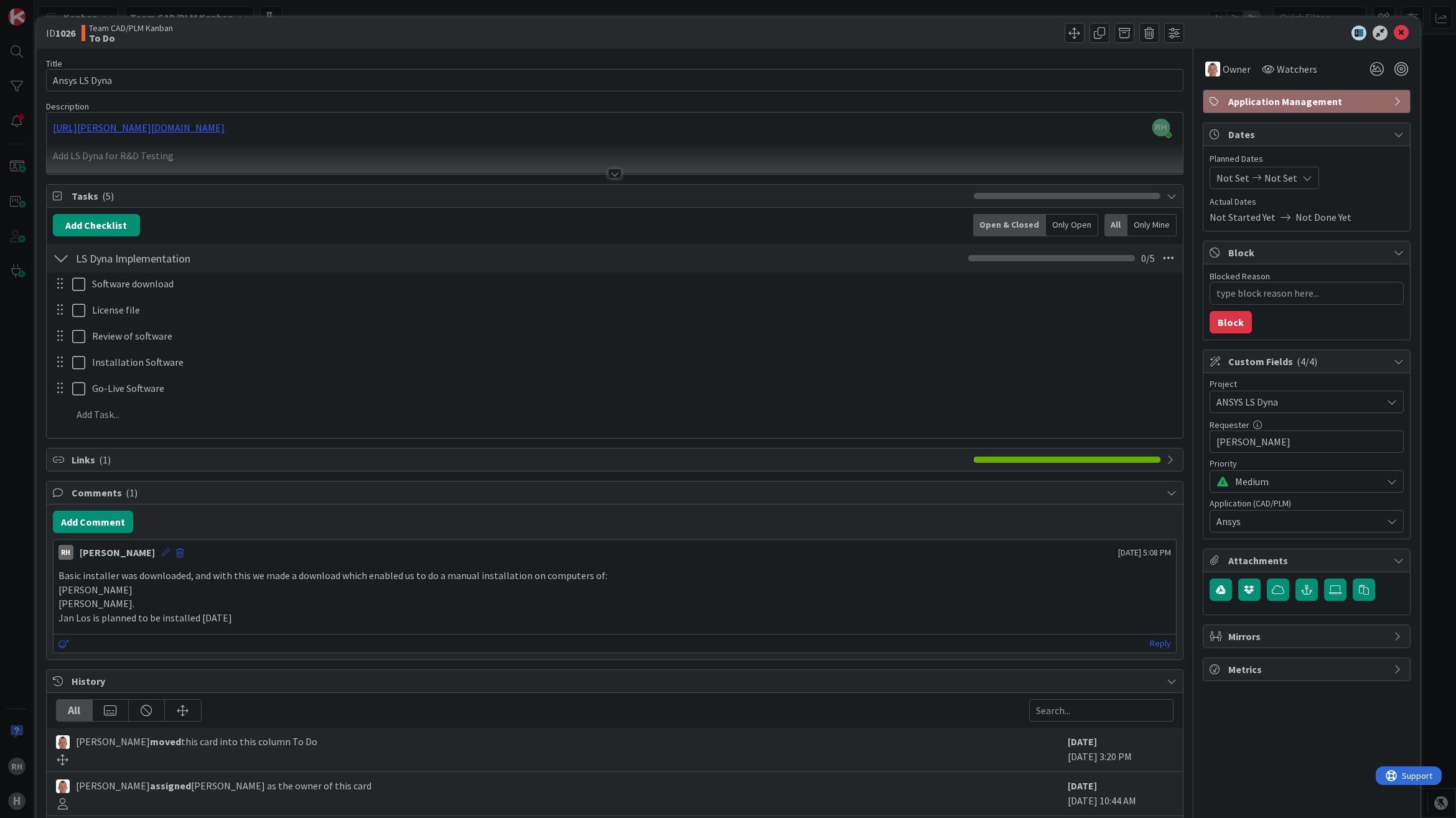
click at [161, 557] on icon at bounding box center [165, 552] width 9 height 9
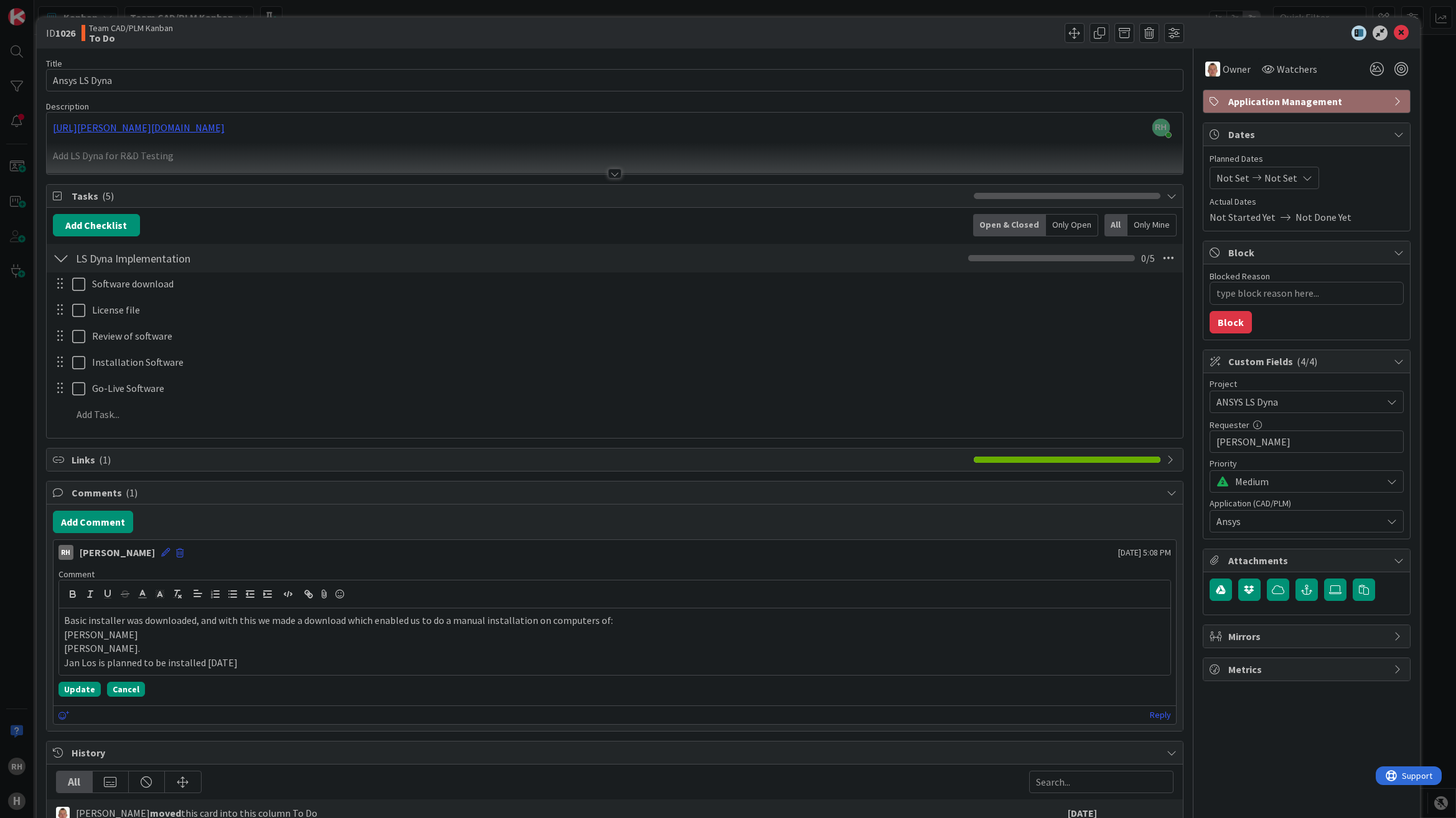
click at [126, 694] on button "Cancel" at bounding box center [125, 689] width 38 height 15
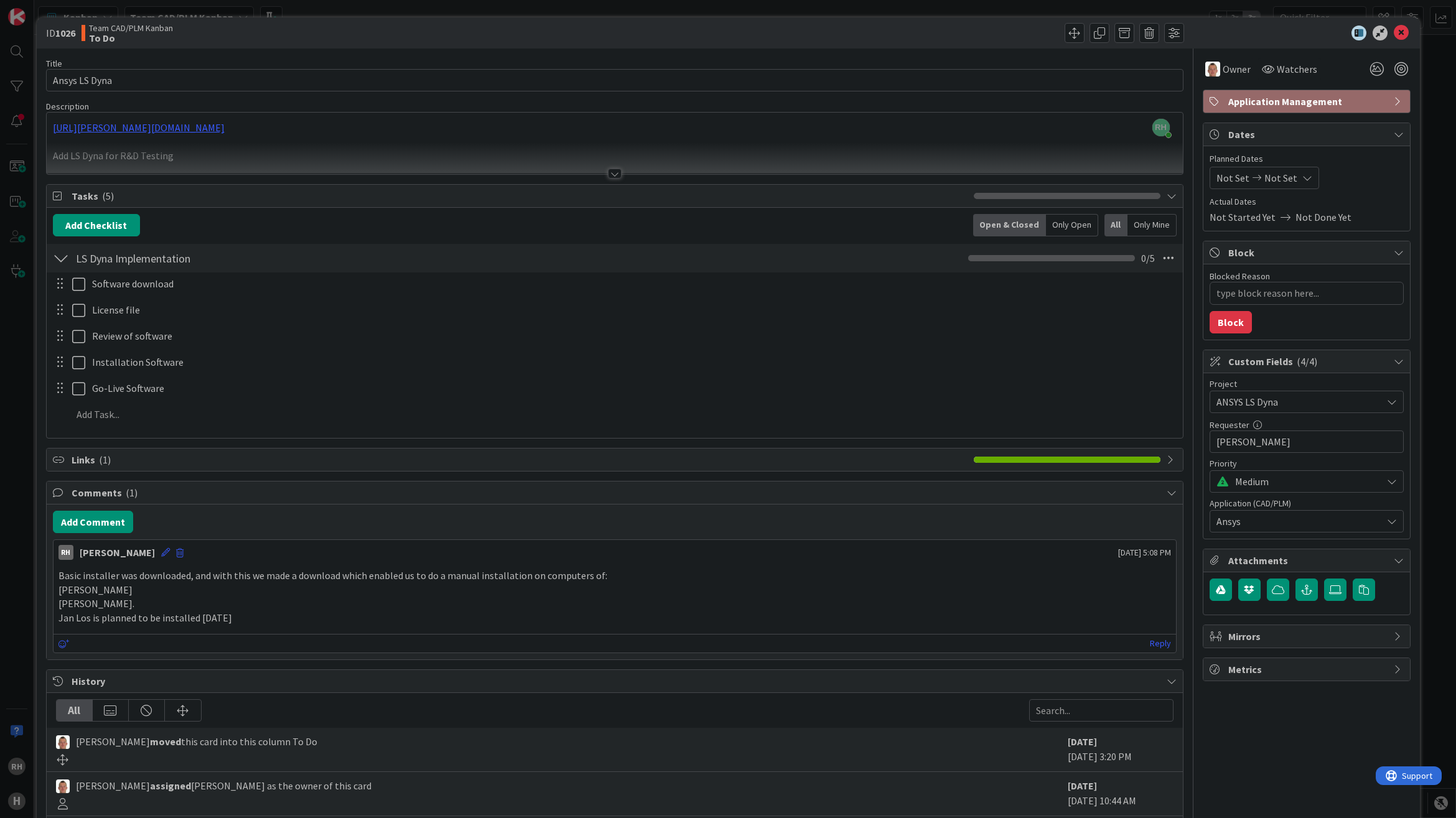
click at [290, 595] on p "Johan Nugteren" at bounding box center [614, 590] width 1112 height 15
click at [608, 170] on div at bounding box center [615, 174] width 14 height 10
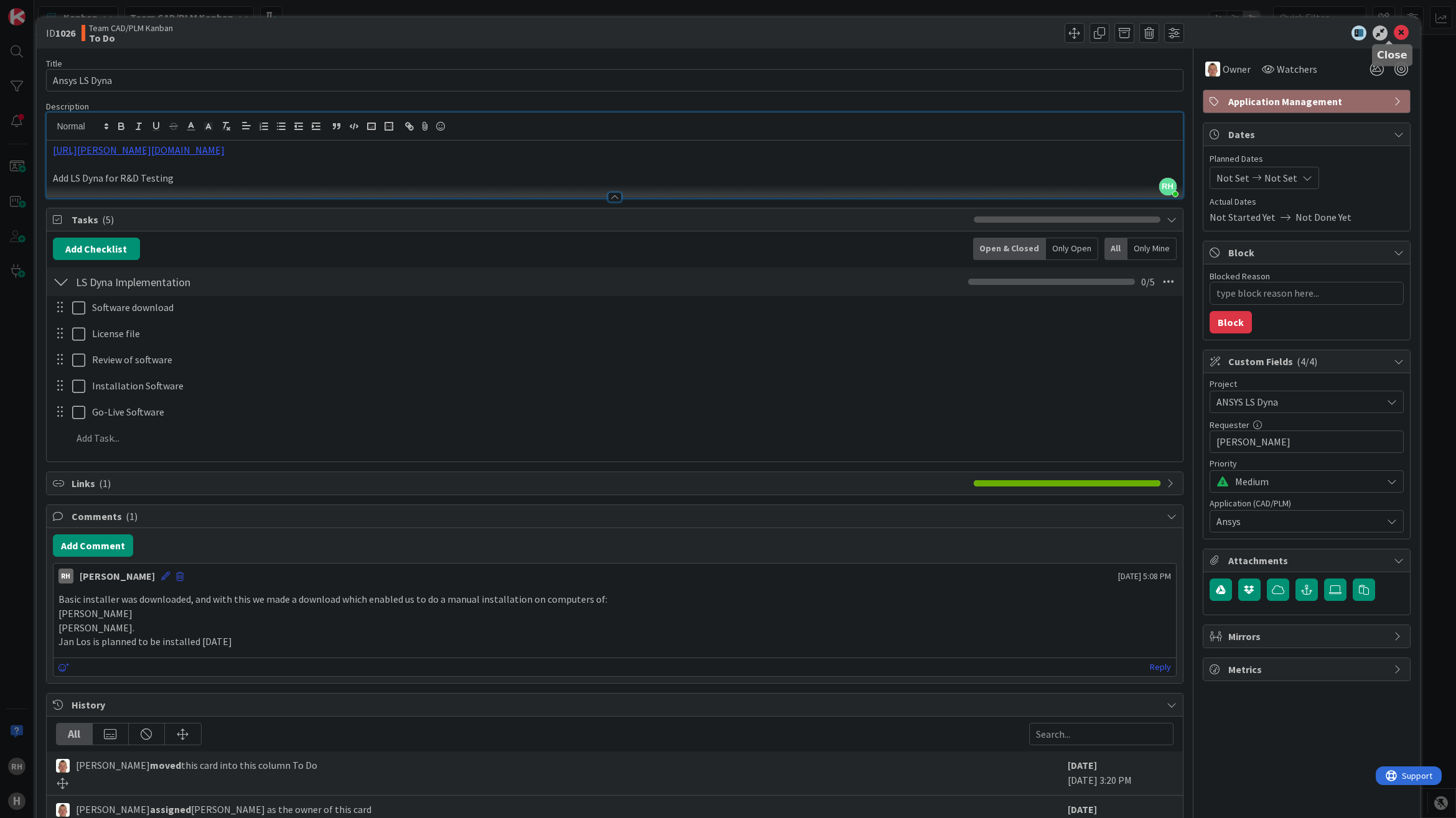
click at [1394, 32] on icon at bounding box center [1401, 32] width 15 height 15
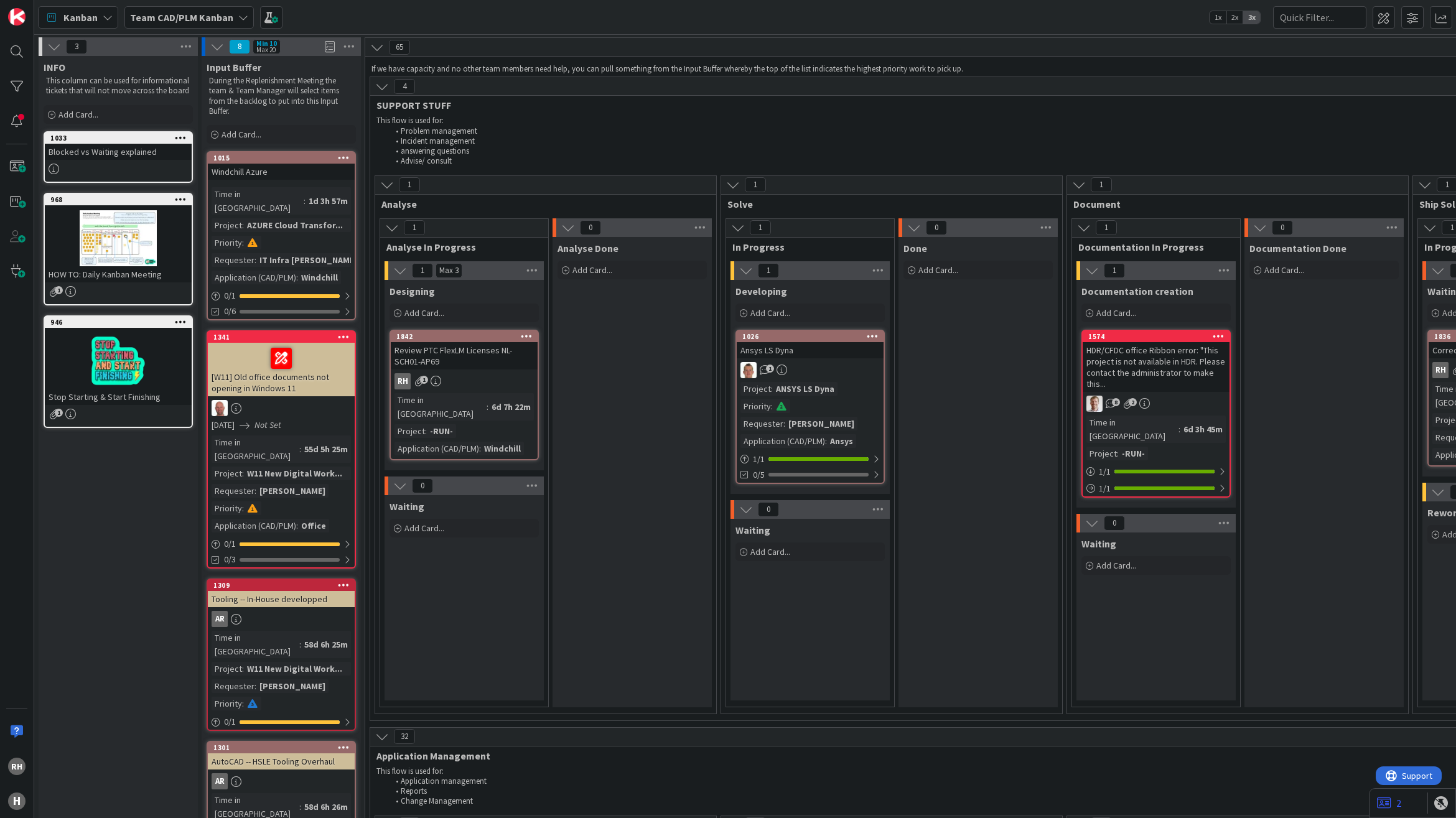
click at [874, 337] on icon at bounding box center [872, 335] width 12 height 9
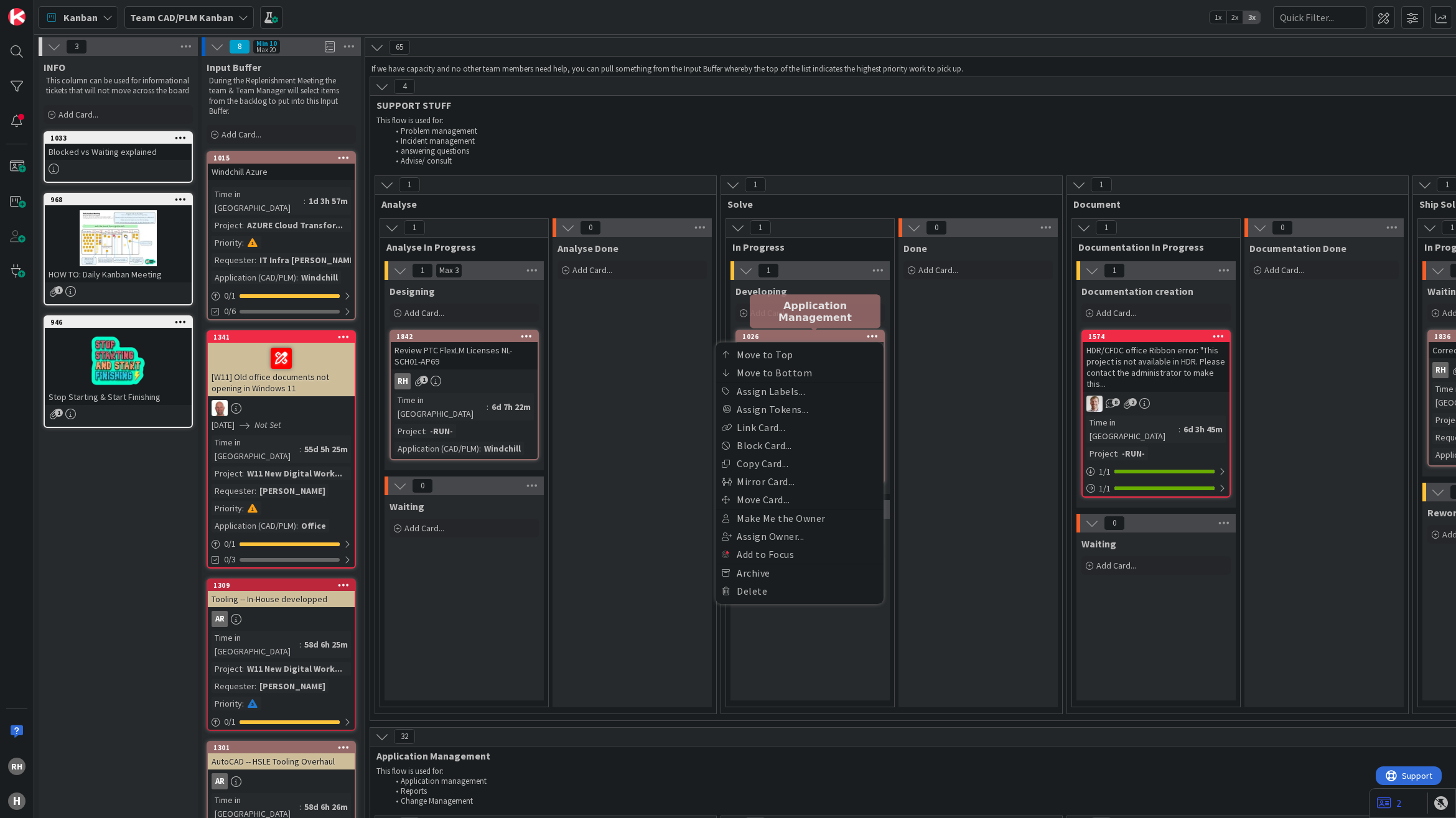
click at [825, 338] on div "1026" at bounding box center [812, 336] width 141 height 9
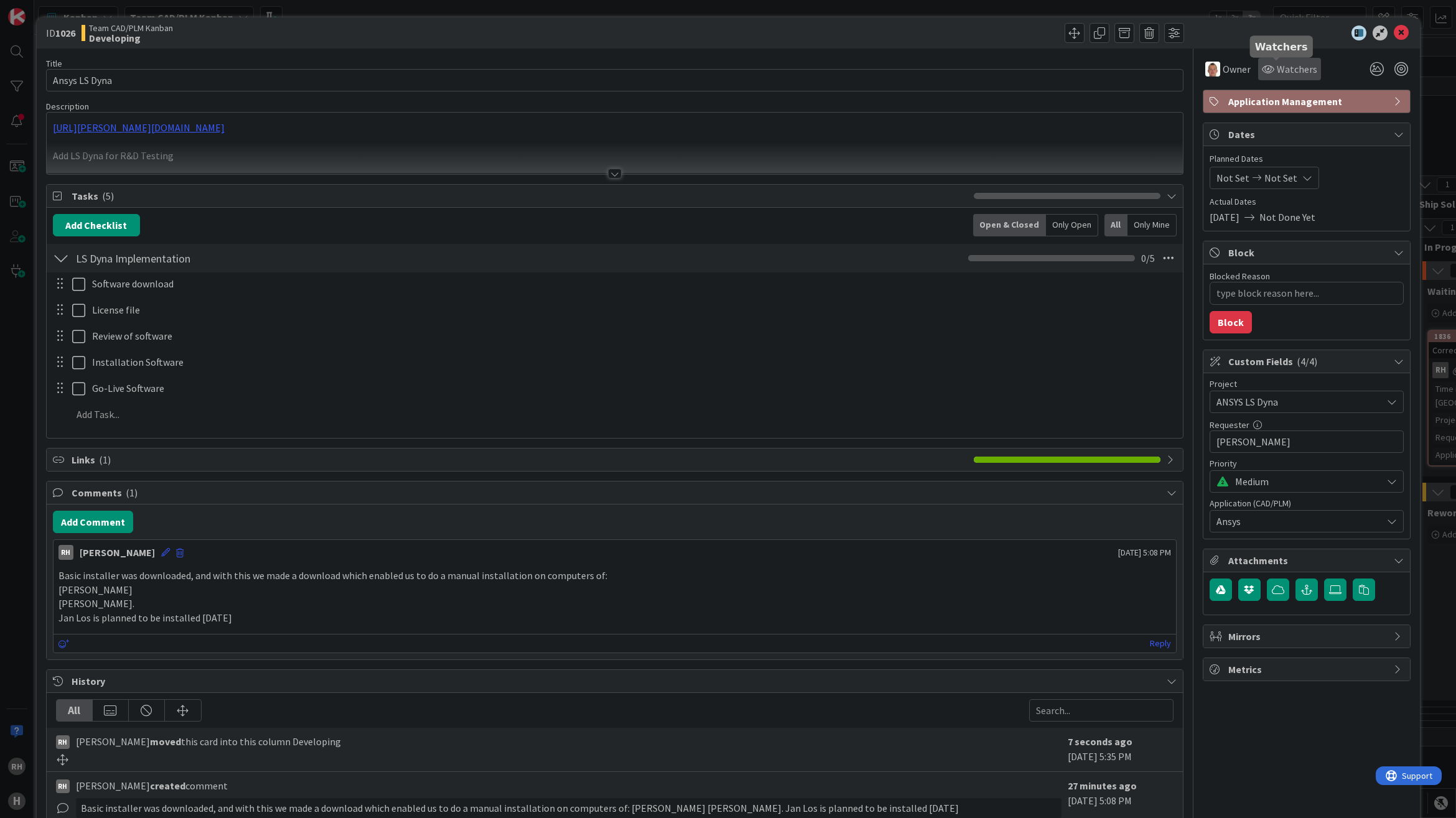
click at [1276, 64] on span "Watchers" at bounding box center [1297, 68] width 41 height 15
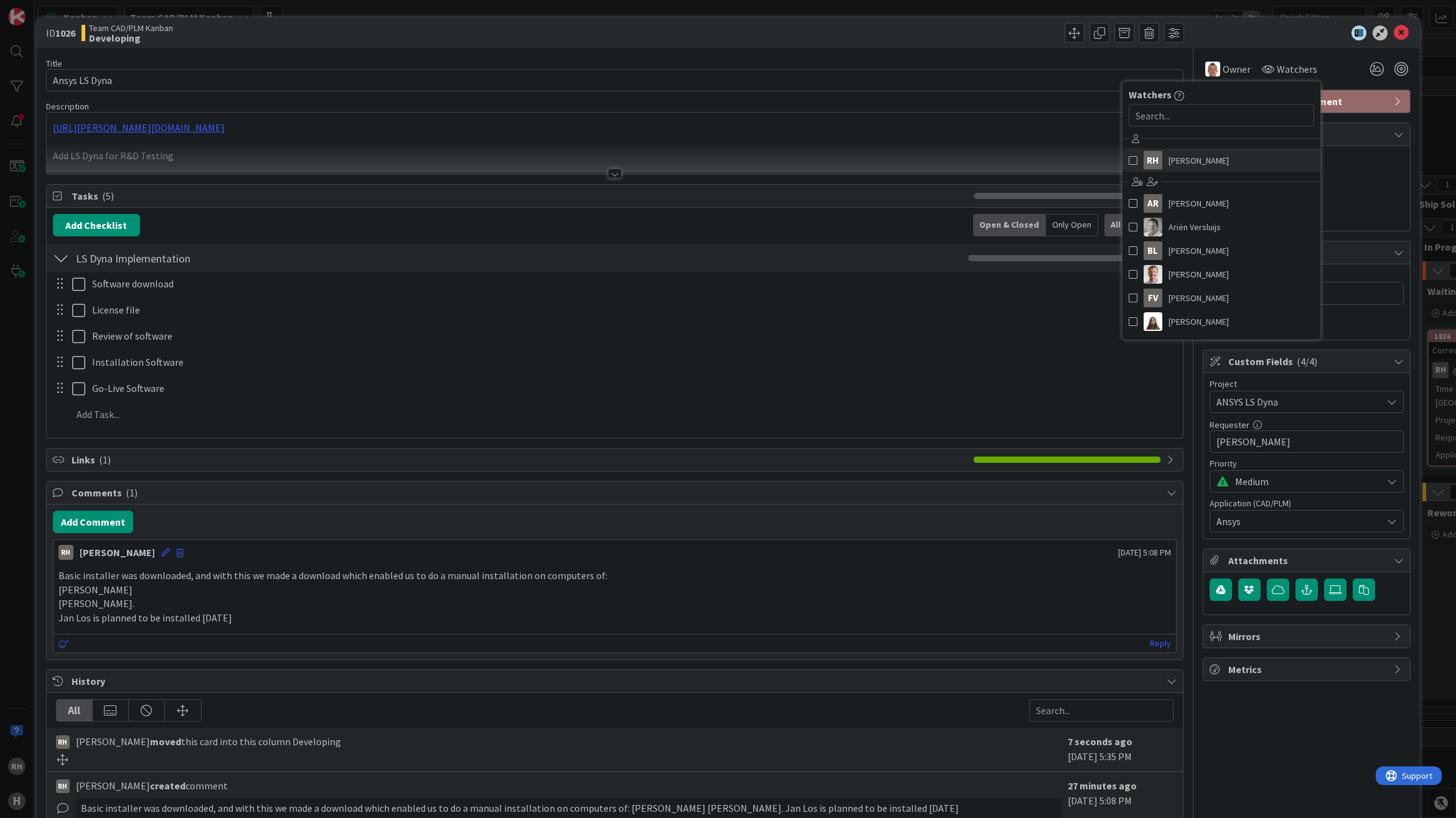
click at [1168, 157] on span "[PERSON_NAME]" at bounding box center [1199, 160] width 60 height 18
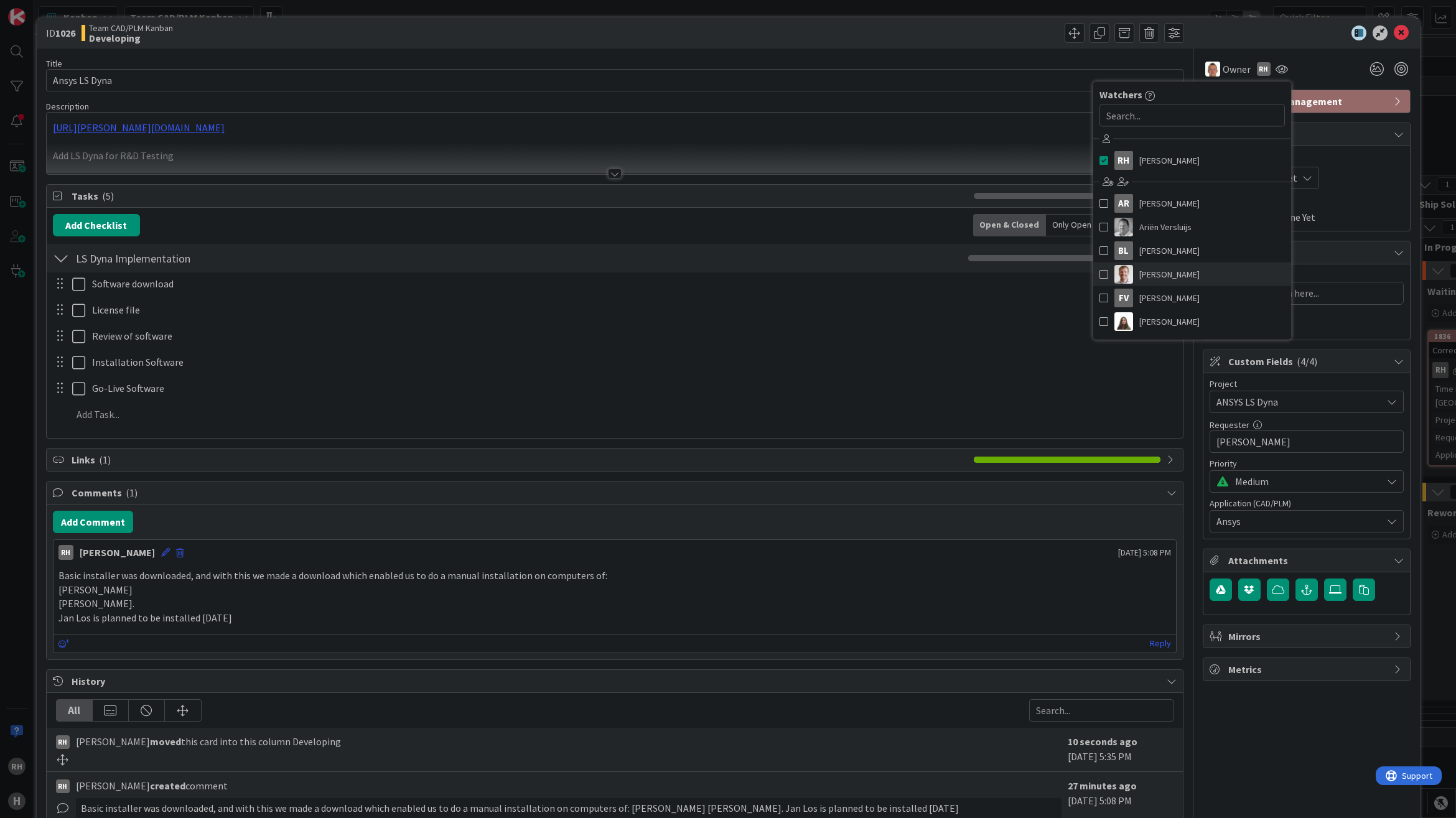
click at [1165, 272] on span "[PERSON_NAME]" at bounding box center [1169, 274] width 60 height 18
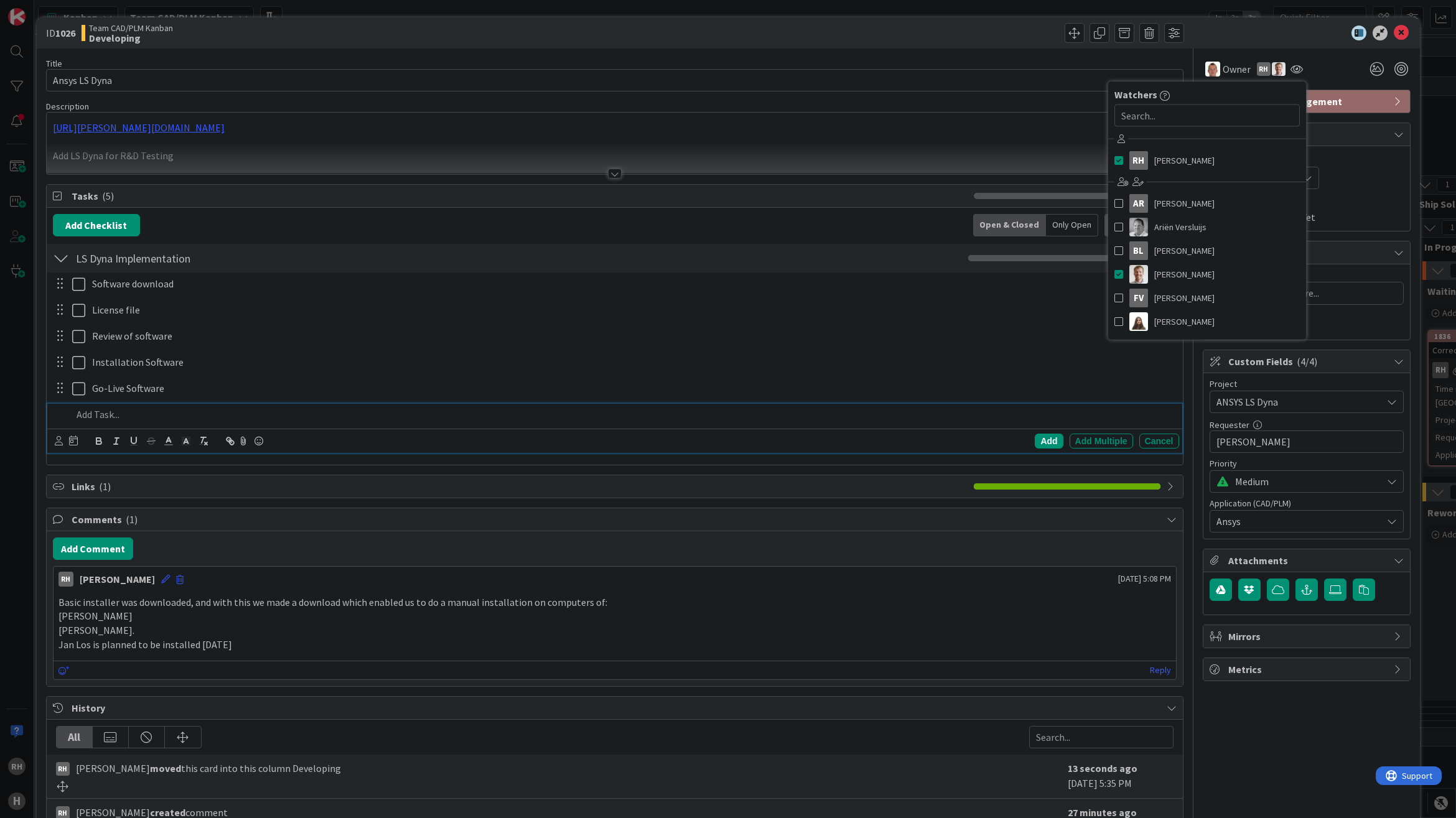
click at [860, 414] on p at bounding box center [623, 415] width 1101 height 15
type textarea "x"
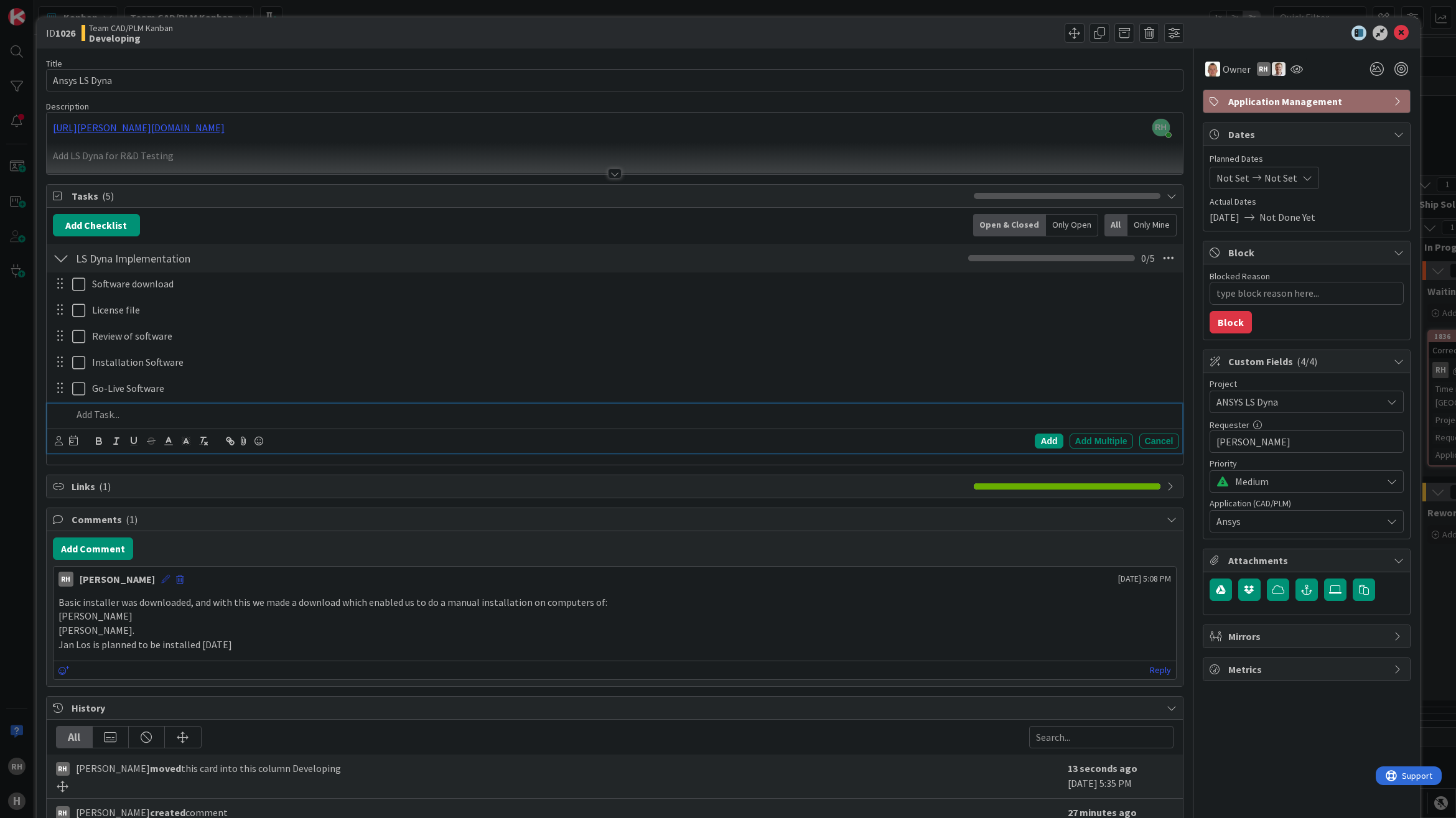
click at [161, 579] on icon at bounding box center [165, 579] width 9 height 9
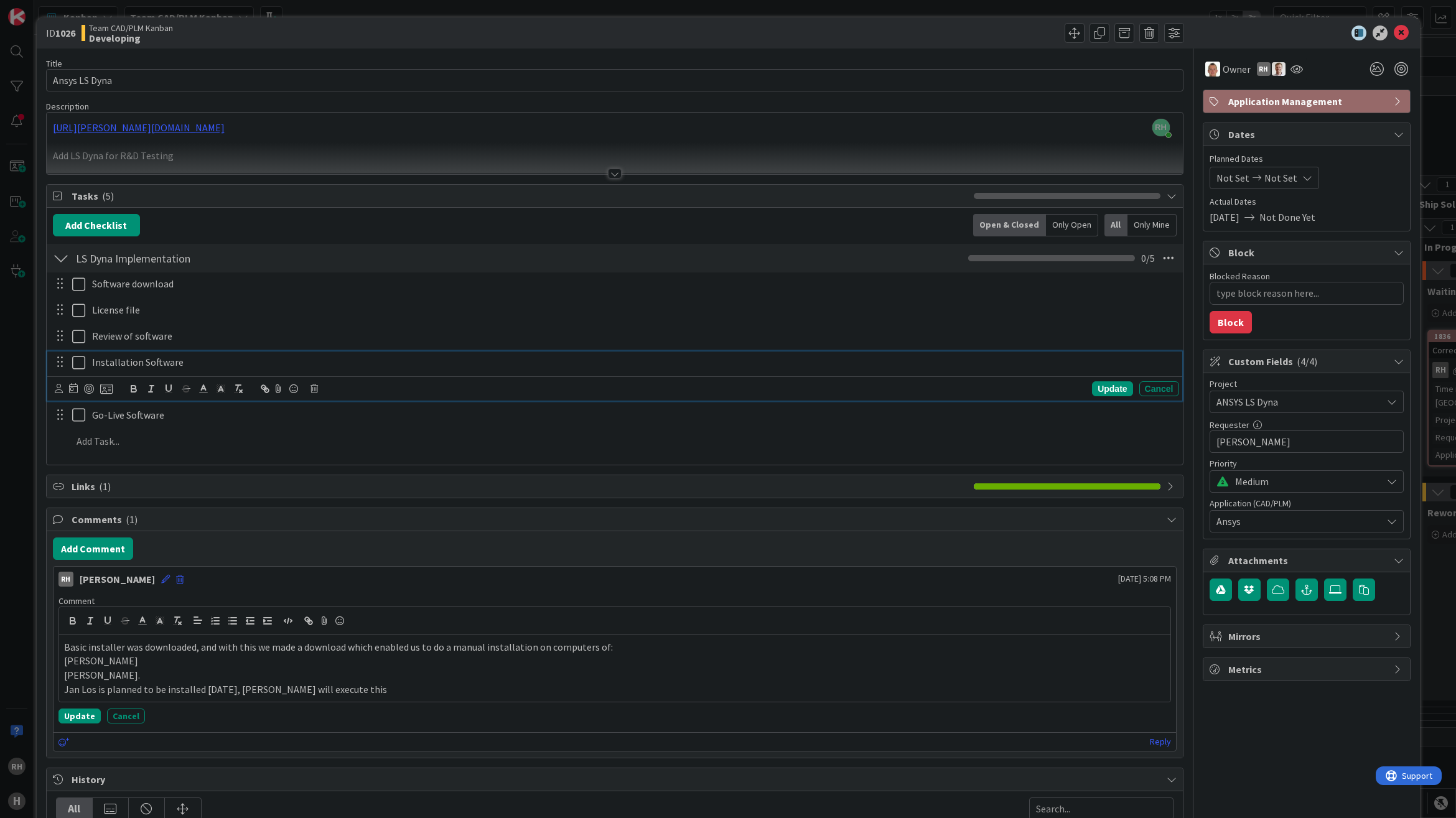
click at [1026, 372] on div "Installation Software" at bounding box center [633, 362] width 1092 height 21
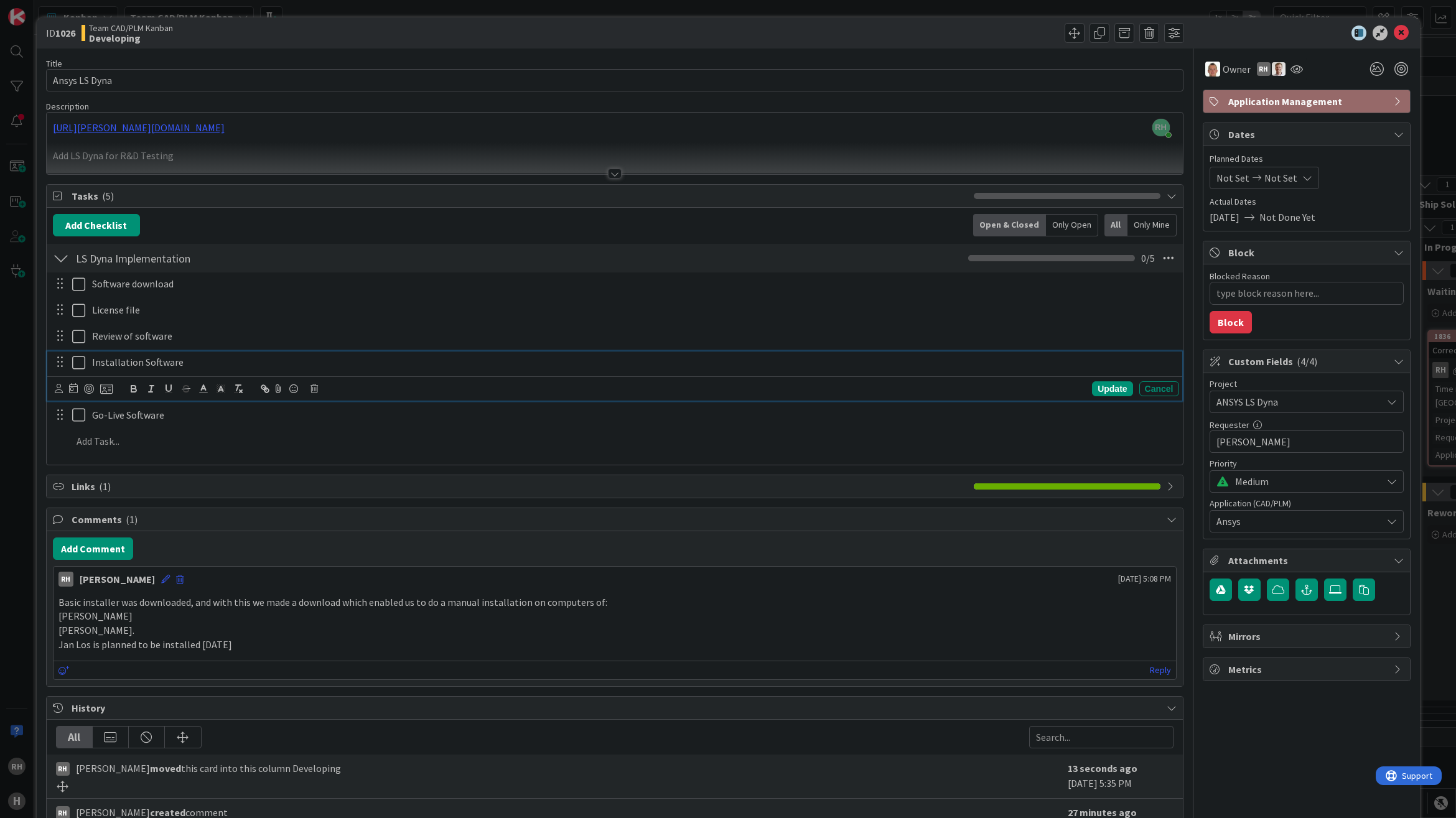
click at [300, 643] on p "Jan Los is planned to be installed 11-09-2025" at bounding box center [614, 645] width 1112 height 15
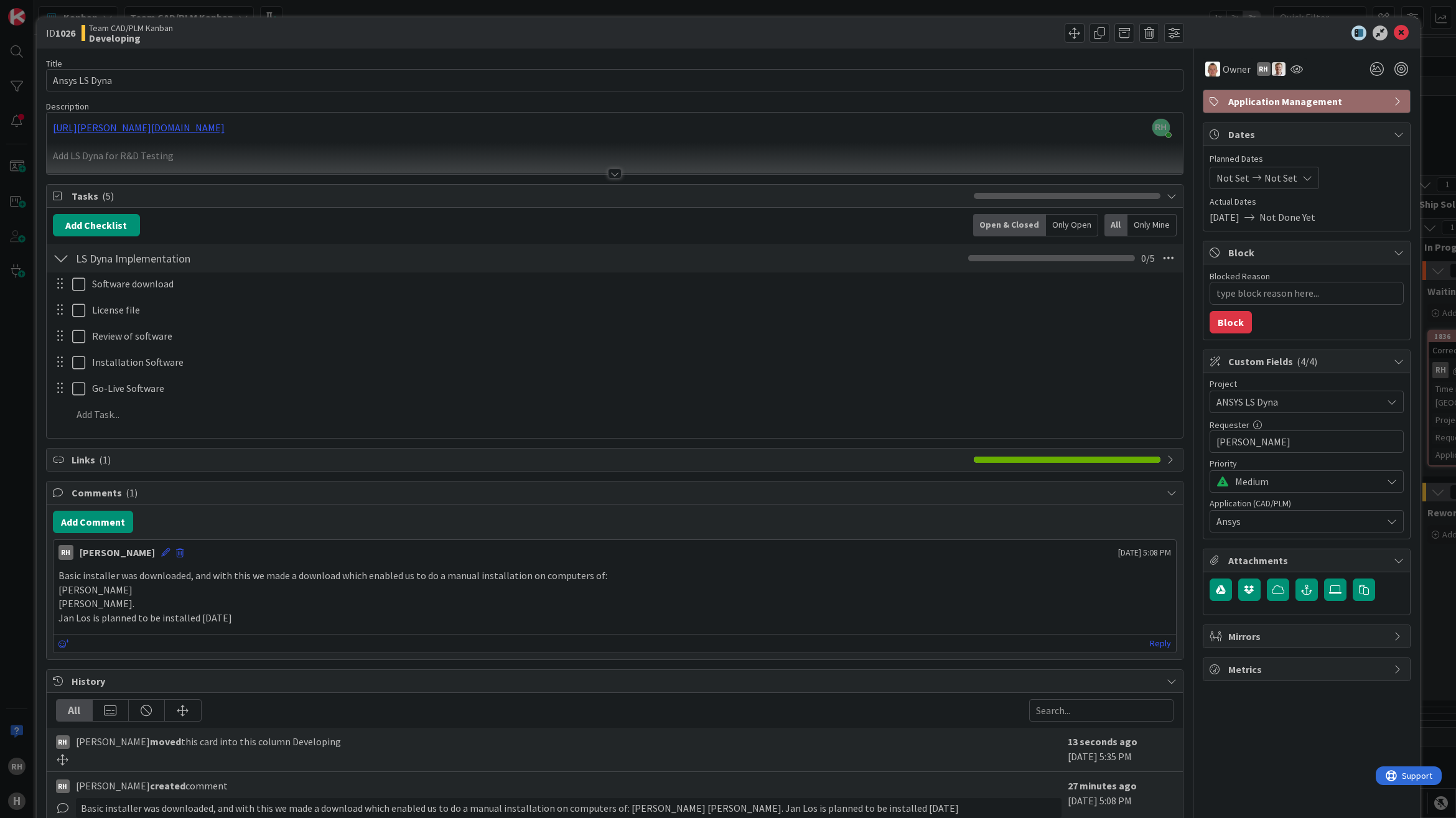
click at [306, 620] on p "Jan Los is planned to be installed 11-09-2025" at bounding box center [614, 618] width 1112 height 15
click at [277, 618] on p "Jan Los is planned to be installed 11-09-2025" at bounding box center [614, 618] width 1112 height 15
click at [247, 621] on p "Jan Los is planned to be installed 11-09-2025" at bounding box center [614, 618] width 1112 height 15
click at [269, 616] on p "Jan Los is planned to be installed 11-09-2025" at bounding box center [614, 618] width 1112 height 15
click at [282, 616] on p "Jan Los is planned to be installed 11-09-2025" at bounding box center [614, 618] width 1112 height 15
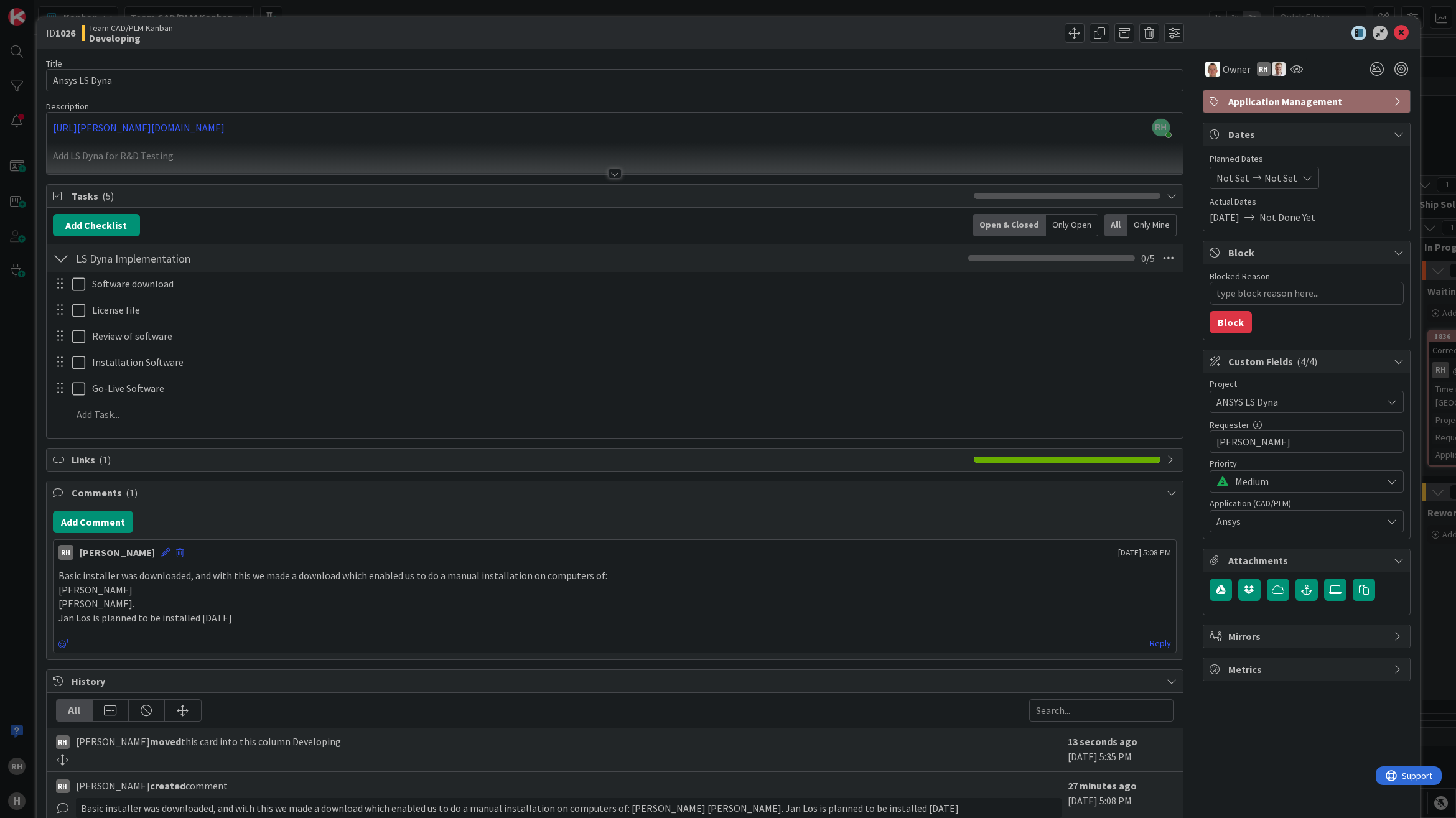
click at [271, 621] on p "Jan Los is planned to be installed 11-09-2025" at bounding box center [614, 618] width 1112 height 15
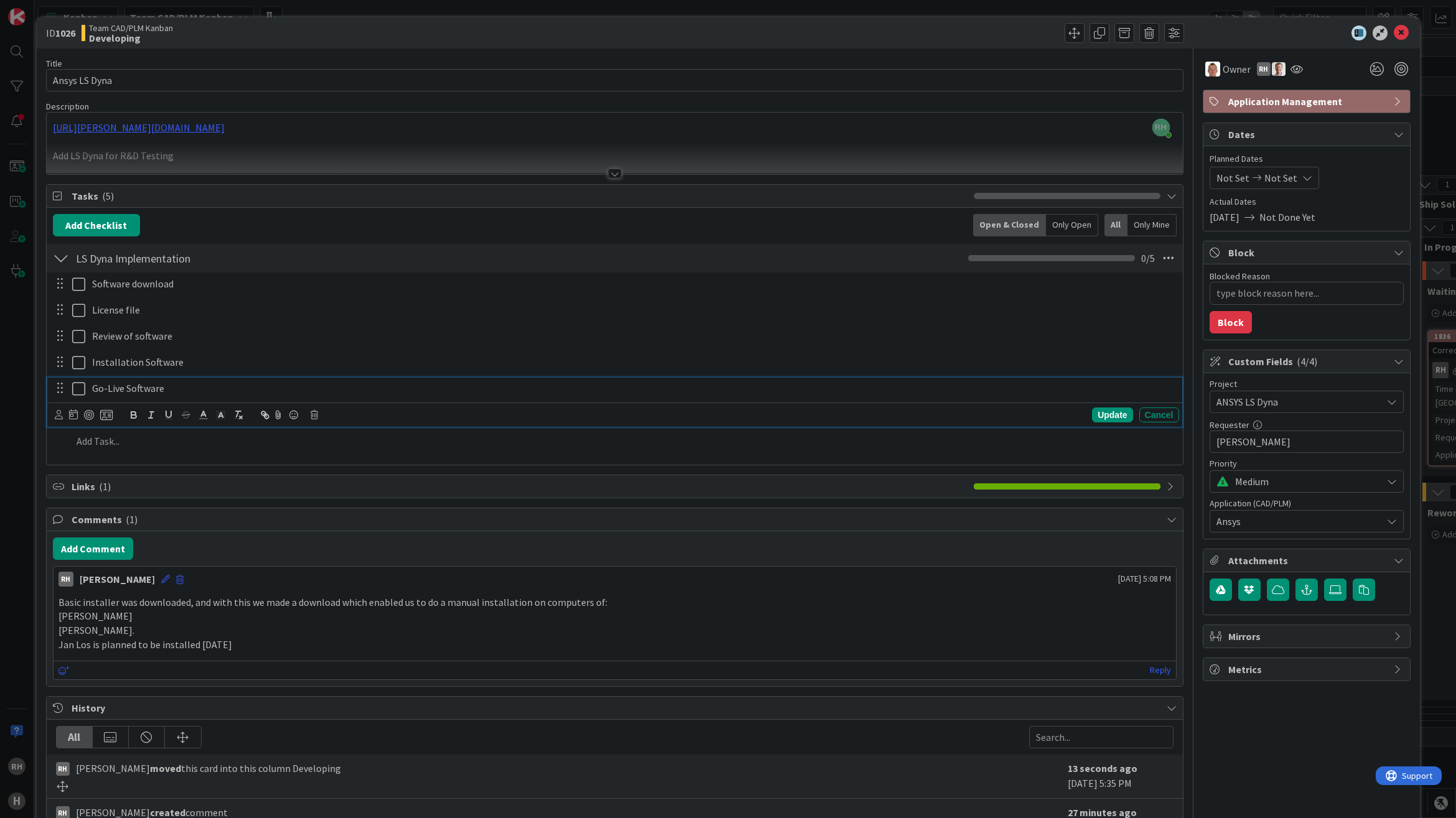
click at [387, 380] on div "Go-Live Software" at bounding box center [633, 389] width 1092 height 21
click at [274, 652] on p "Jan Los is planned to be installed 11-09-2025" at bounding box center [614, 645] width 1112 height 15
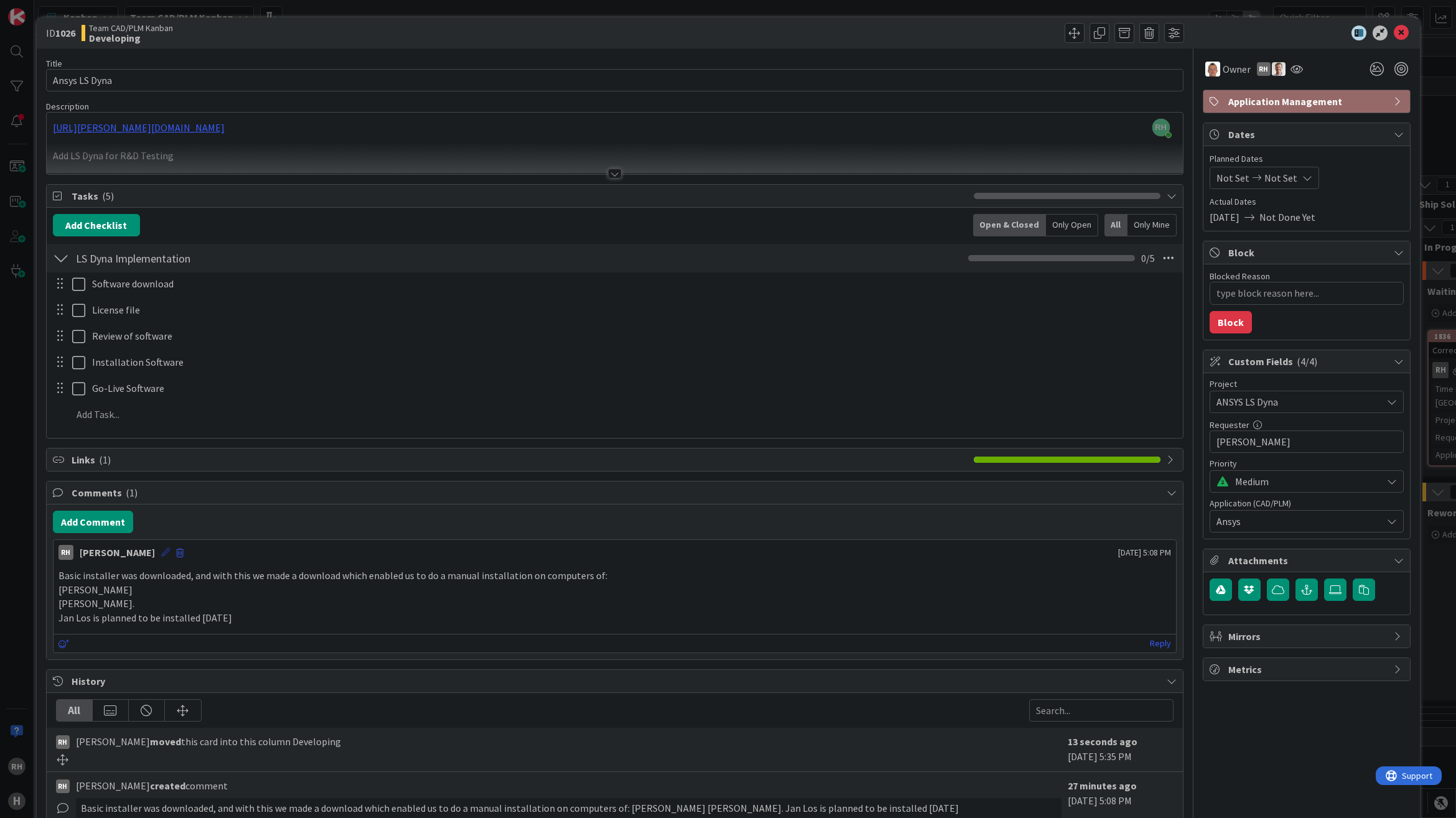
click at [161, 555] on icon at bounding box center [165, 552] width 9 height 9
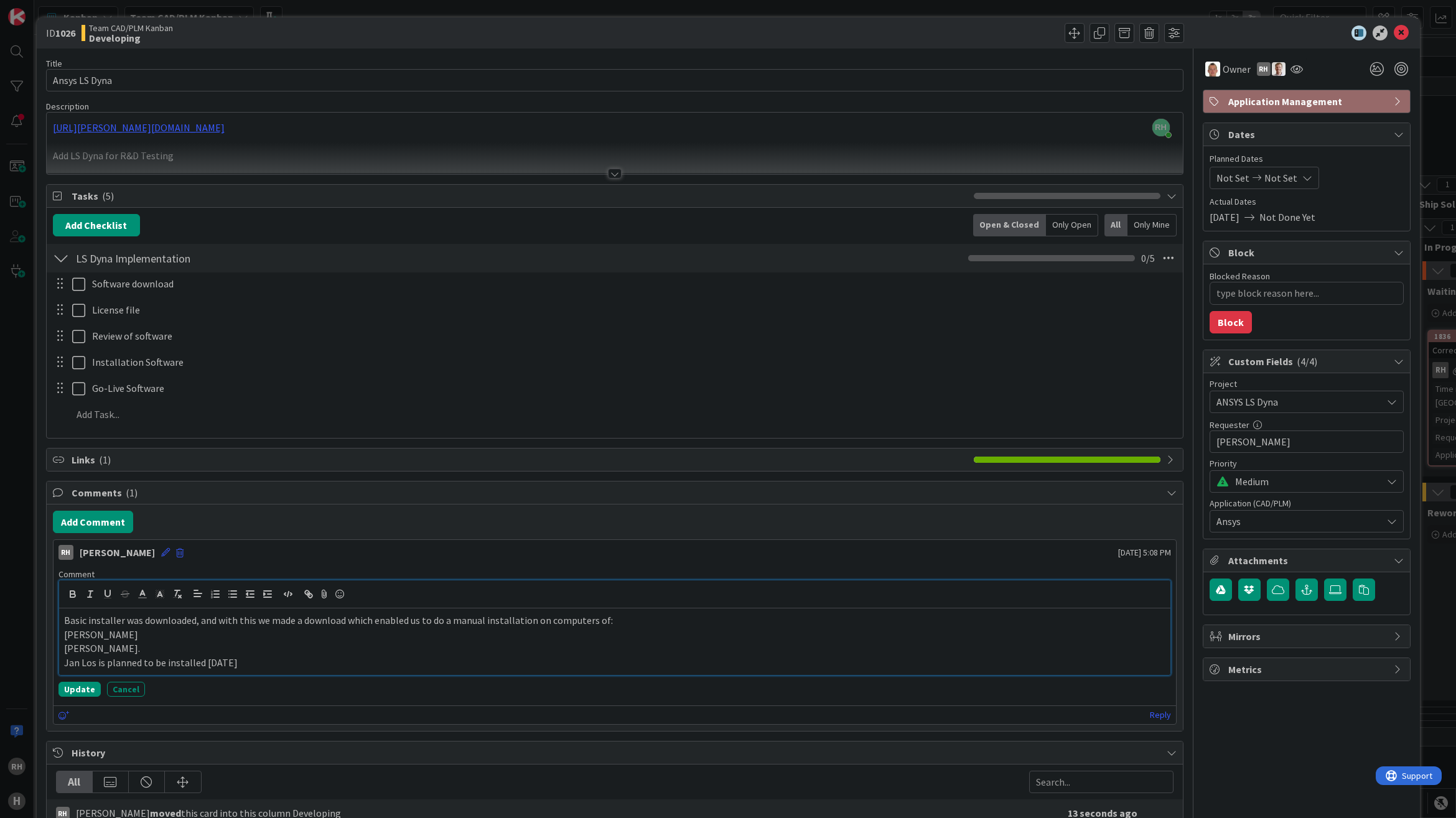
click at [271, 663] on p "Jan Los is planned to be installed 11-09-2025" at bounding box center [615, 663] width 1101 height 15
click at [290, 670] on p "Jan Los is planned to be installed 11-09-2025, Bram" at bounding box center [615, 663] width 1101 height 15
click at [91, 691] on button "Update" at bounding box center [80, 689] width 43 height 15
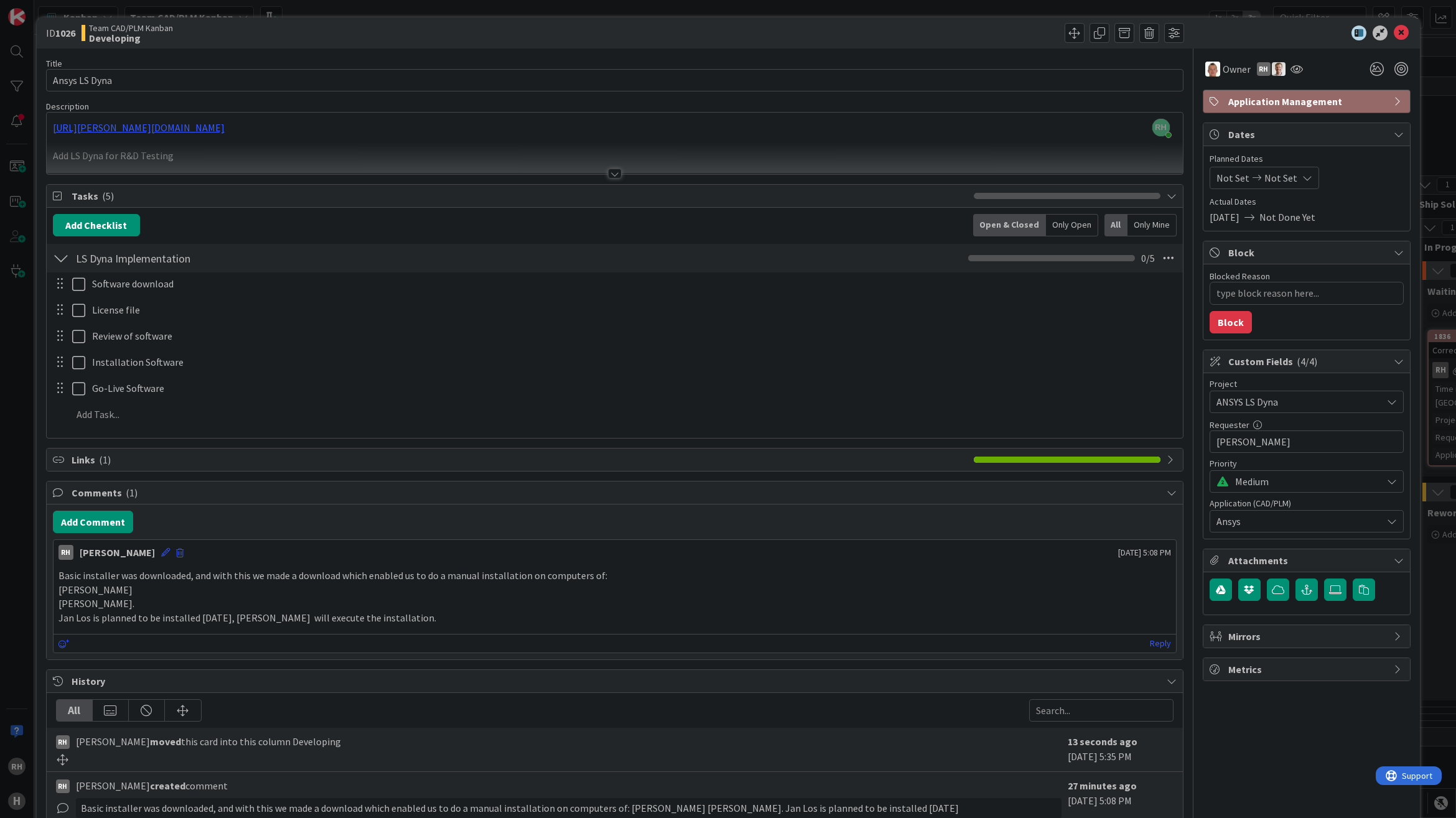
type textarea "x"
click at [1394, 30] on icon at bounding box center [1401, 32] width 15 height 15
